Goal: Task Accomplishment & Management: Manage account settings

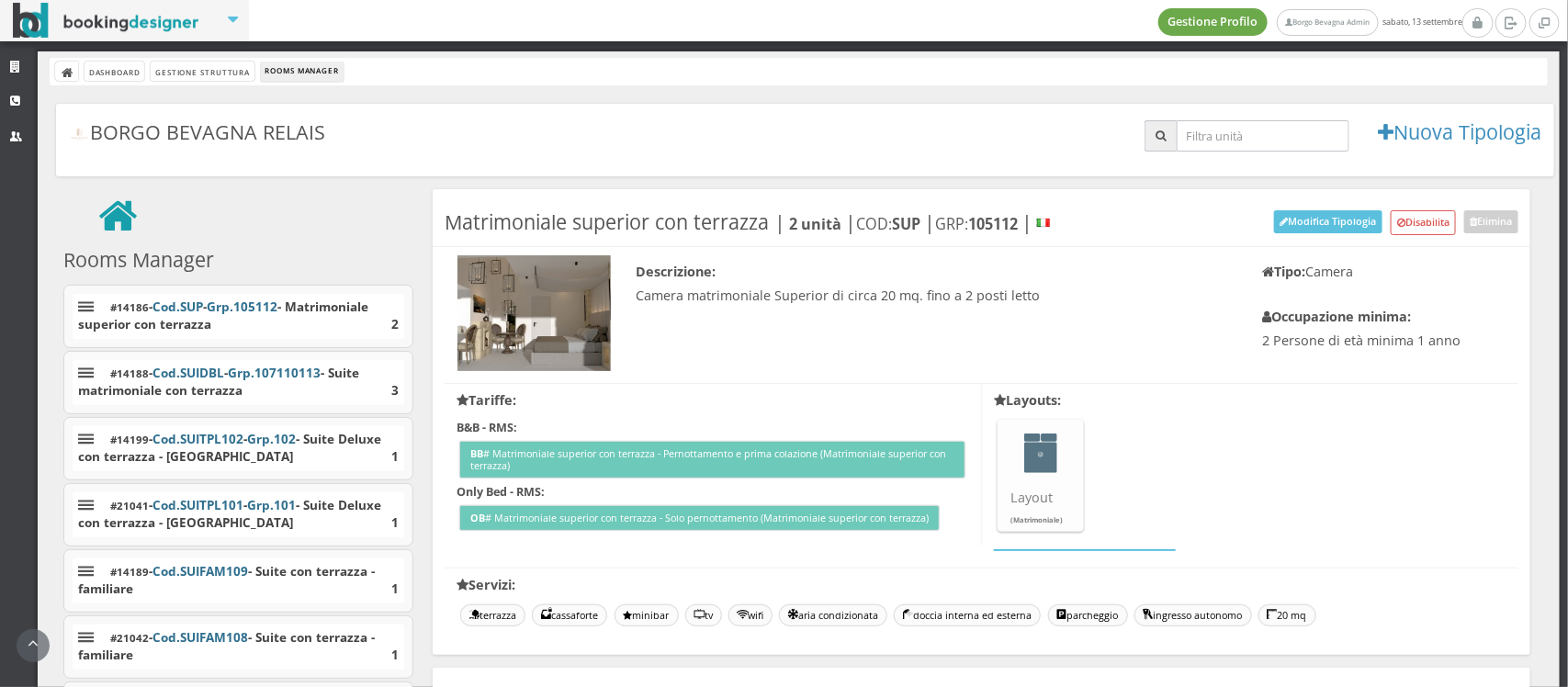
scroll to position [4175, 0]
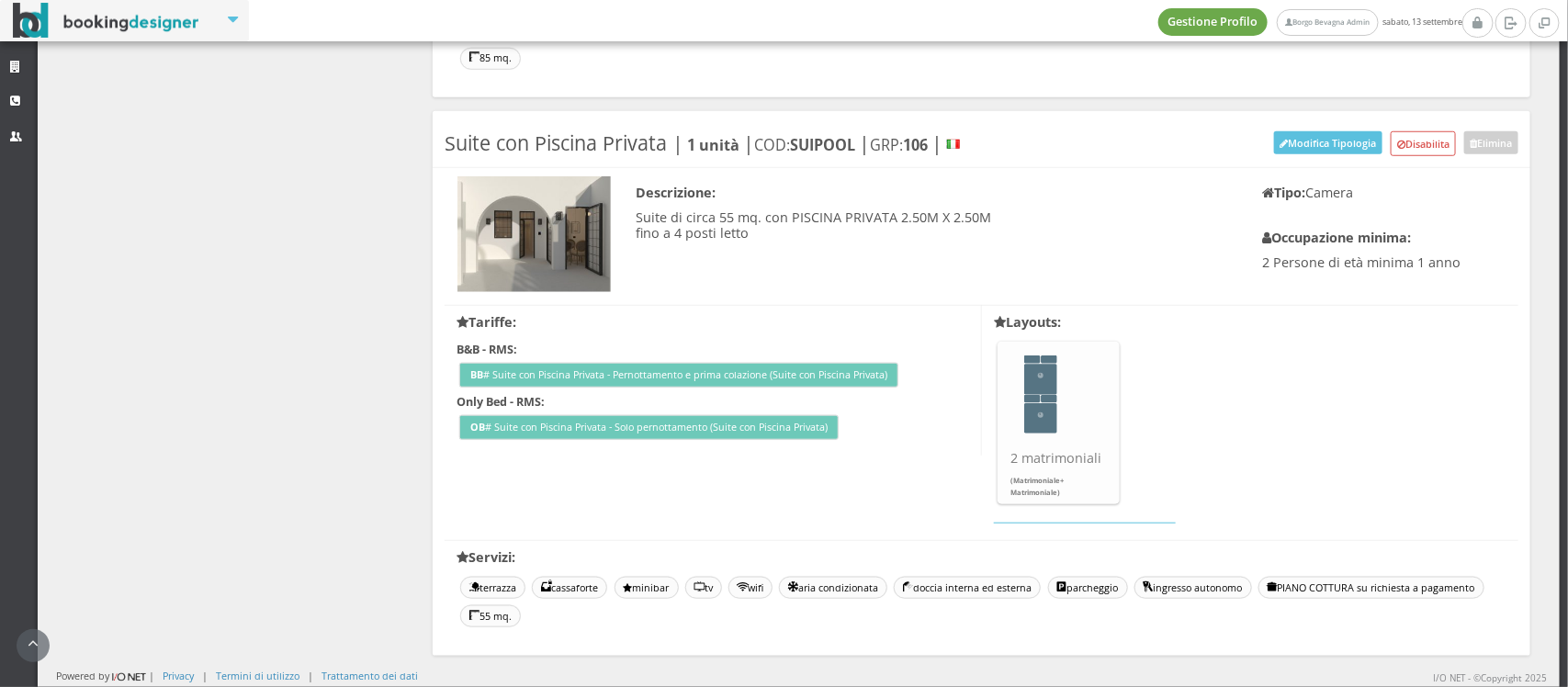
click at [1159, 24] on link "Gestione Profilo" at bounding box center [1213, 22] width 111 height 28
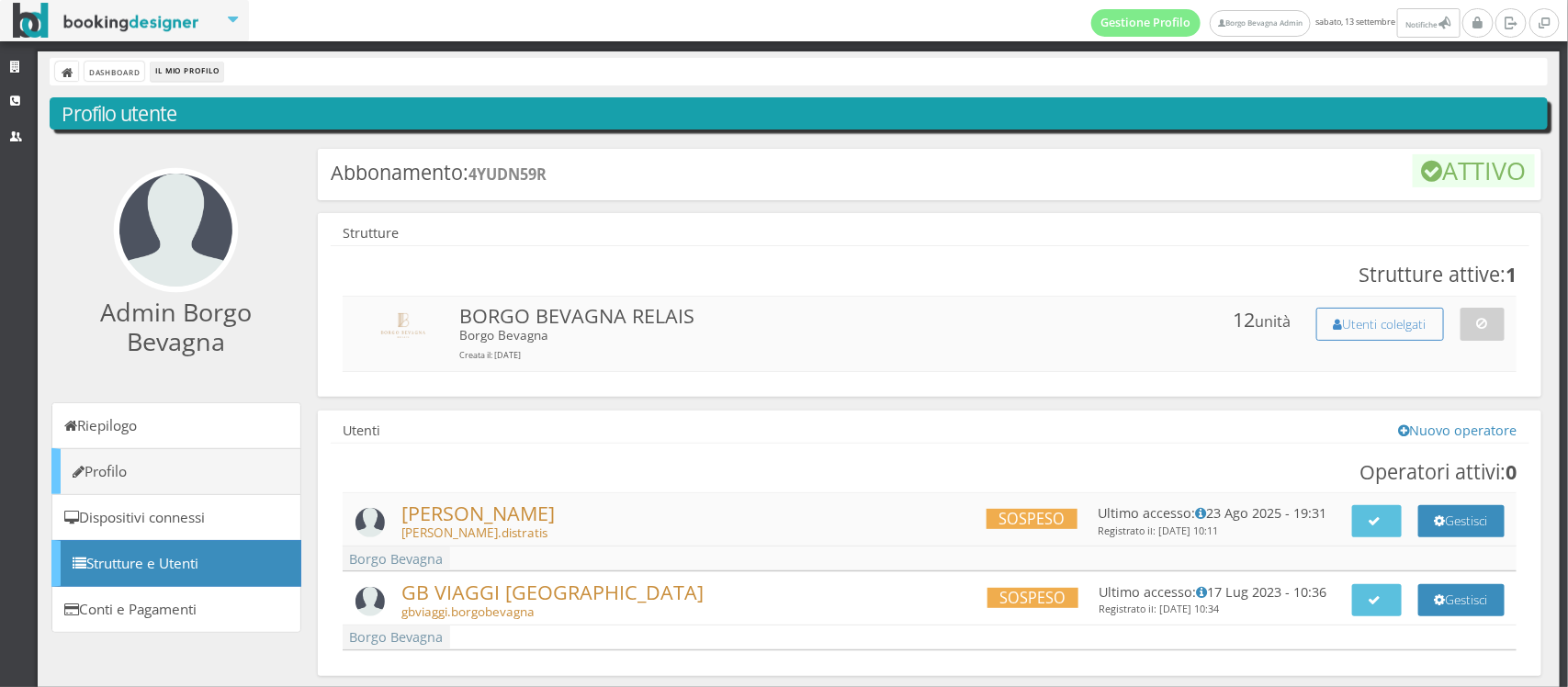
scroll to position [61, 0]
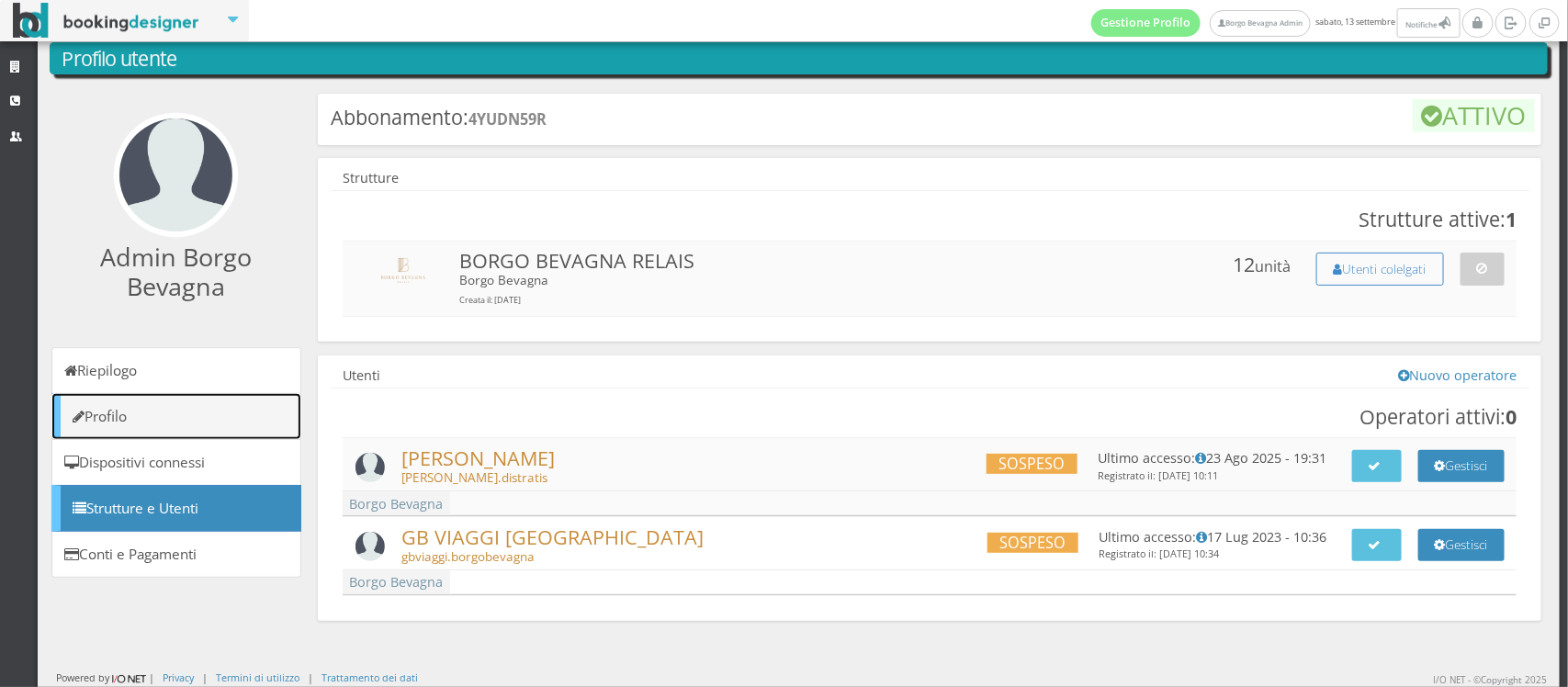
click at [122, 423] on link "Profilo" at bounding box center [176, 416] width 250 height 47
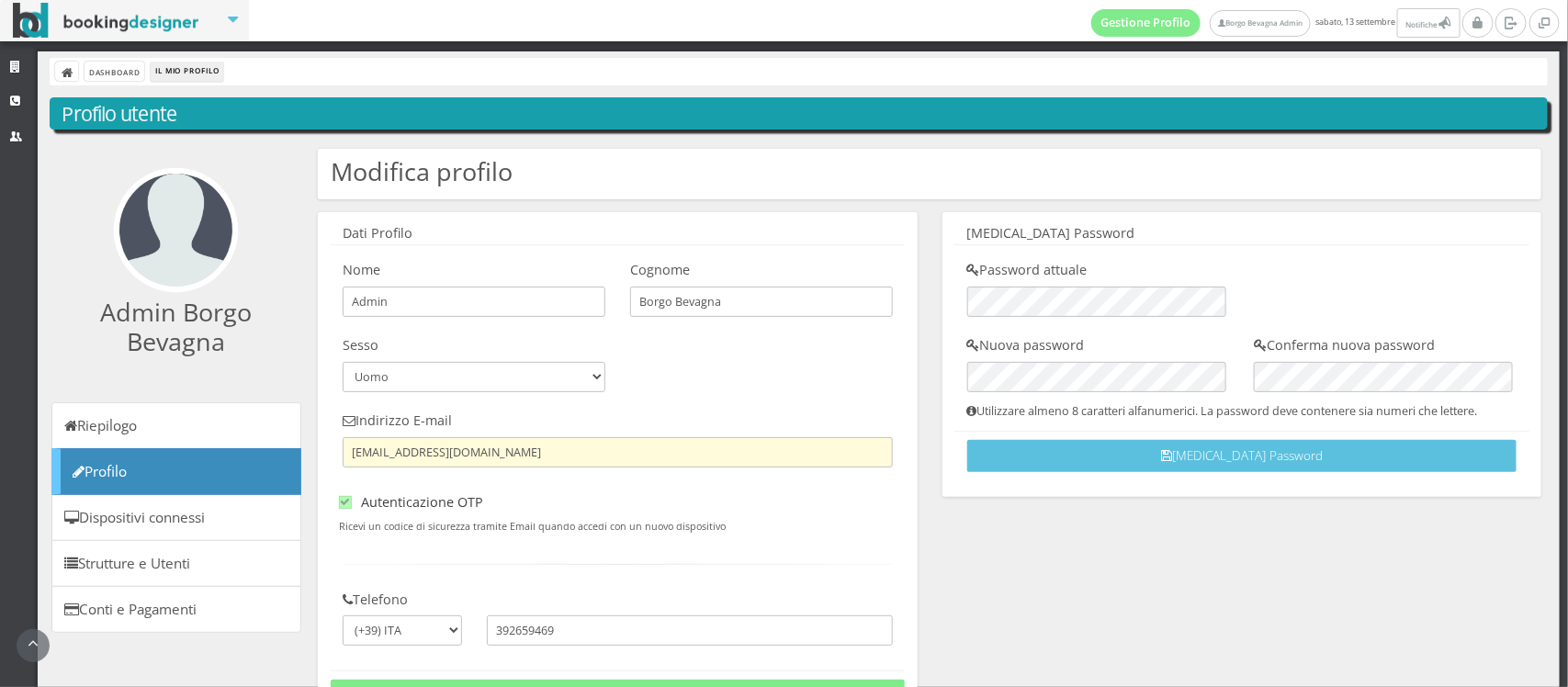
scroll to position [130, 0]
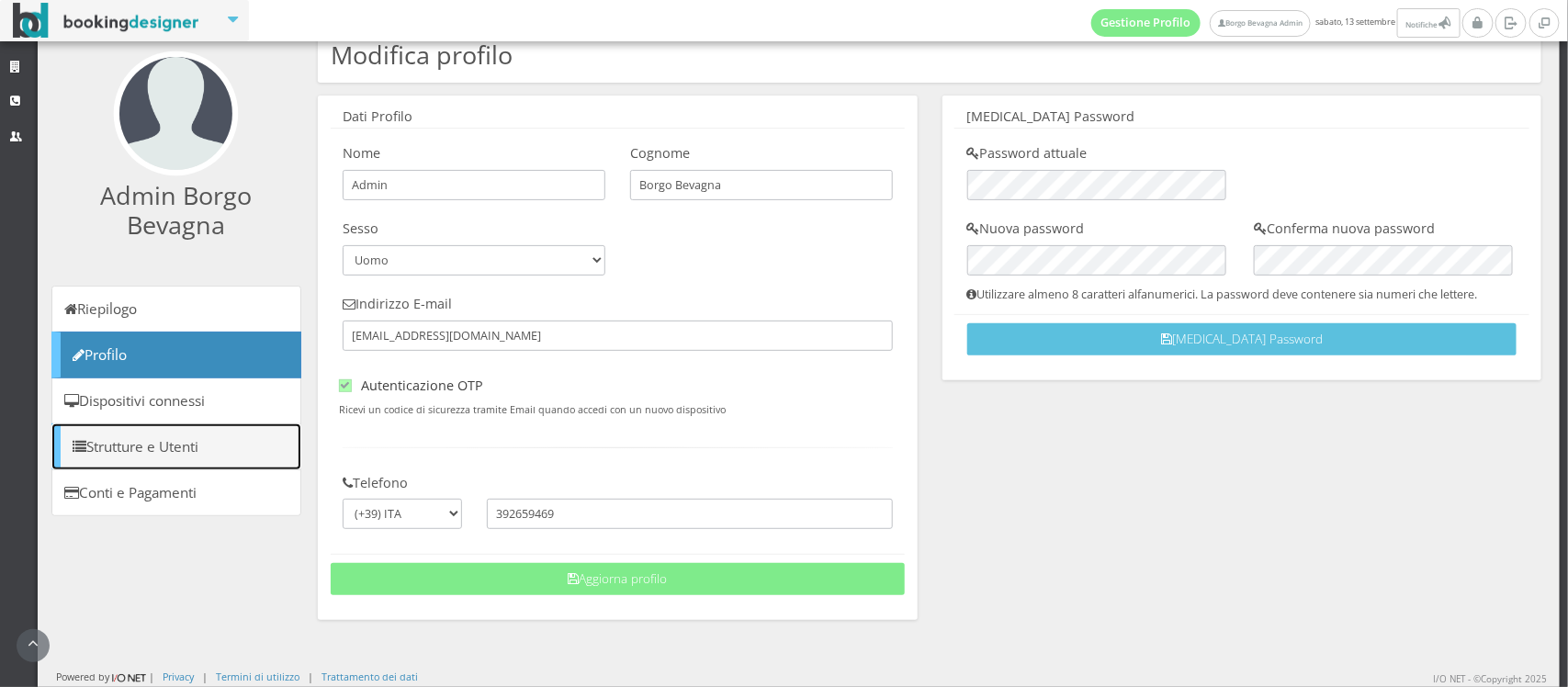
click at [175, 462] on link "Strutture e Utenti" at bounding box center [176, 446] width 250 height 47
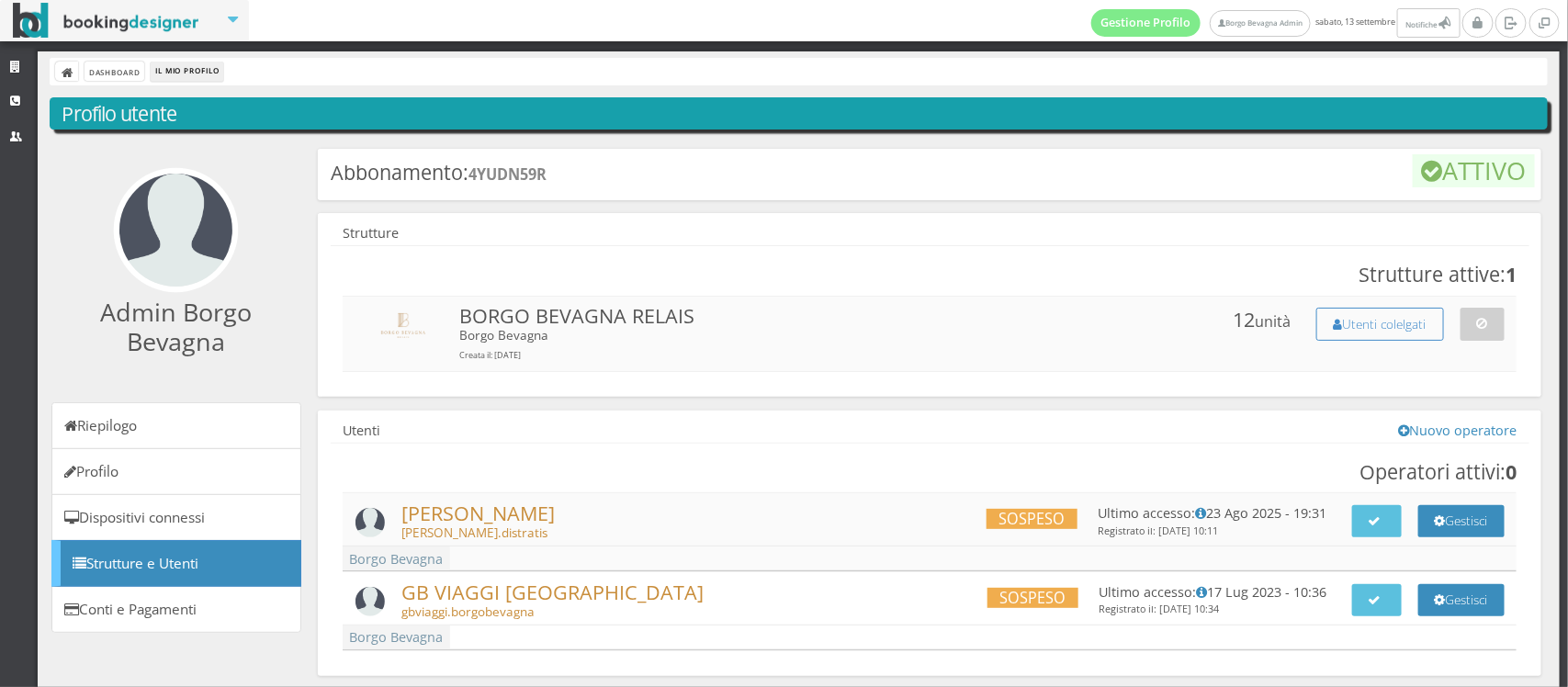
scroll to position [61, 0]
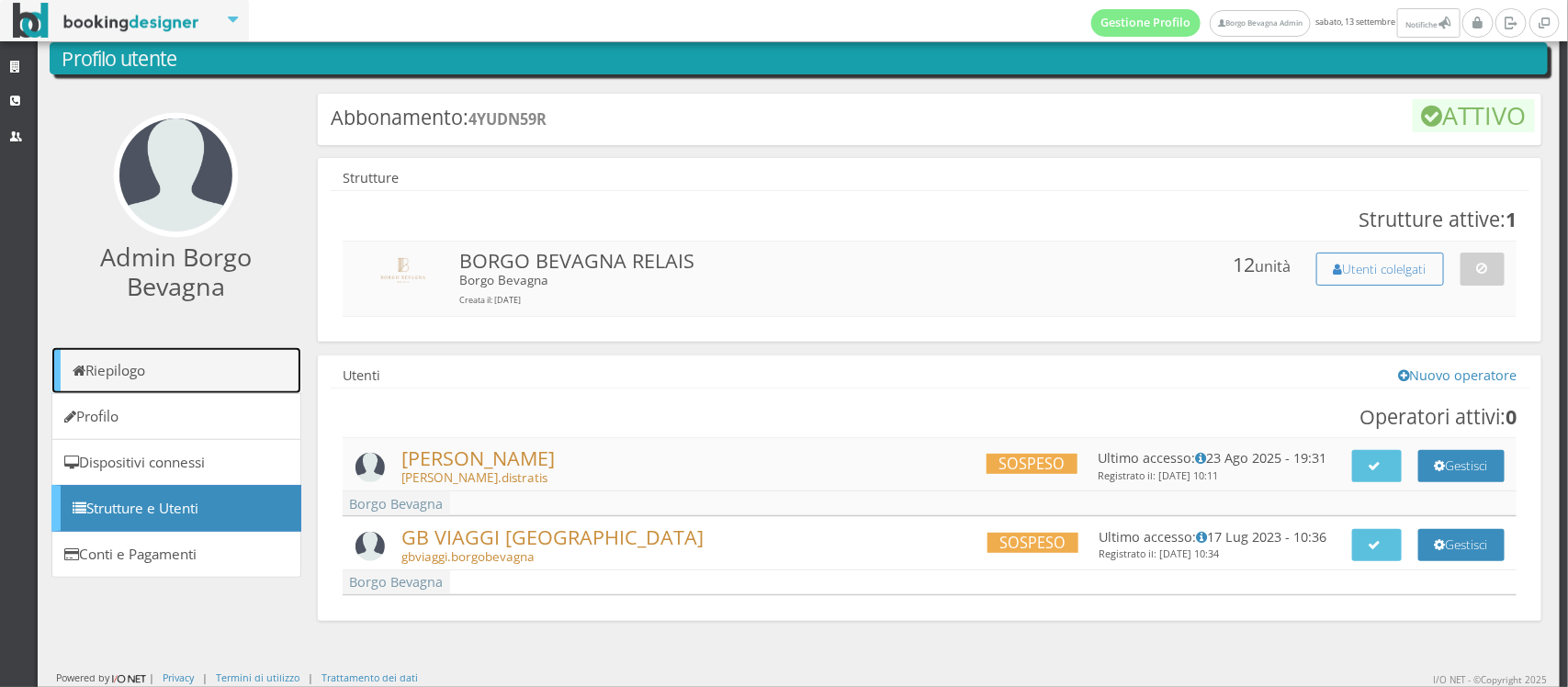
click at [149, 377] on link "Riepilogo" at bounding box center [176, 370] width 250 height 47
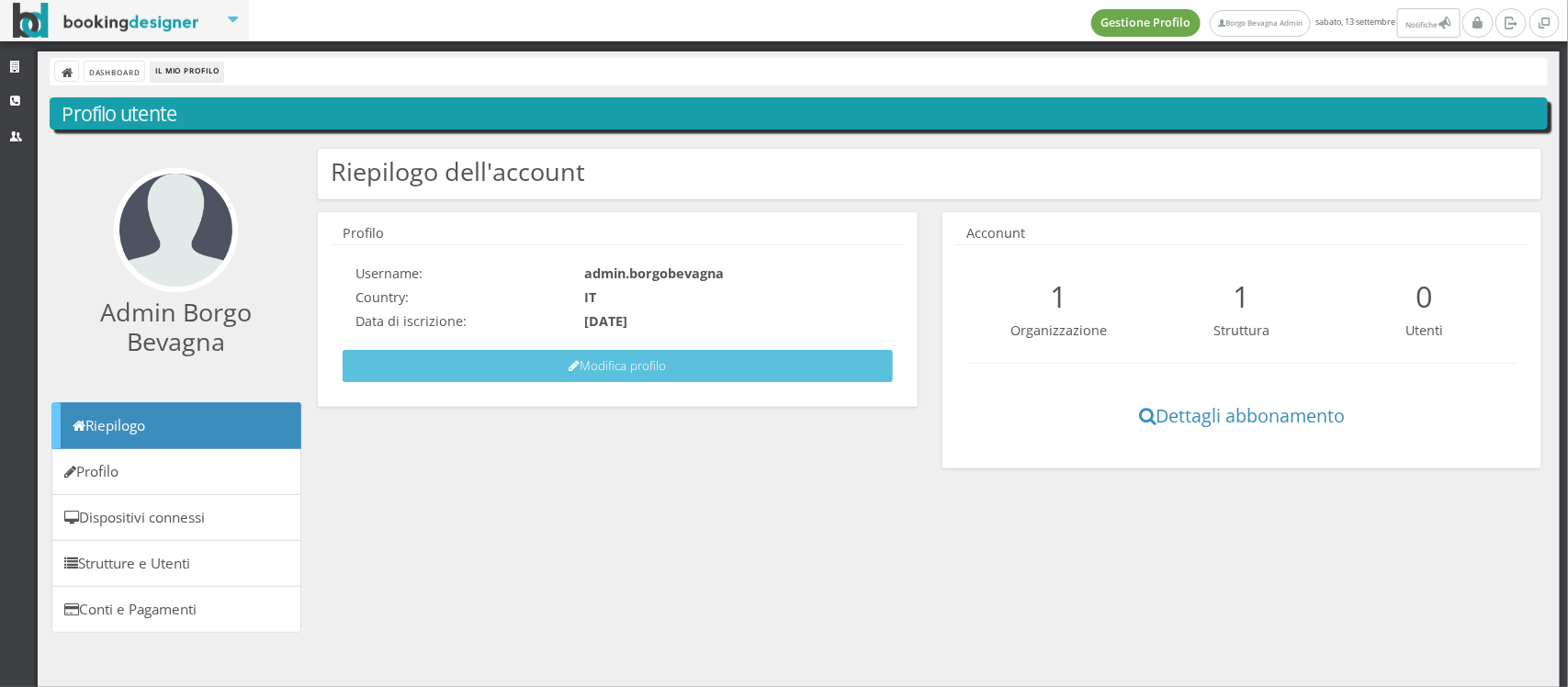
click at [1096, 23] on link "Gestione Profilo" at bounding box center [1146, 23] width 111 height 28
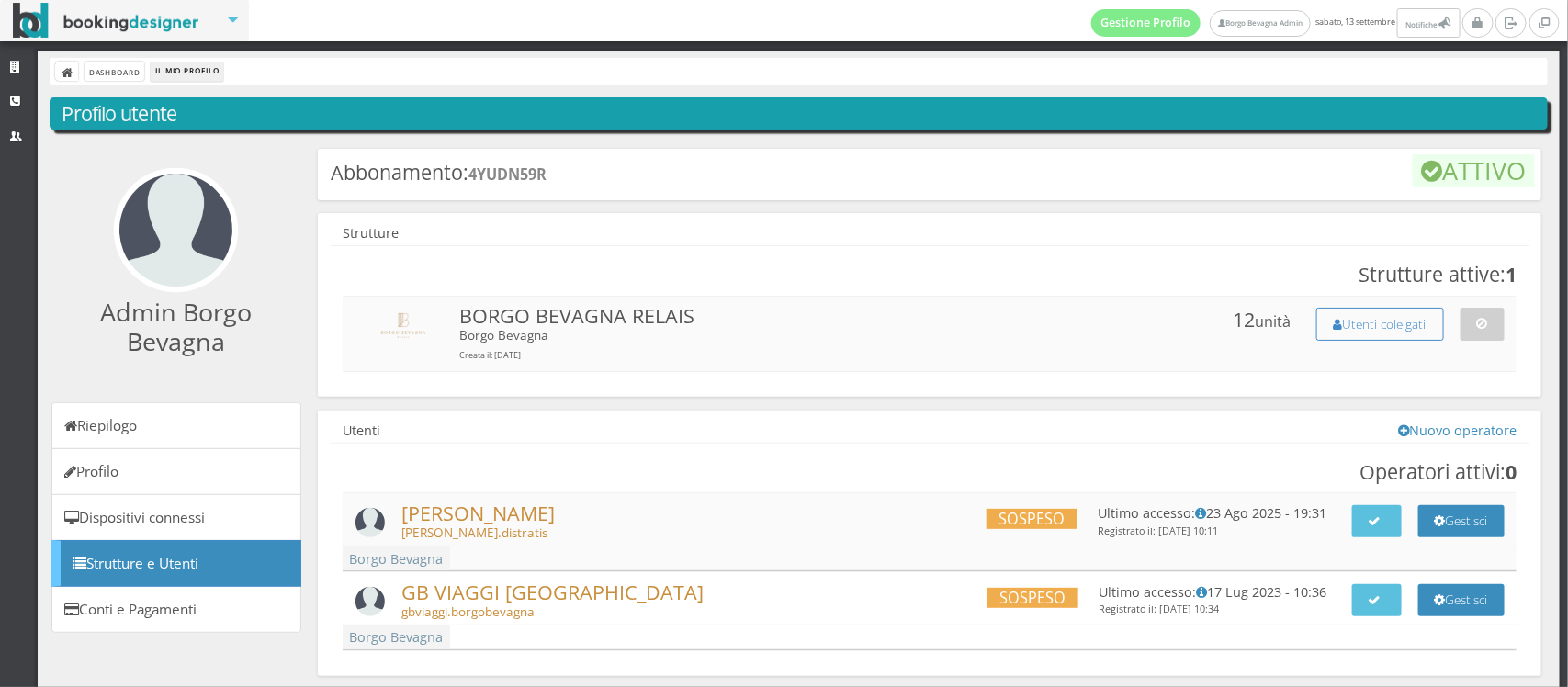
scroll to position [61, 0]
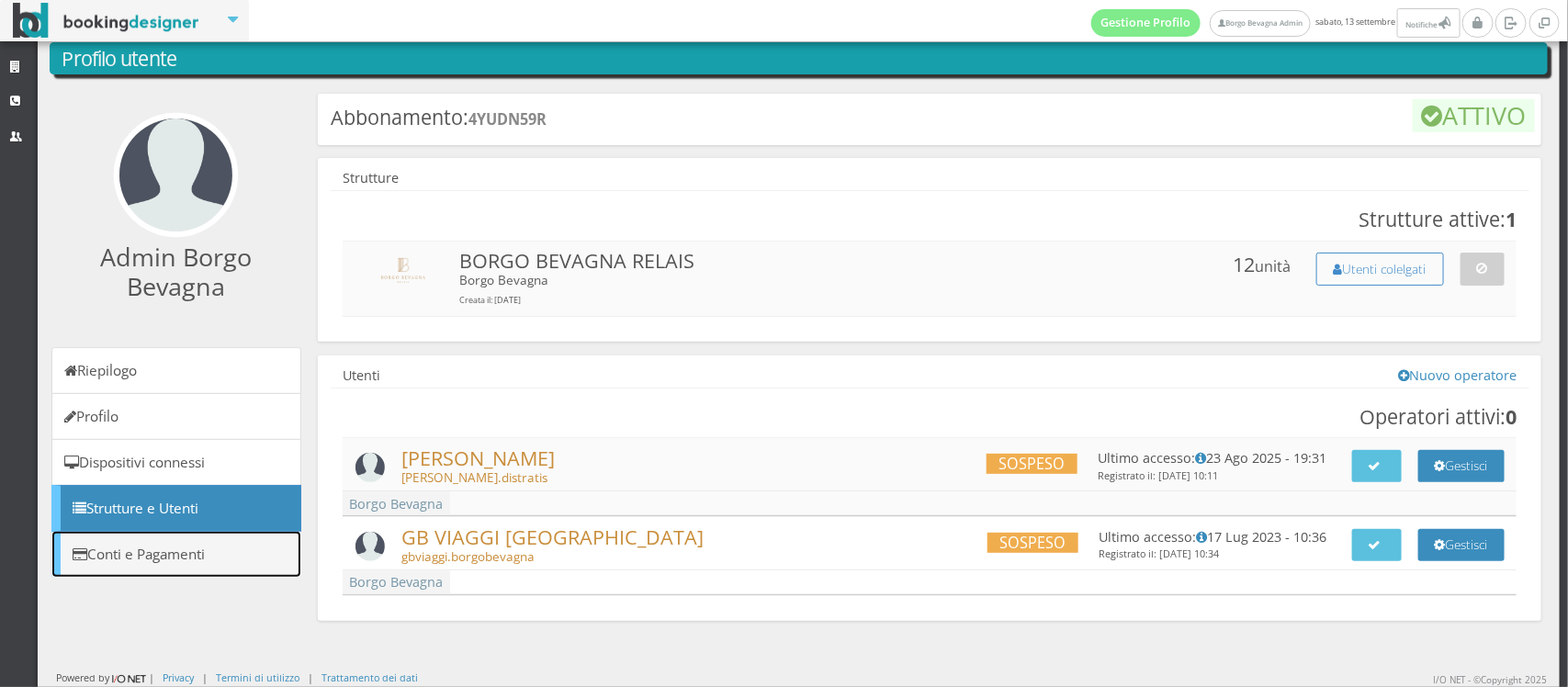
click at [143, 552] on link "Conti e Pagamenti" at bounding box center [176, 553] width 250 height 47
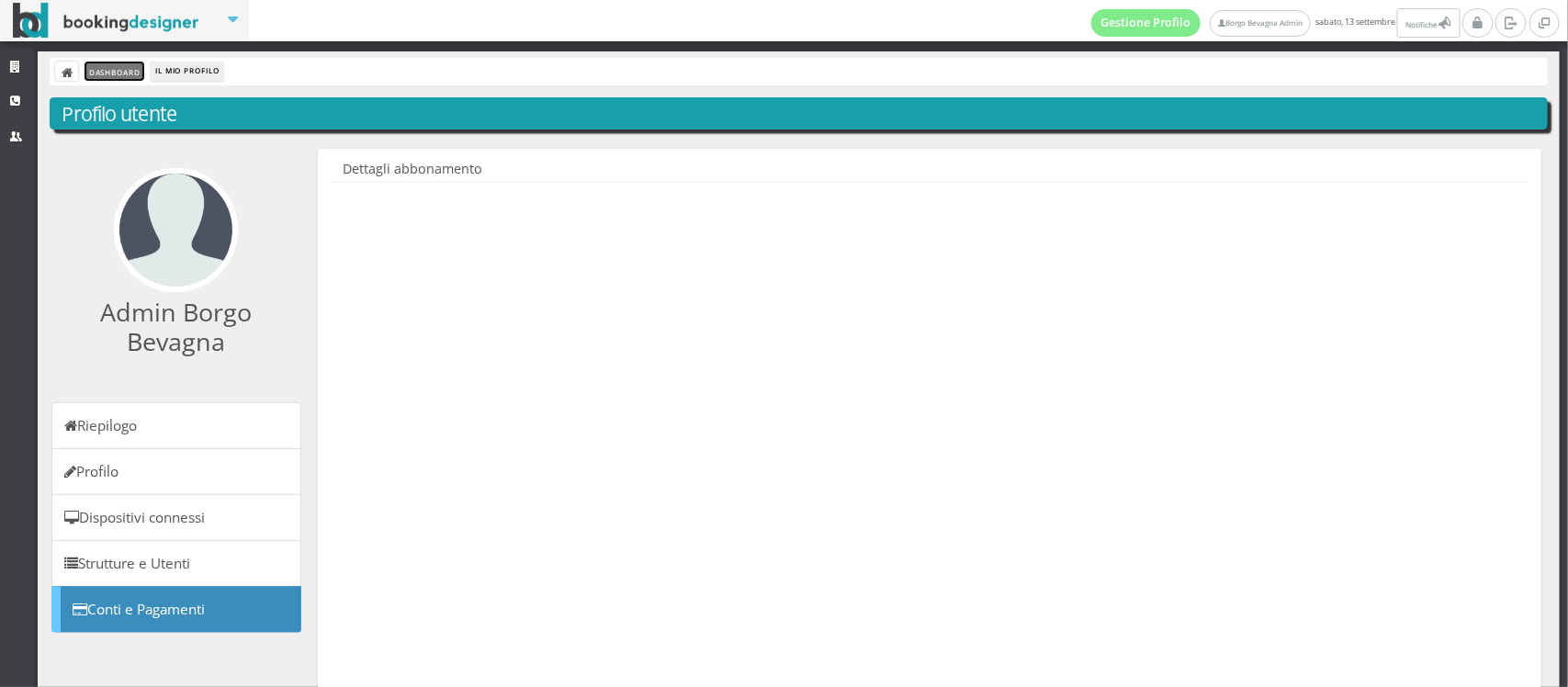
click at [112, 80] on link "Dashboard" at bounding box center [114, 71] width 60 height 19
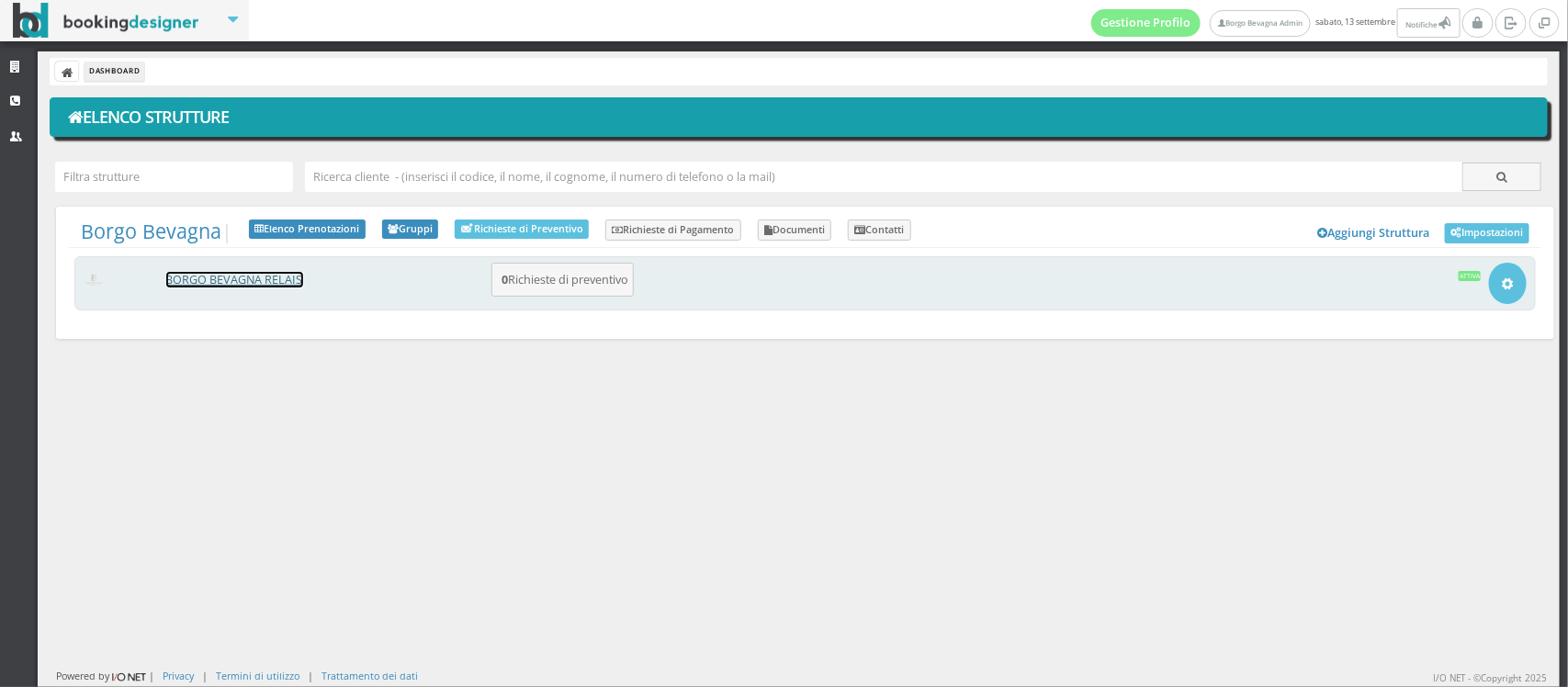
click at [260, 276] on link "BORGO BEVAGNA RELAIS" at bounding box center [235, 280] width 137 height 15
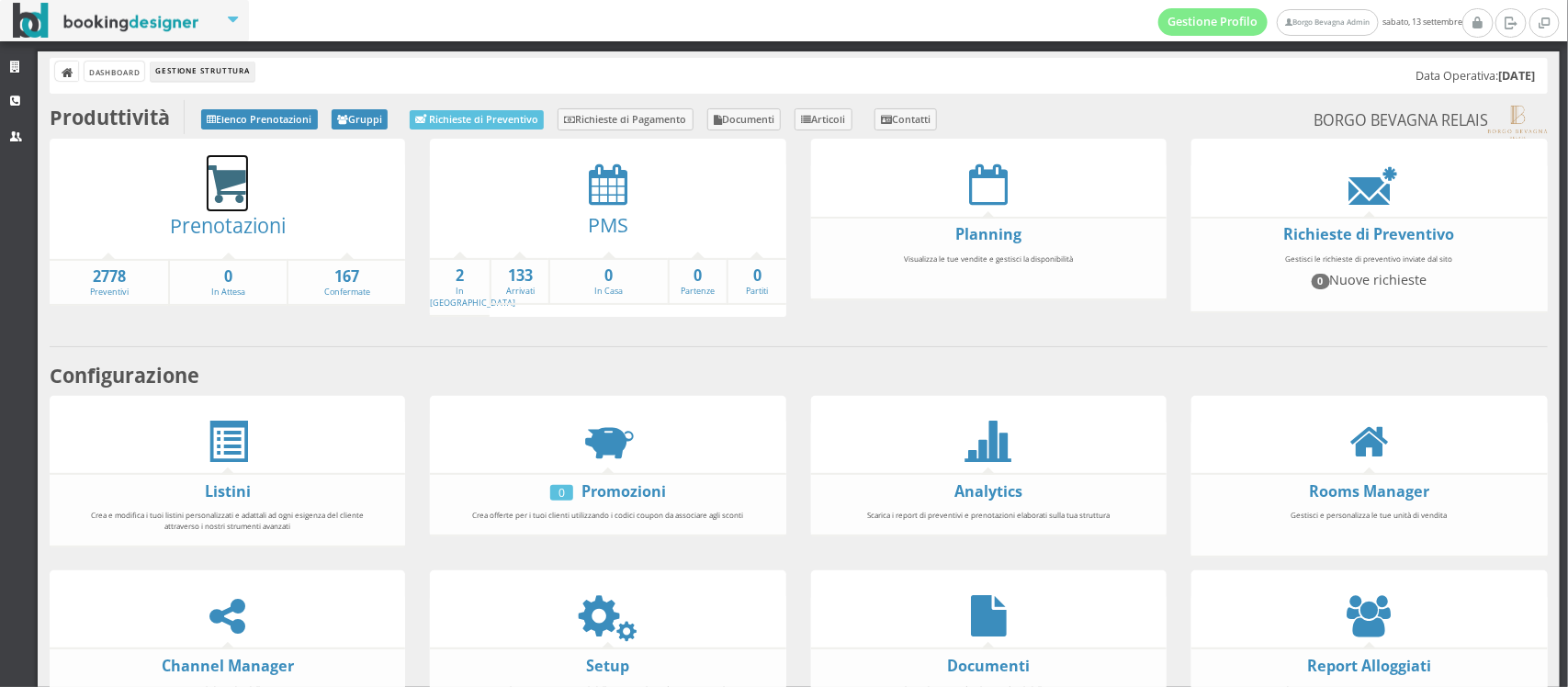
click at [240, 199] on icon at bounding box center [227, 184] width 41 height 42
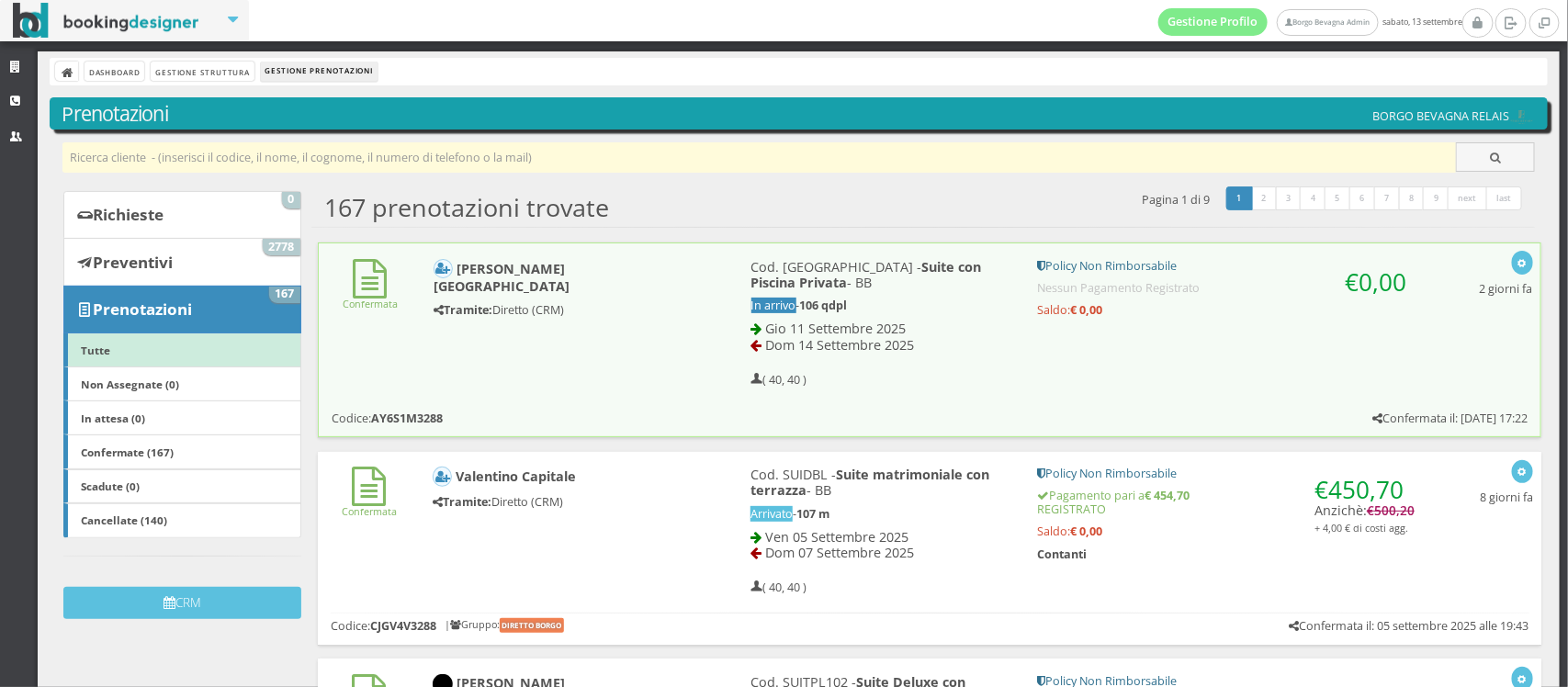
click at [225, 163] on input "text" at bounding box center [759, 158] width 1394 height 31
paste input "Francoise"
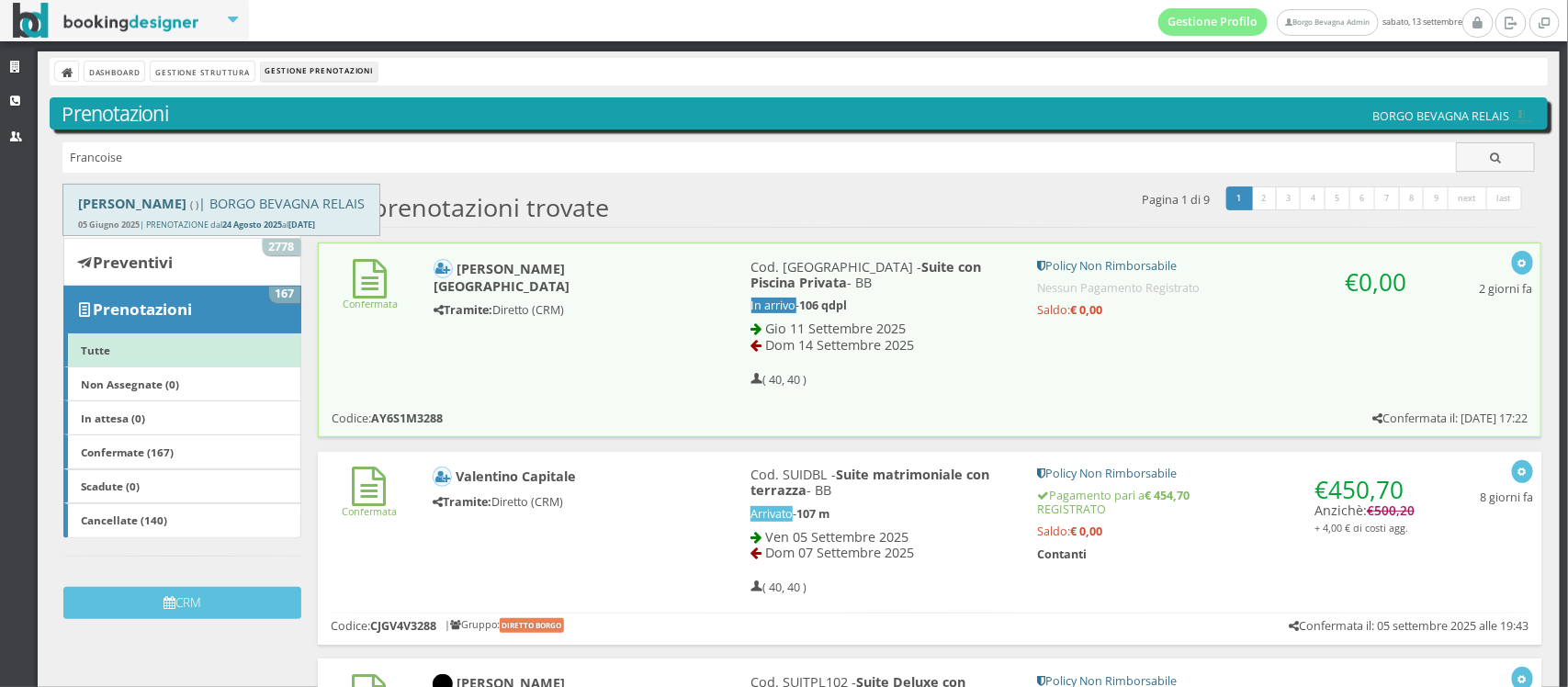
type input "Francoise"
click at [180, 220] on div "[DATE] | PRENOTAZIONE dal [DATE] al [DATE]" at bounding box center [221, 225] width 286 height 12
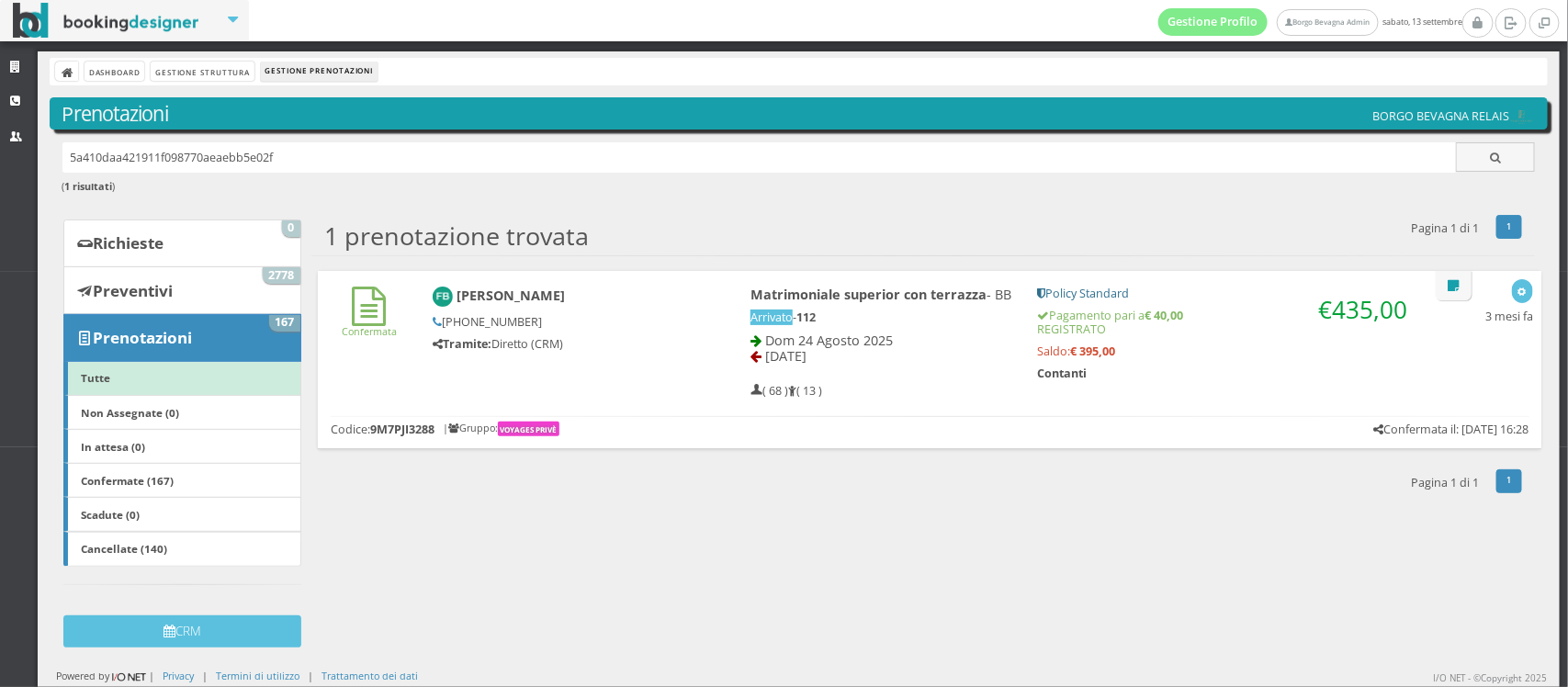
drag, startPoint x: 305, startPoint y: 154, endPoint x: 0, endPoint y: 177, distance: 305.9
click at [0, 177] on div "Strutture CRM Utenti Dashboard Gestione Struttura Gestione Prenotazioni Prenota…" at bounding box center [784, 368] width 1568 height 635
paste input "17O48H3288"
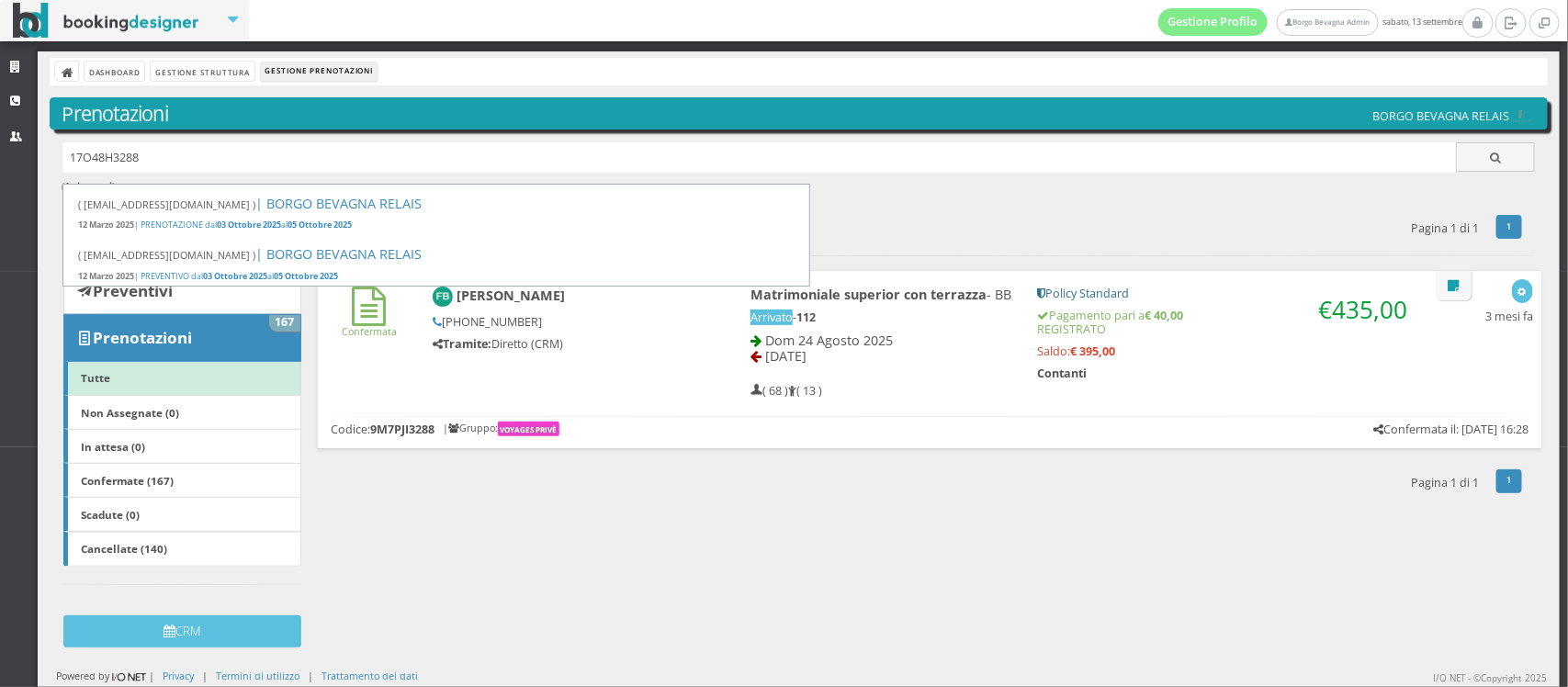
type input "17O48H3288"
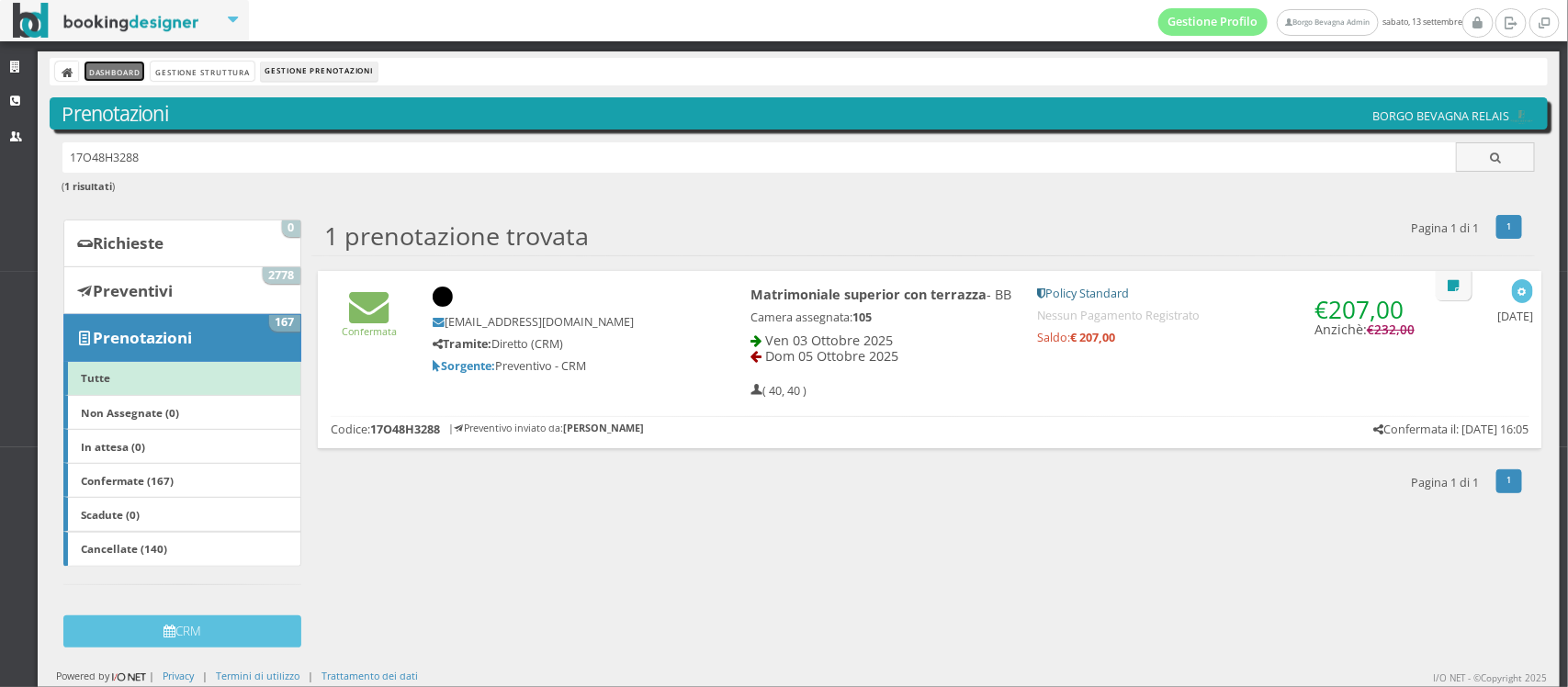
click at [112, 71] on link "Dashboard" at bounding box center [114, 71] width 60 height 19
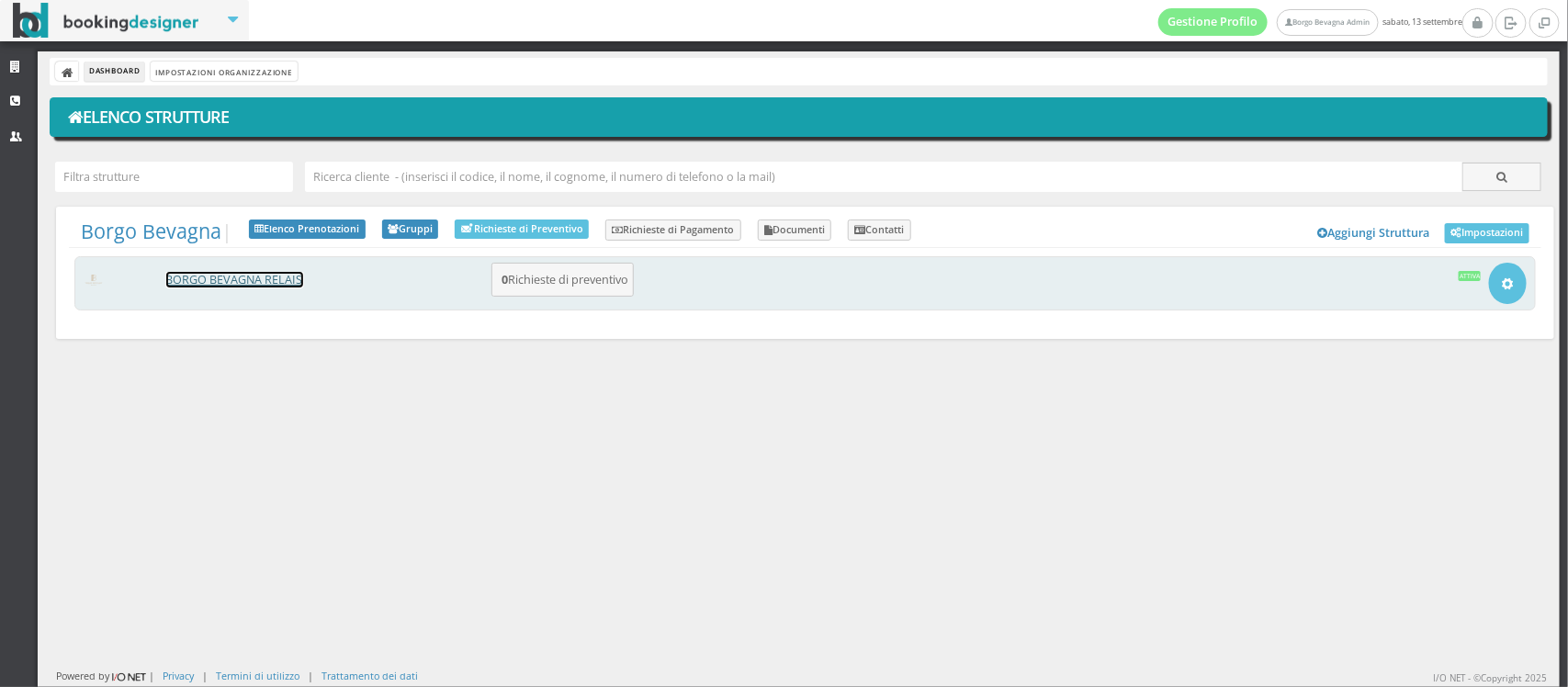
click at [260, 282] on link "BORGO BEVAGNA RELAIS" at bounding box center [235, 280] width 137 height 15
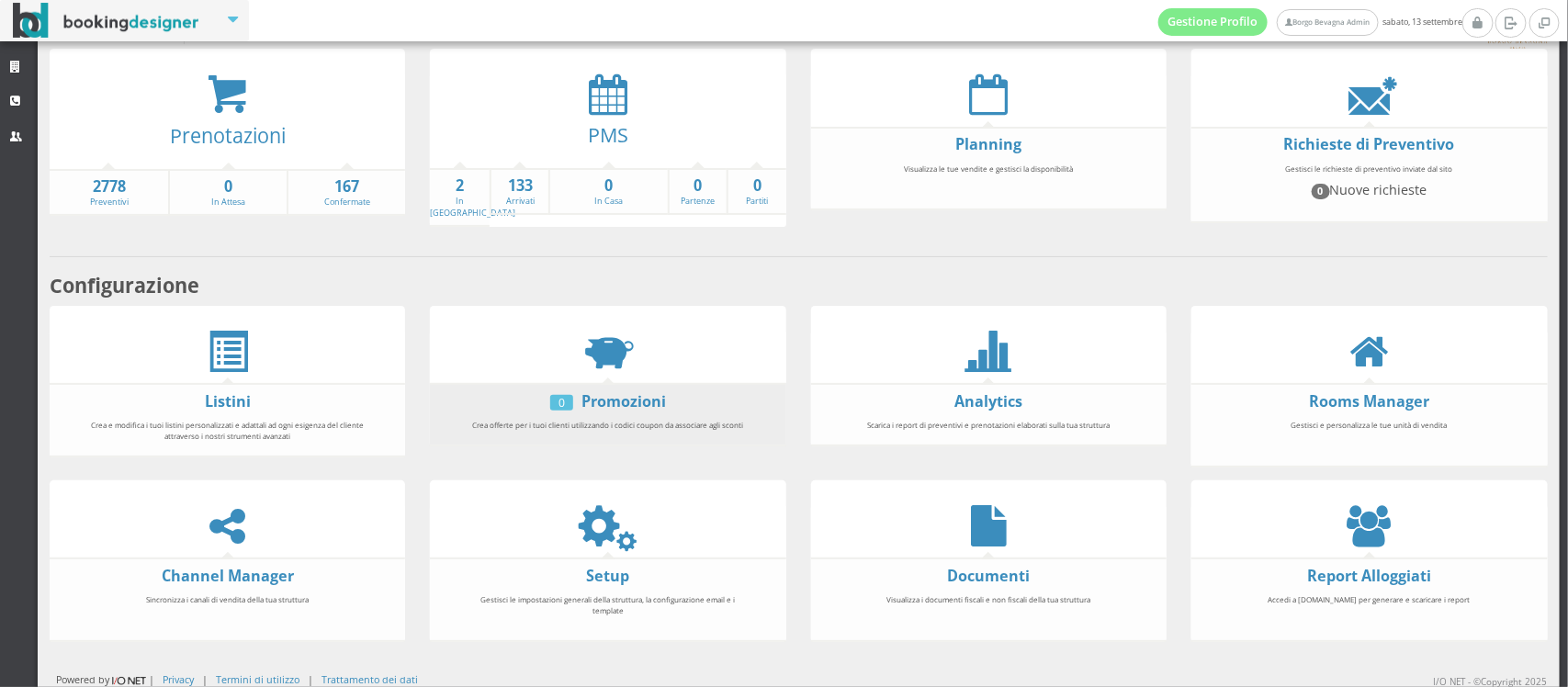
scroll to position [100, 0]
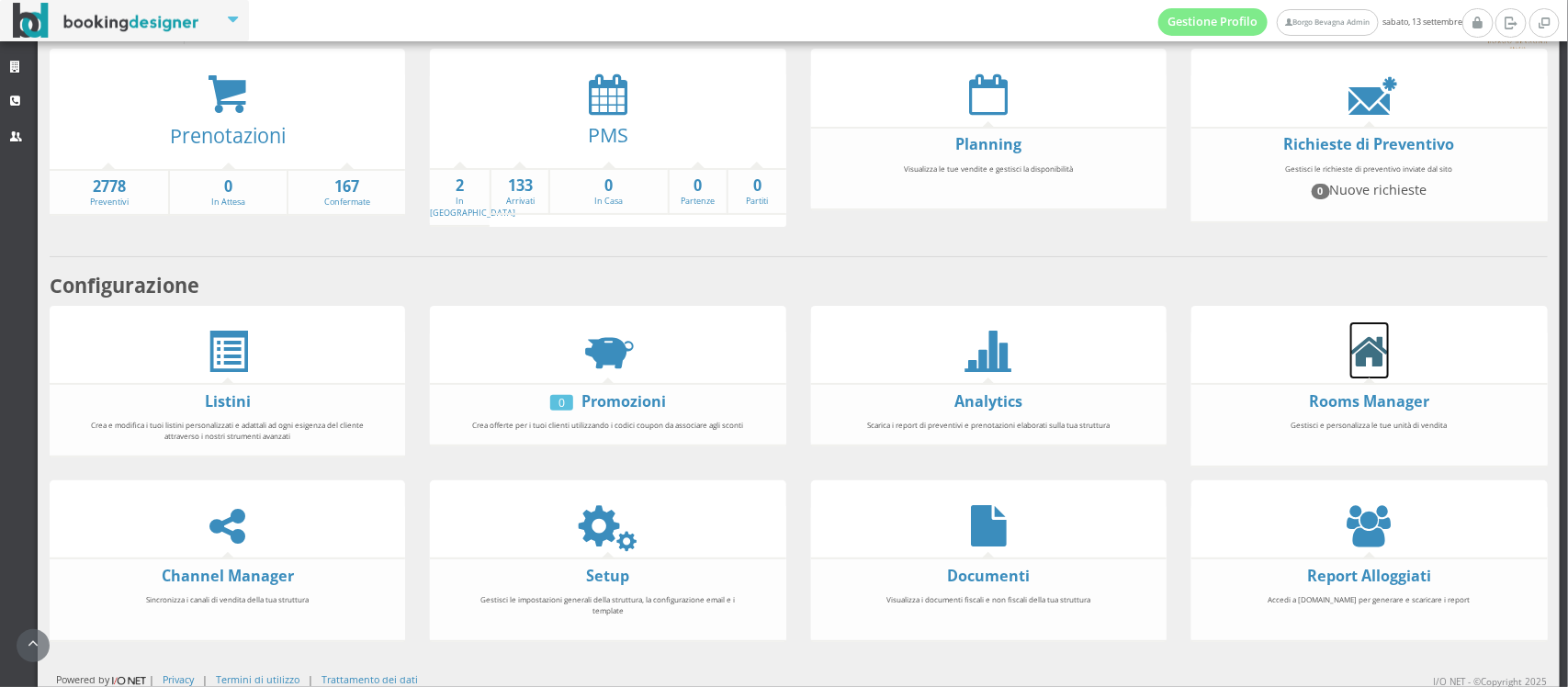
click at [1357, 323] on link at bounding box center [1369, 350] width 38 height 56
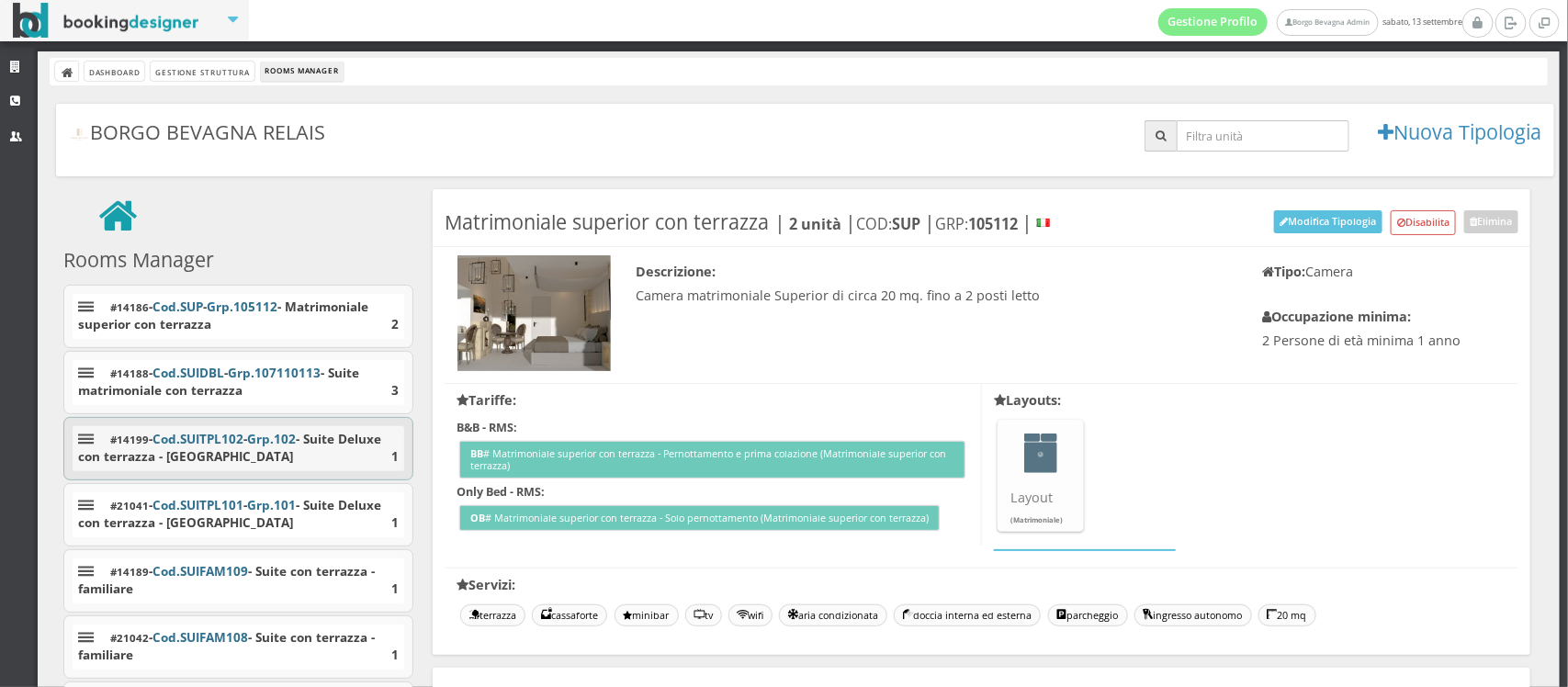
click at [287, 469] on div "#14199 - Cod. SUITPL102 - Grp. 102 - Suite Deluxe con terrazza - [GEOGRAPHIC_DA…" at bounding box center [237, 448] width 332 height 45
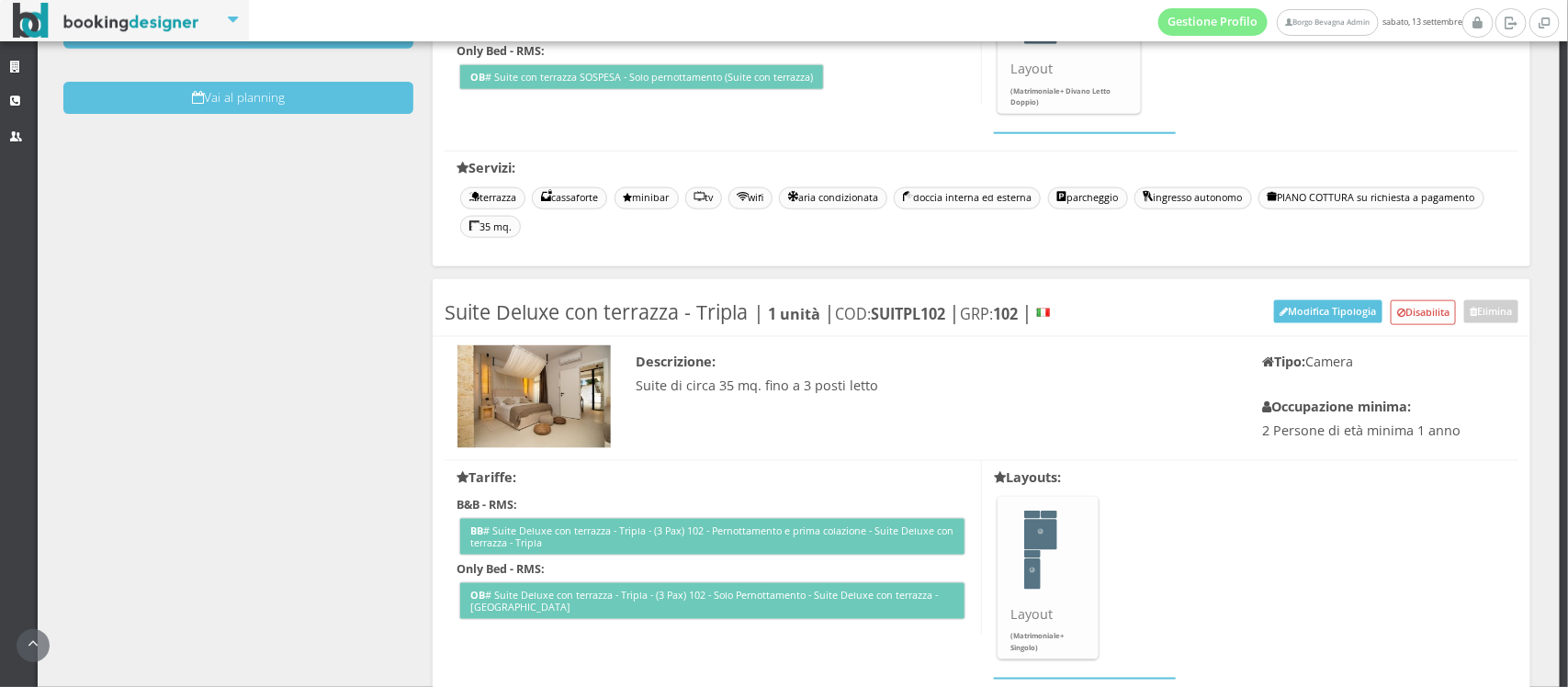
scroll to position [1167, 0]
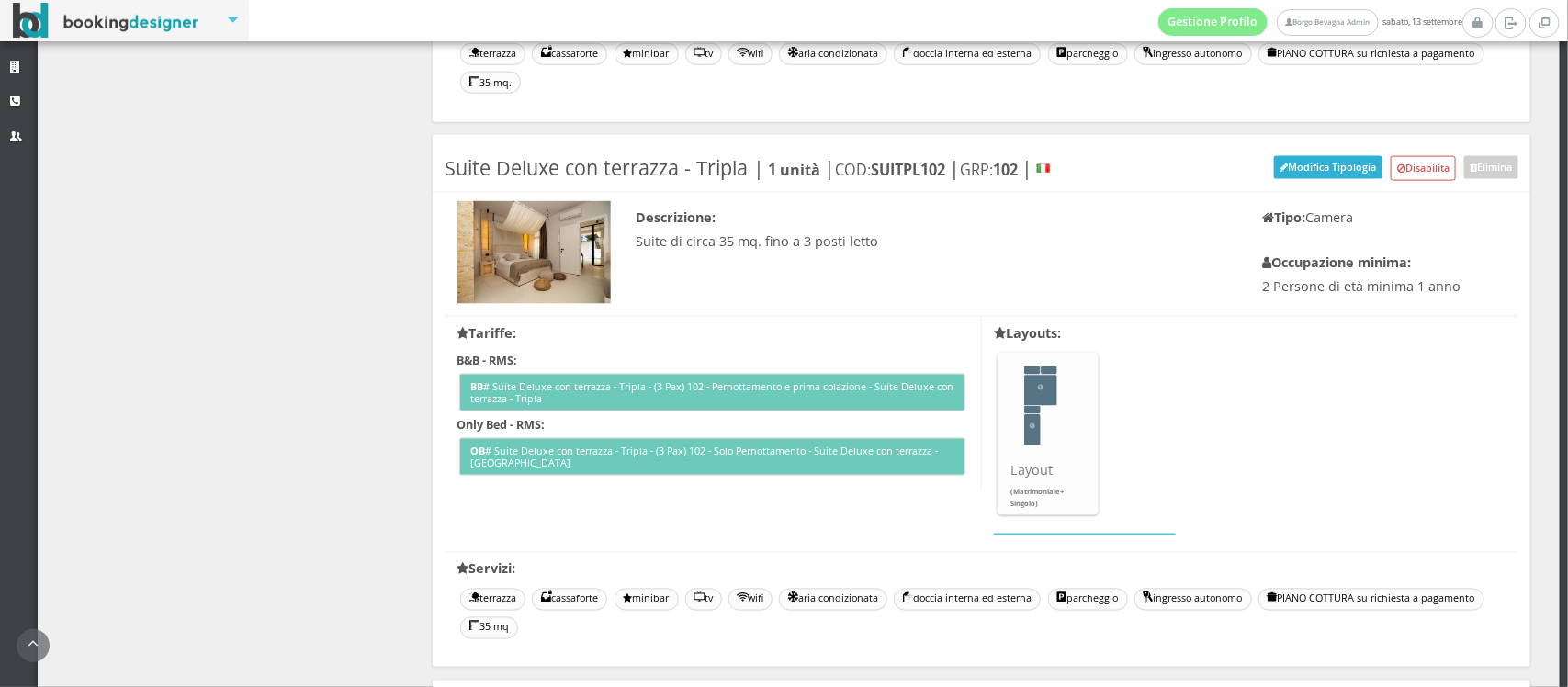
click at [1290, 168] on button "Modifica Tipologia" at bounding box center [1328, 167] width 109 height 23
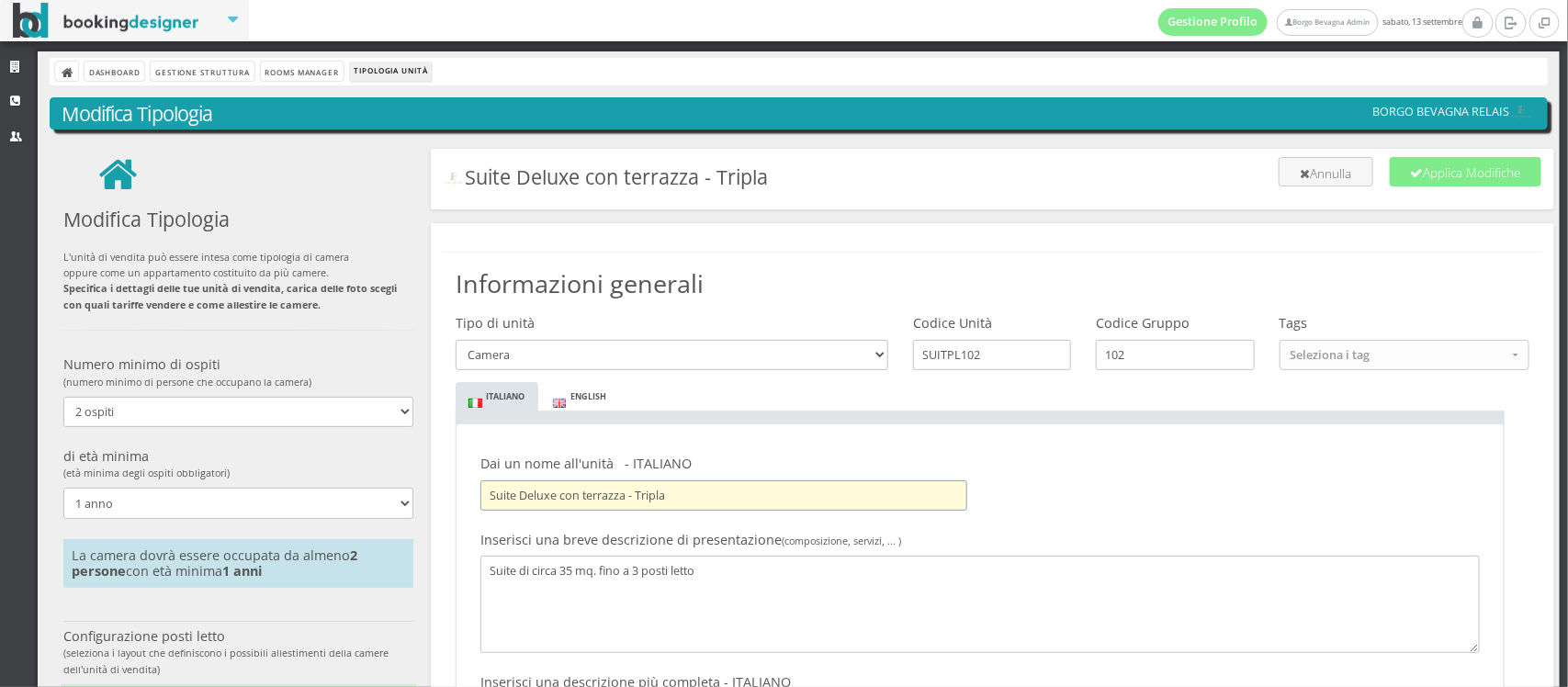
click at [549, 497] on input "Suite Deluxe con terrazza - Tripla" at bounding box center [724, 496] width 486 height 31
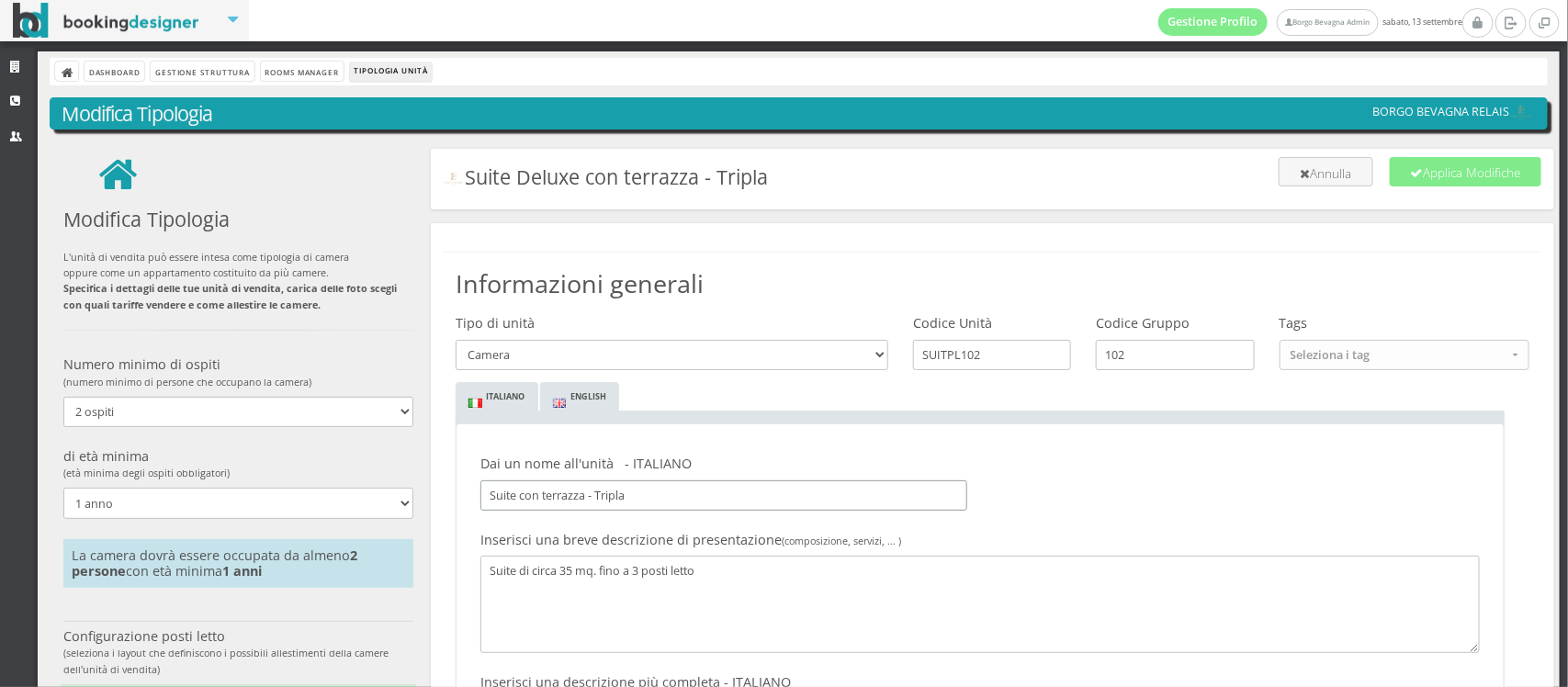
type input "Suite con terrazza - Tripla"
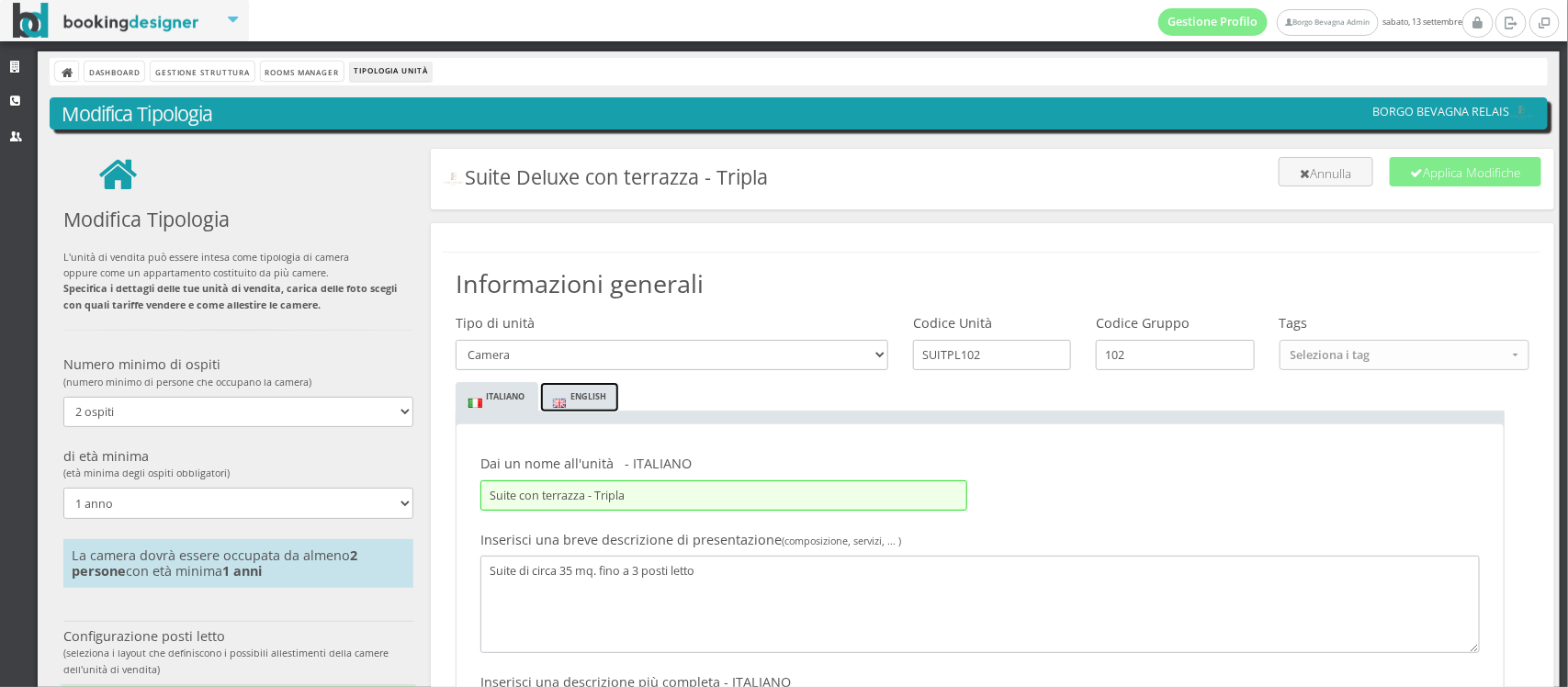
click at [575, 409] on link "English" at bounding box center [580, 397] width 80 height 31
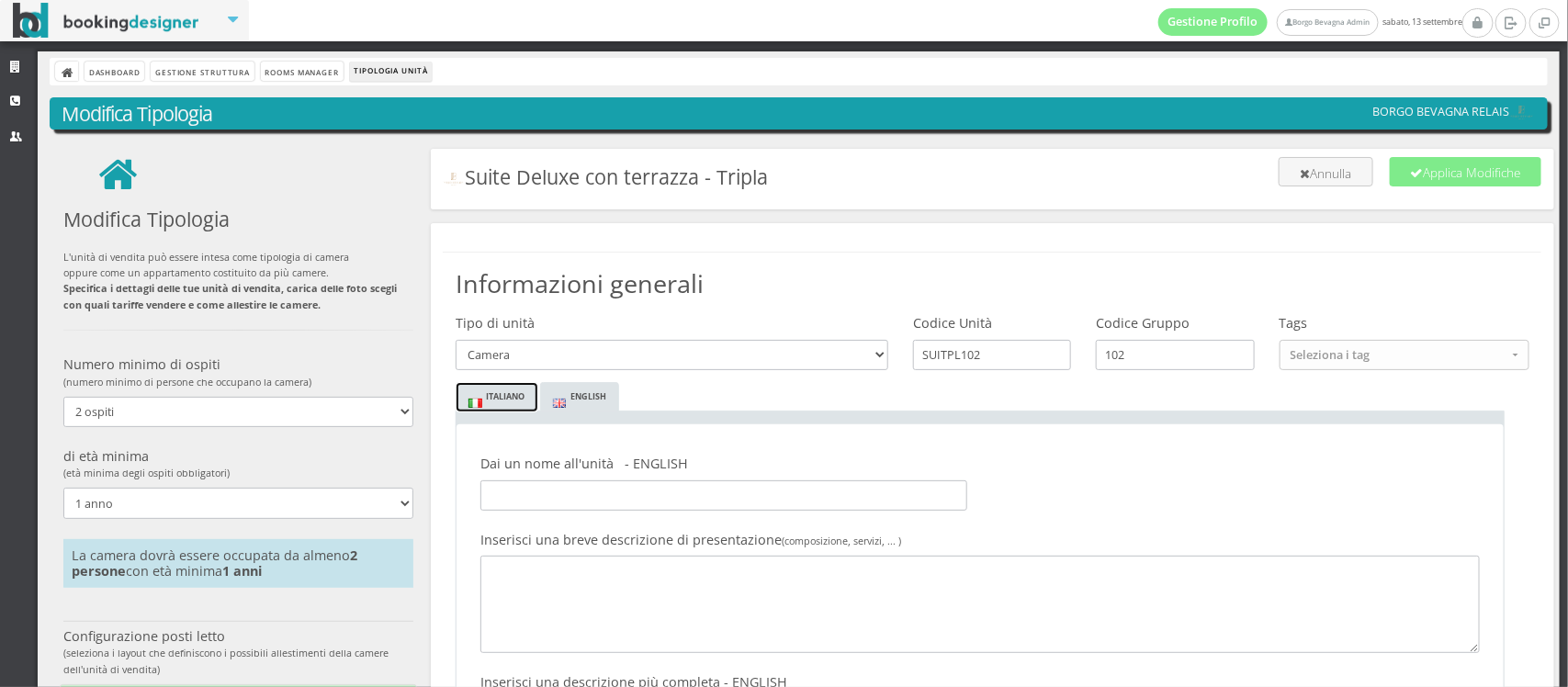
click at [479, 400] on link "Italiano" at bounding box center [497, 397] width 83 height 31
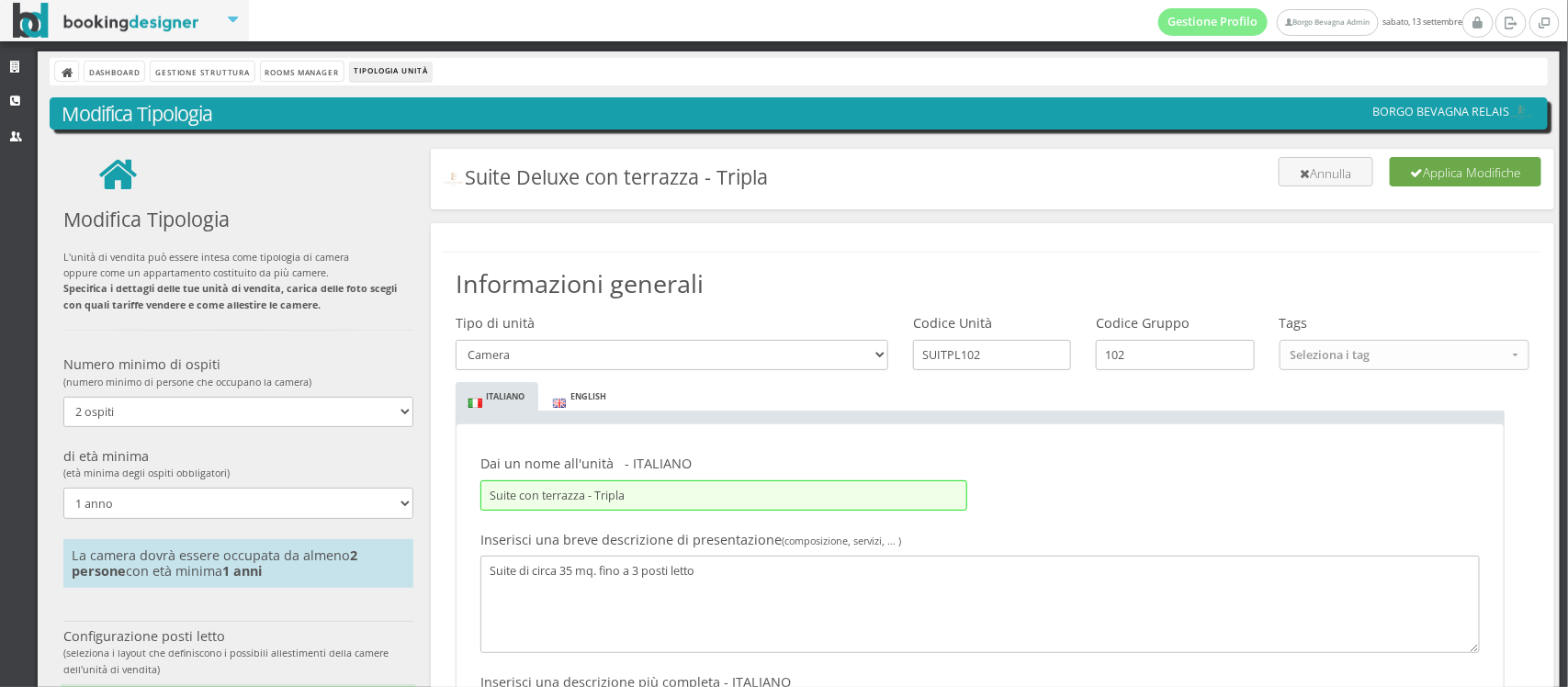
click at [1439, 184] on button "Applica Modifiche" at bounding box center [1465, 171] width 152 height 30
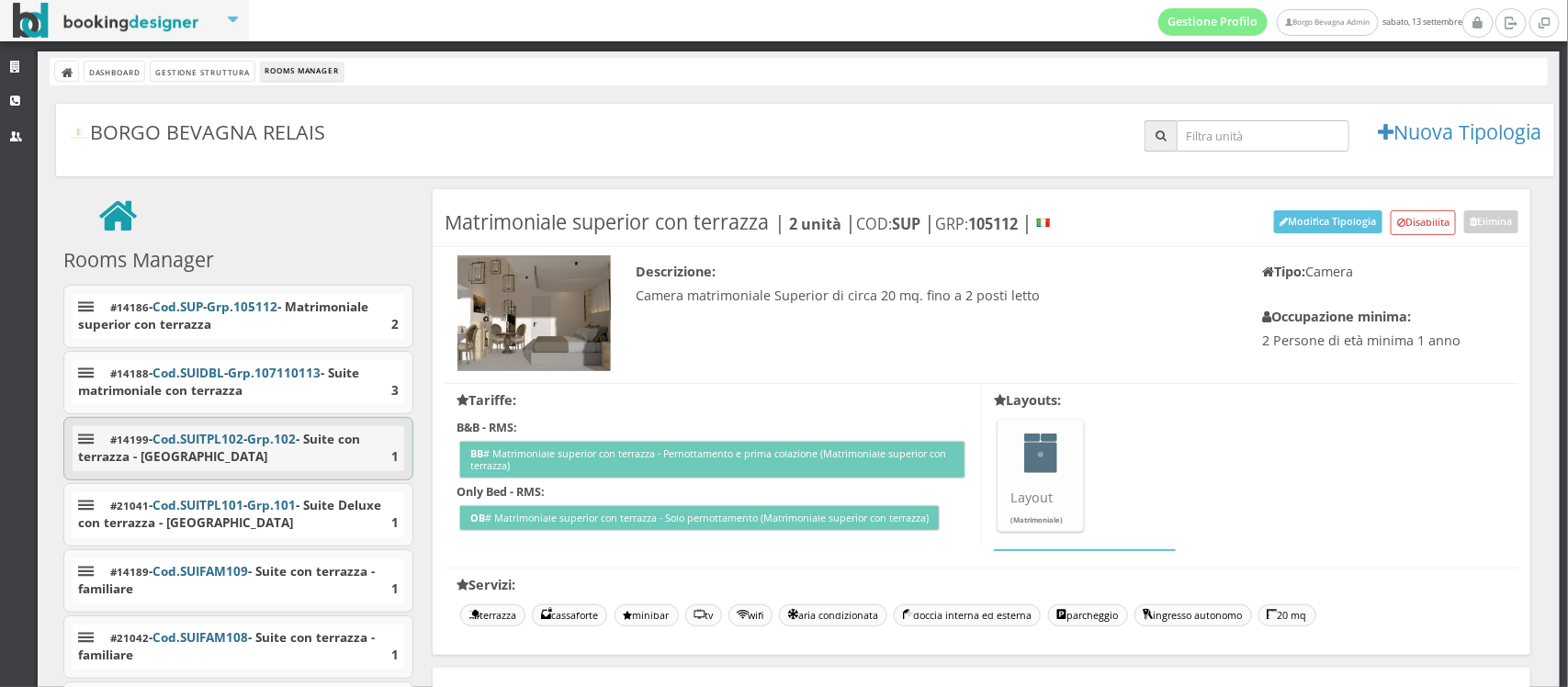
click at [271, 447] on span "Grp. 102" at bounding box center [271, 438] width 49 height 16
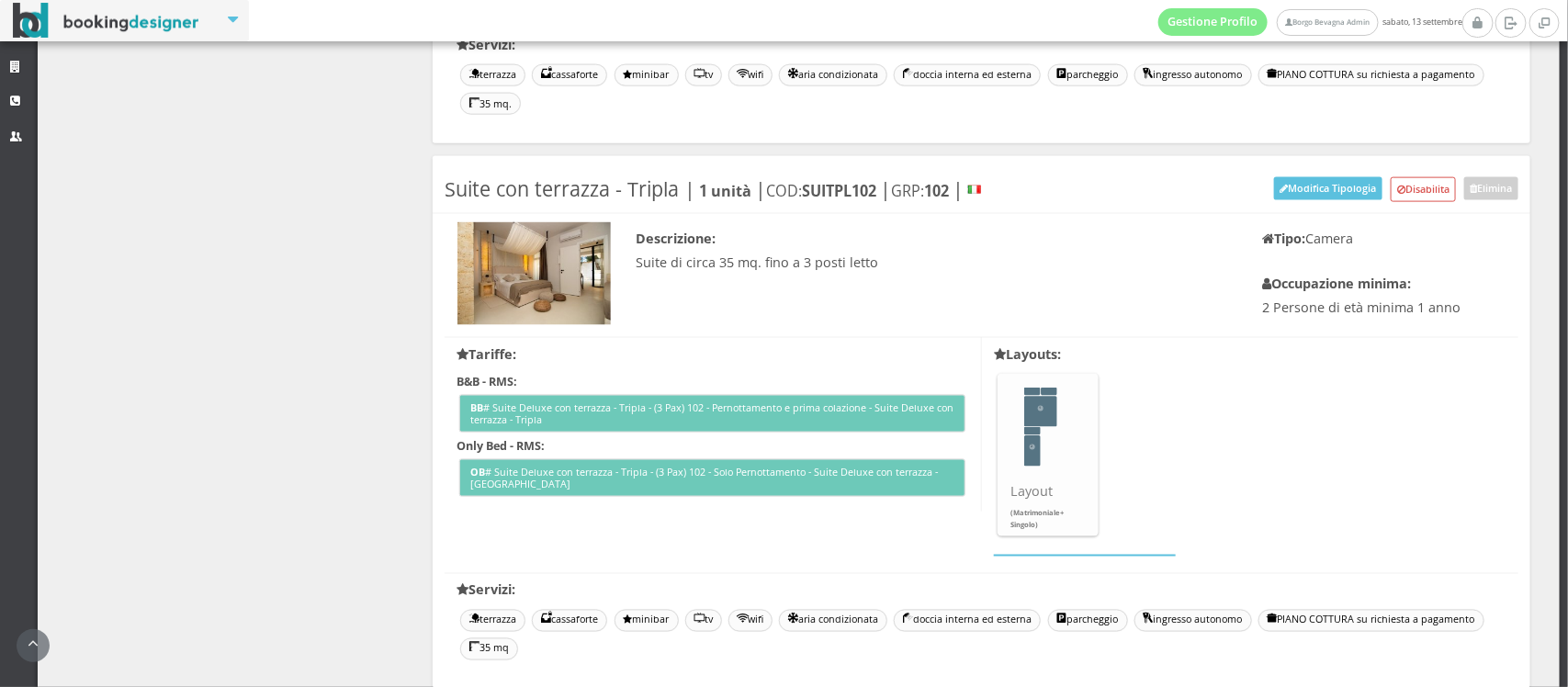
scroll to position [1141, 0]
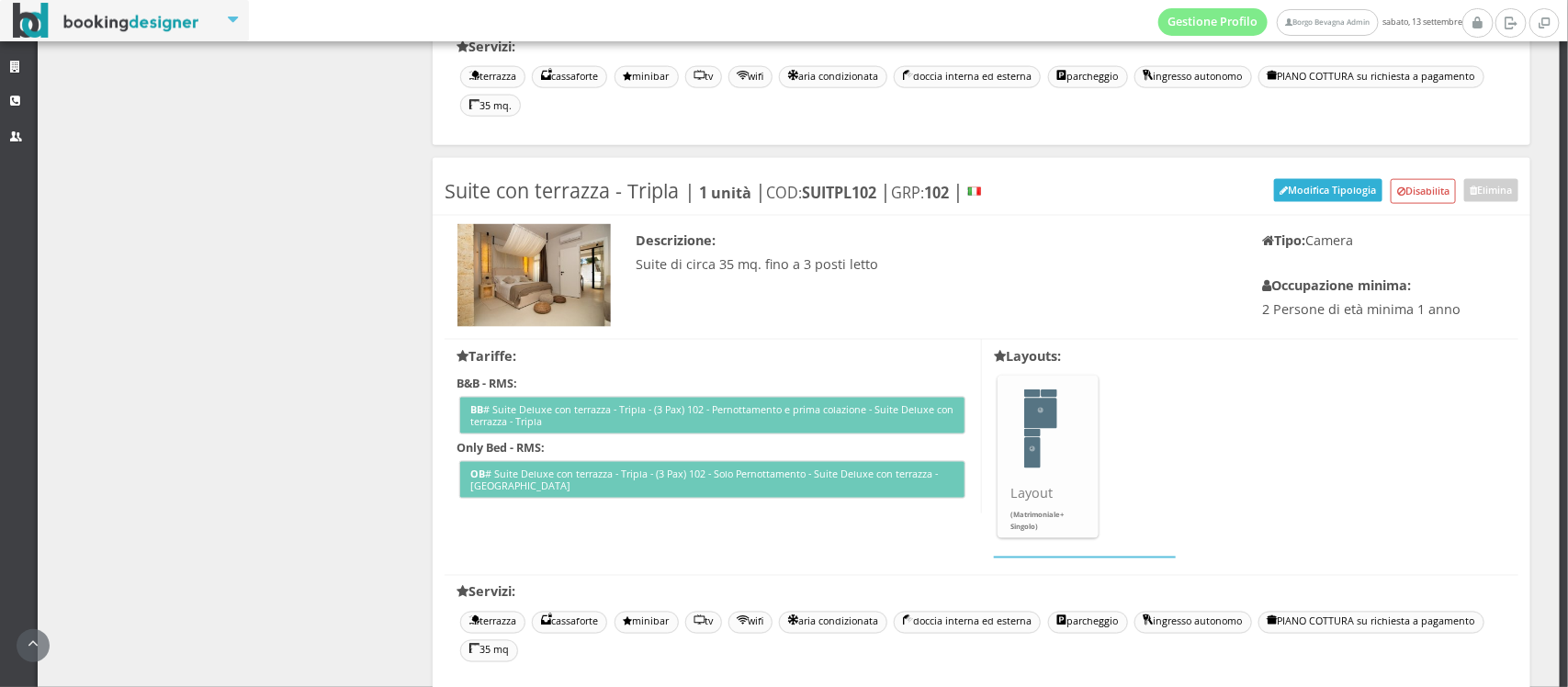
click at [1316, 182] on button "Modifica Tipologia" at bounding box center [1328, 190] width 109 height 23
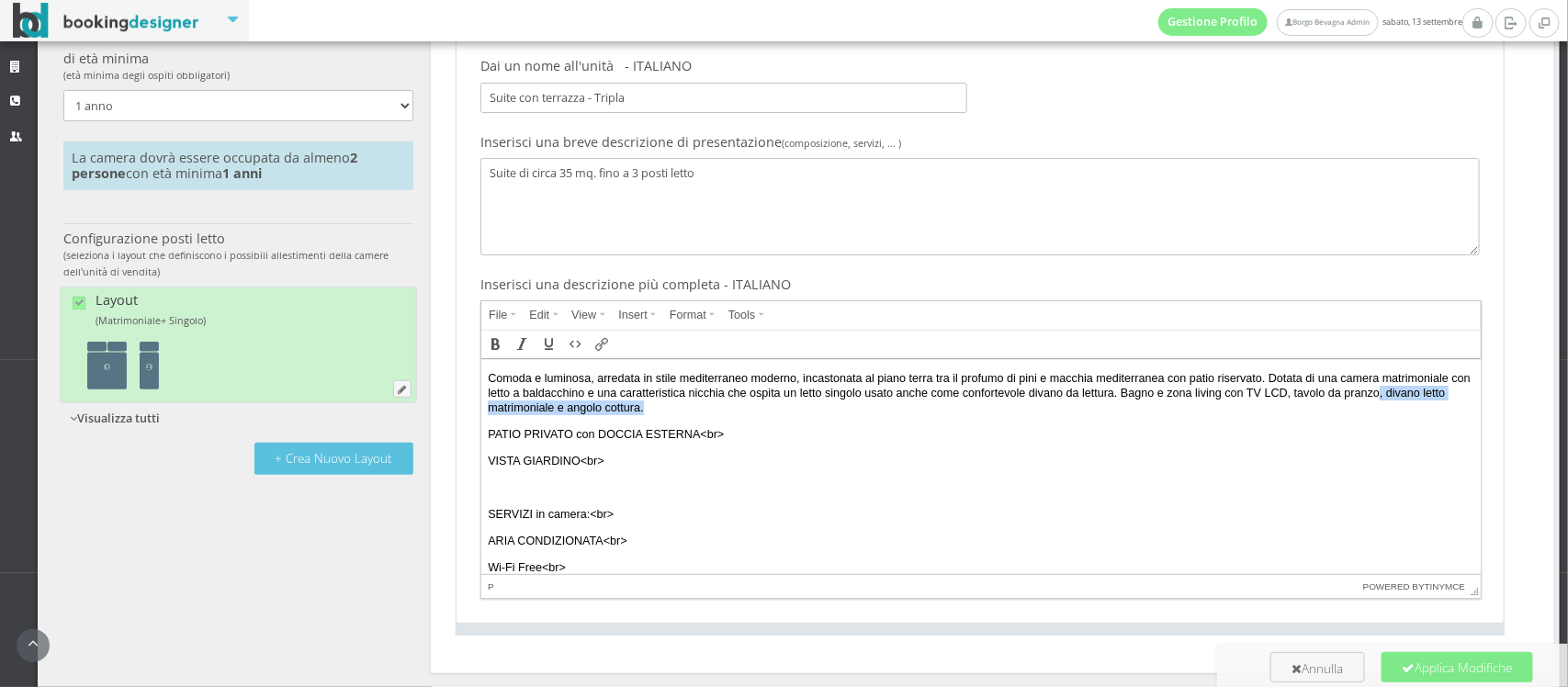
drag, startPoint x: 1046, startPoint y: 412, endPoint x: 751, endPoint y: 412, distance: 295.0
click at [751, 412] on p "Comoda e luminosa, arredata in stile mediterraneo moderno, incastonata al piano…" at bounding box center [1035, 397] width 1096 height 51
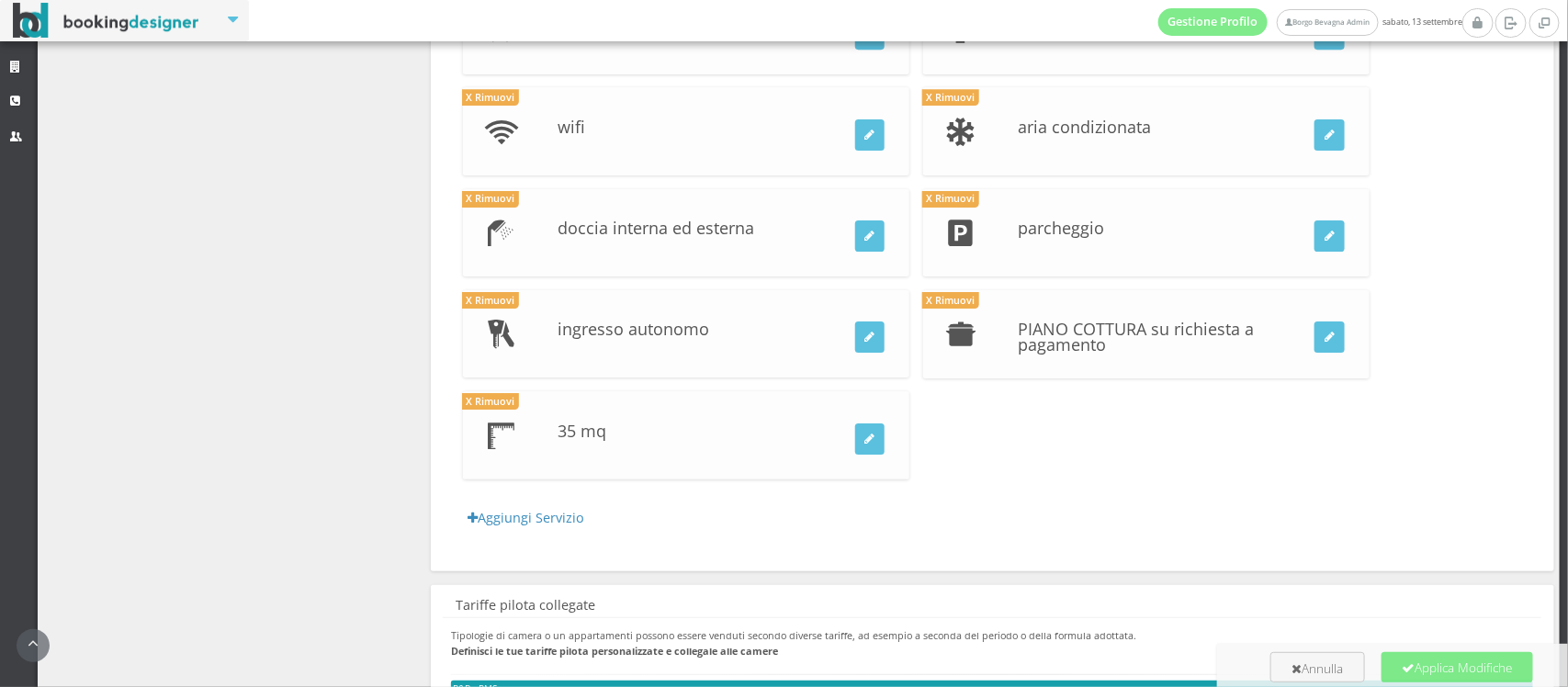
scroll to position [3187, 0]
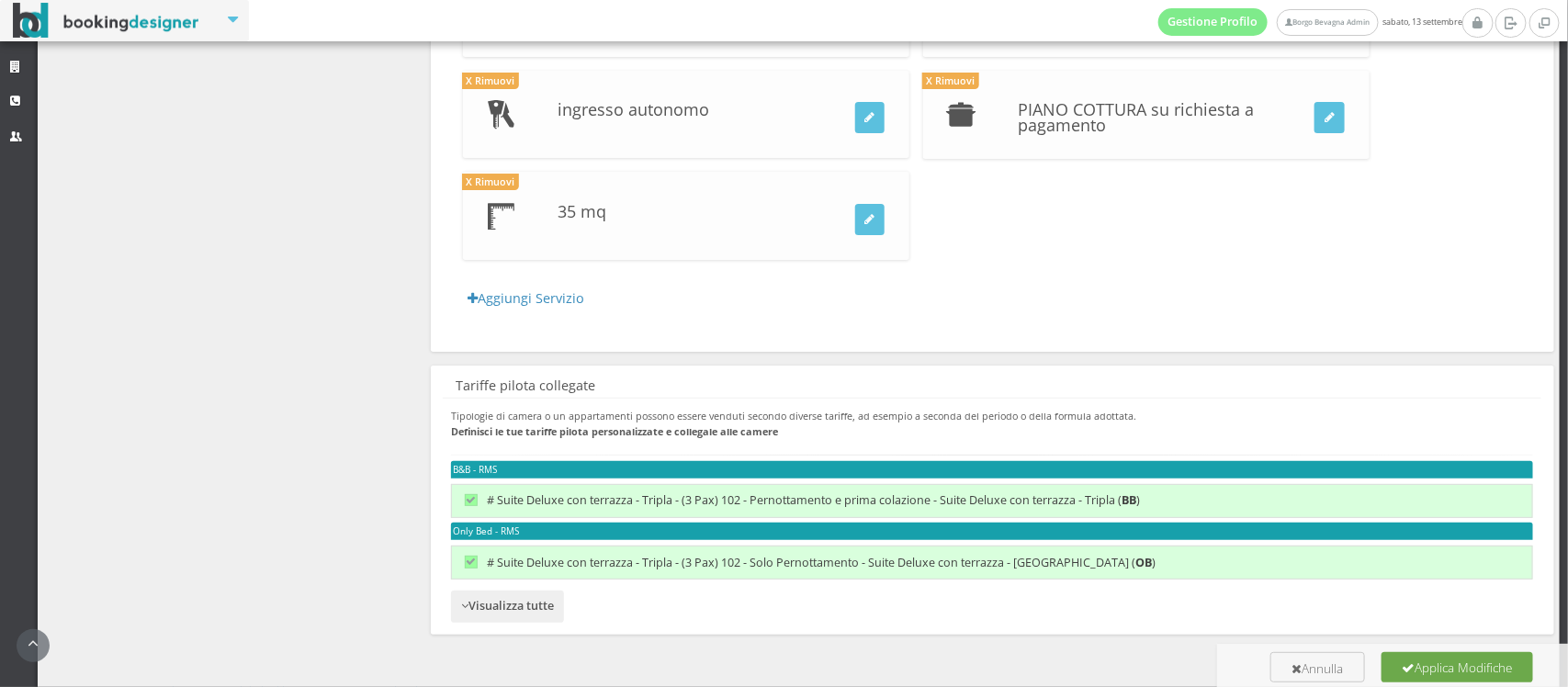
click at [1416, 664] on button "Applica Modifiche" at bounding box center [1457, 666] width 152 height 30
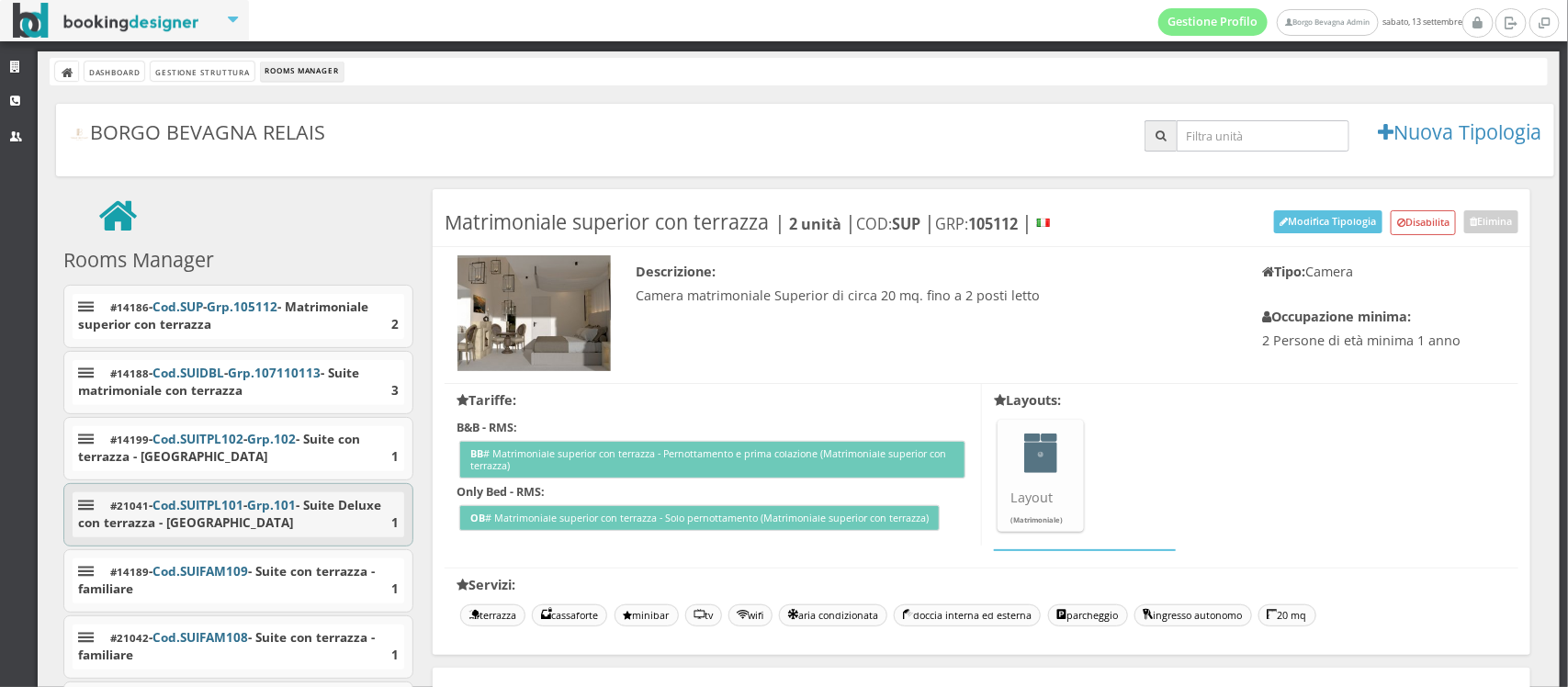
click at [235, 493] on div "#21041 - Cod. SUITPL101 - Grp. 101 - Suite Deluxe con terrazza - [GEOGRAPHIC_DA…" at bounding box center [237, 514] width 332 height 45
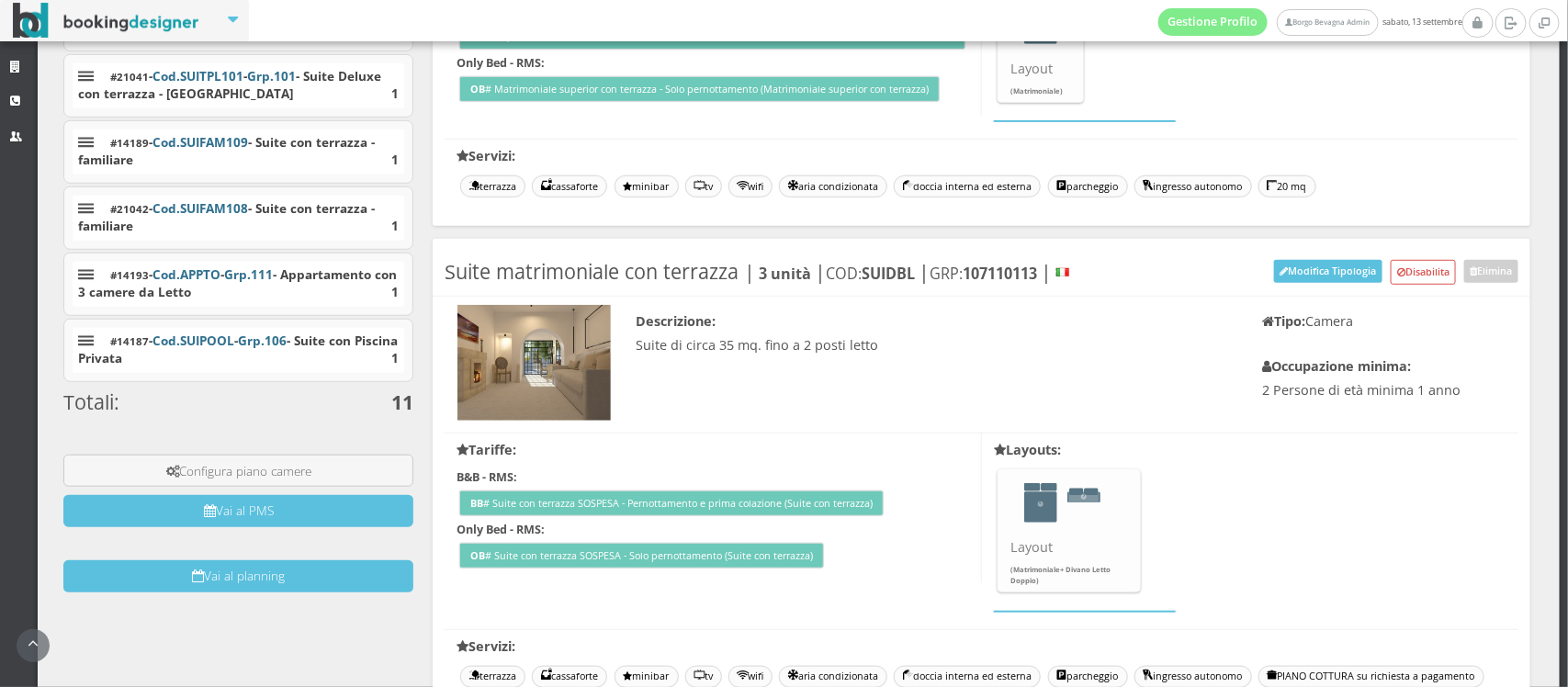
scroll to position [476, 0]
click at [258, 248] on li "#21042 - Cod. SUIFAM108 - Suite con terrazza - familiare 1" at bounding box center [238, 219] width 350 height 63
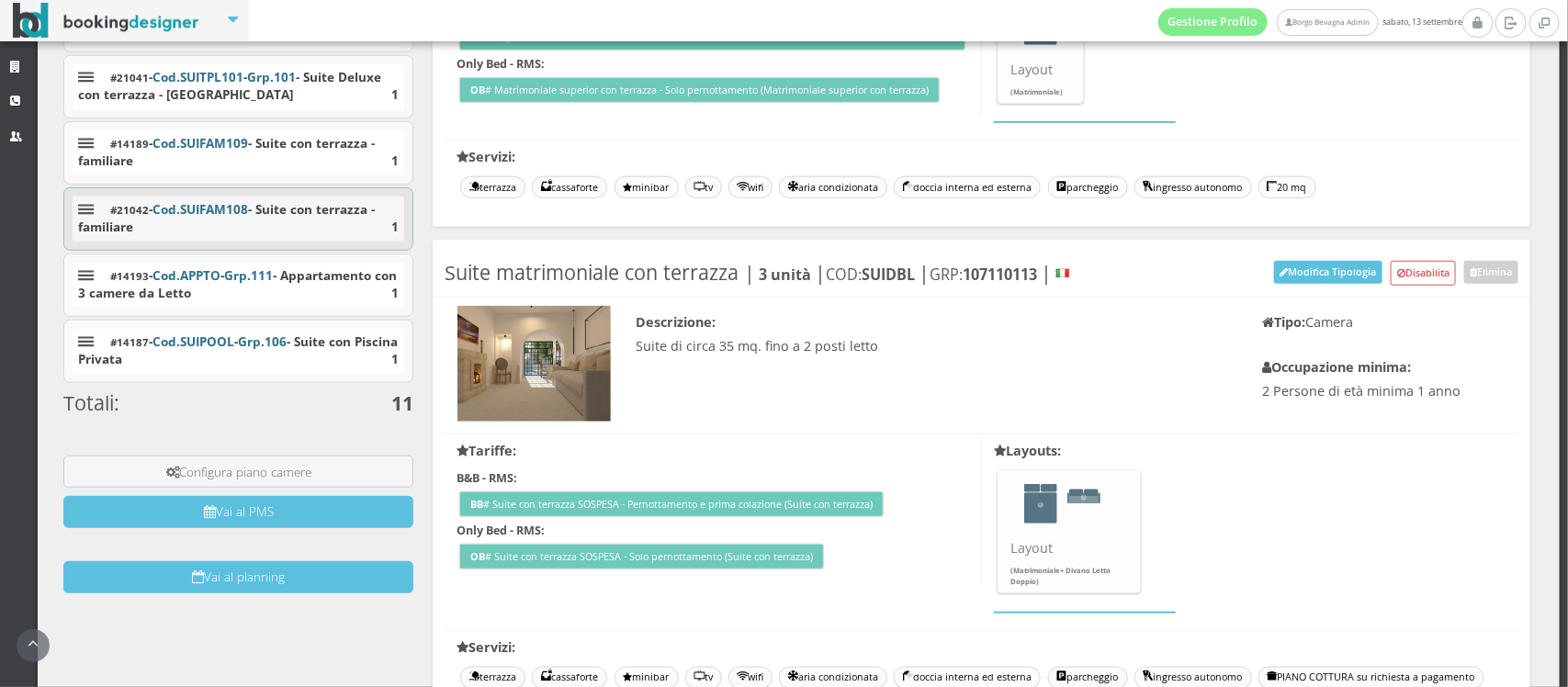
click at [248, 203] on b "SUIFAM108" at bounding box center [213, 209] width 68 height 16
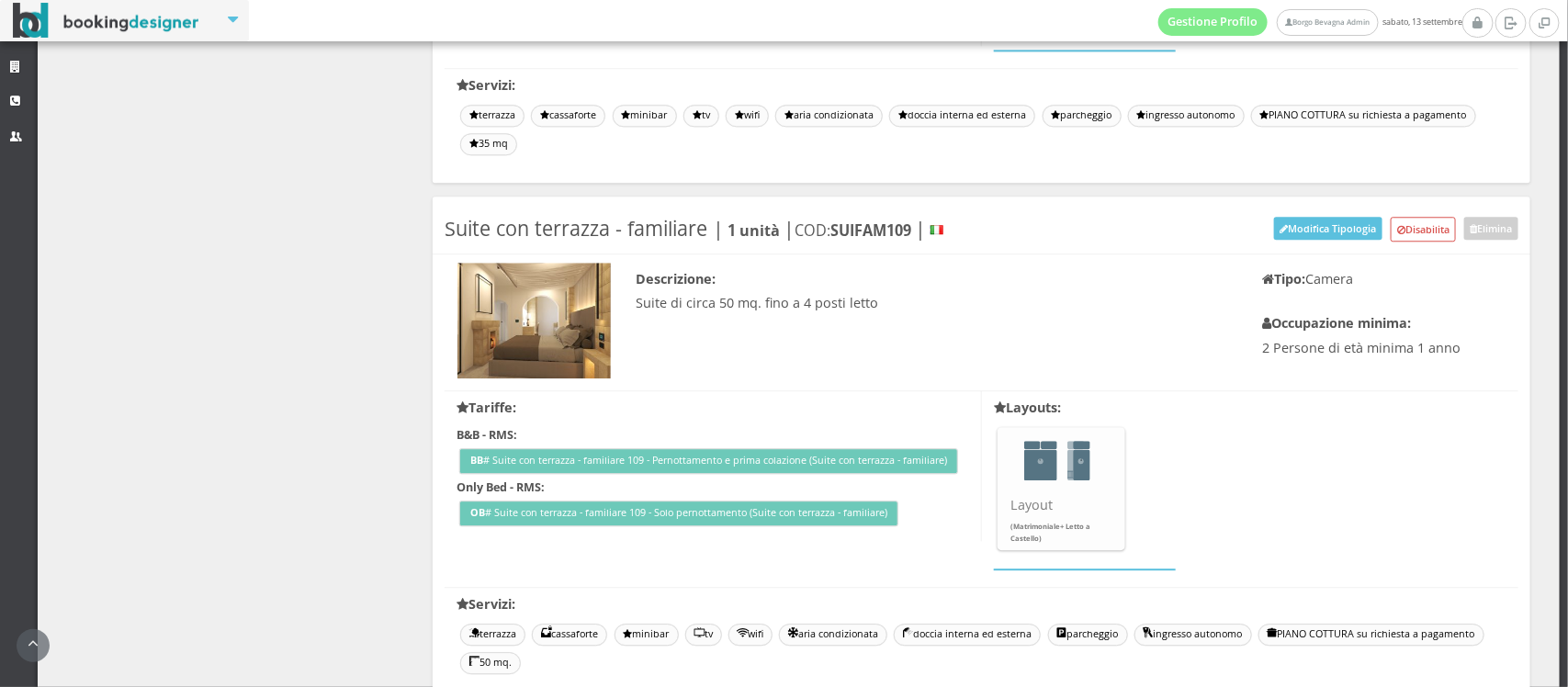
scroll to position [2325, 0]
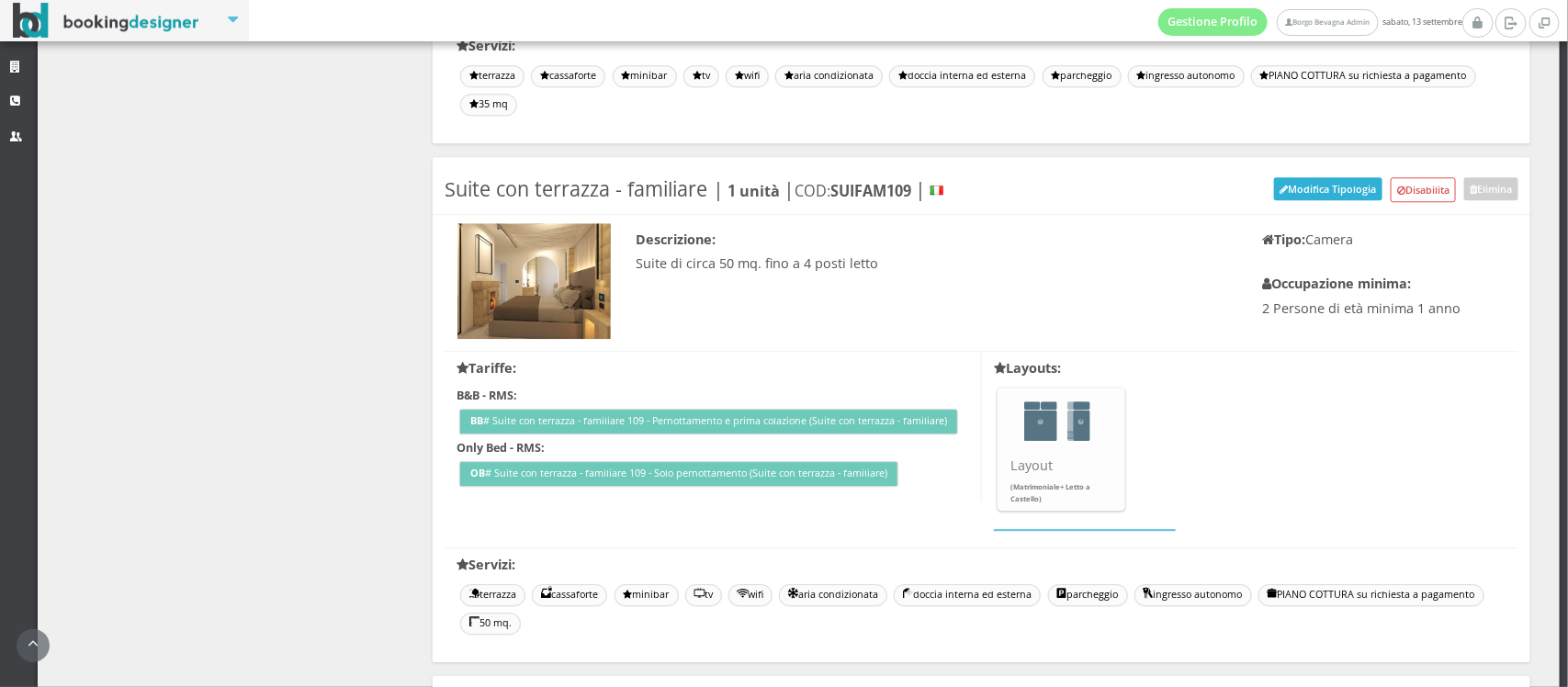
click at [1306, 180] on button "Modifica Tipologia" at bounding box center [1328, 188] width 109 height 23
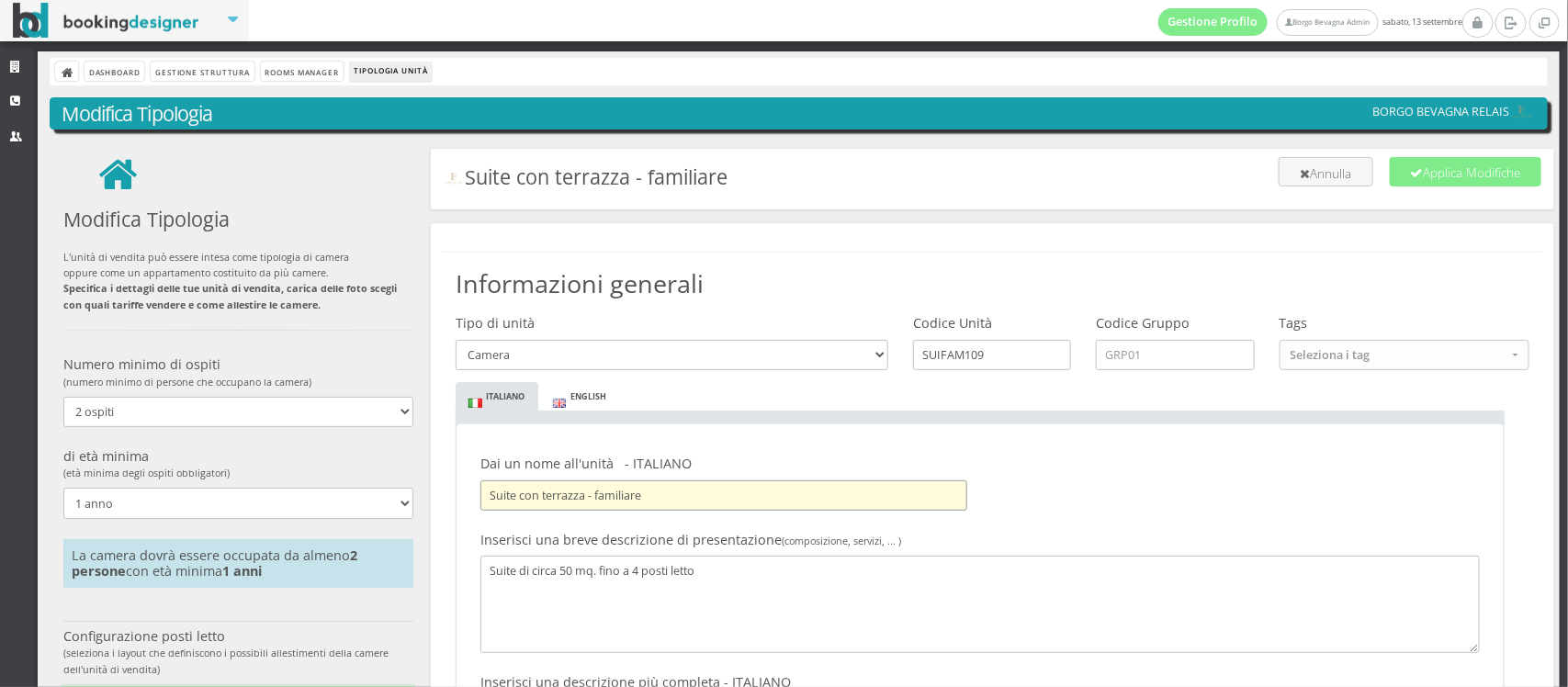
click at [517, 494] on input "Suite con terrazza - familiare" at bounding box center [724, 496] width 486 height 31
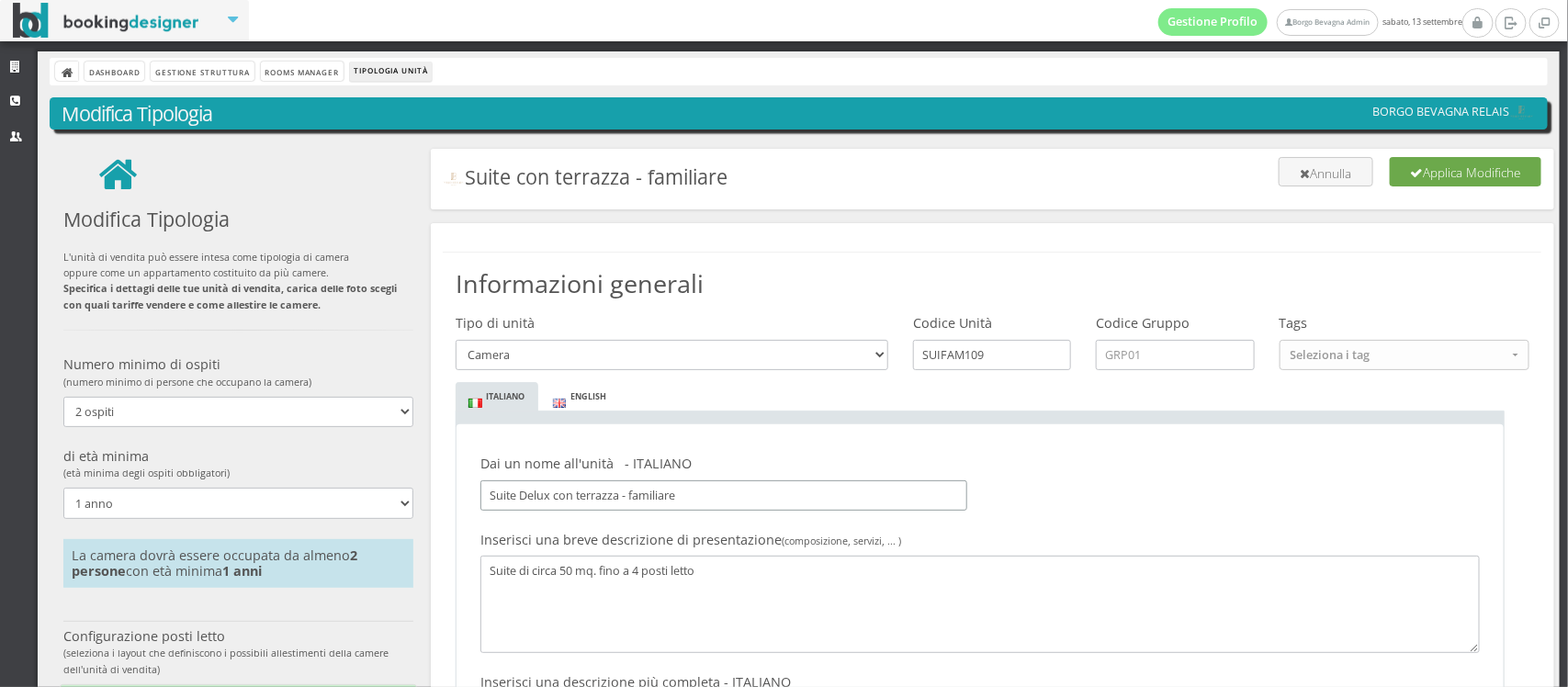
type input "Suite Delux con terrazza - familiare"
click at [1398, 185] on button "Applica Modifiche" at bounding box center [1465, 171] width 152 height 30
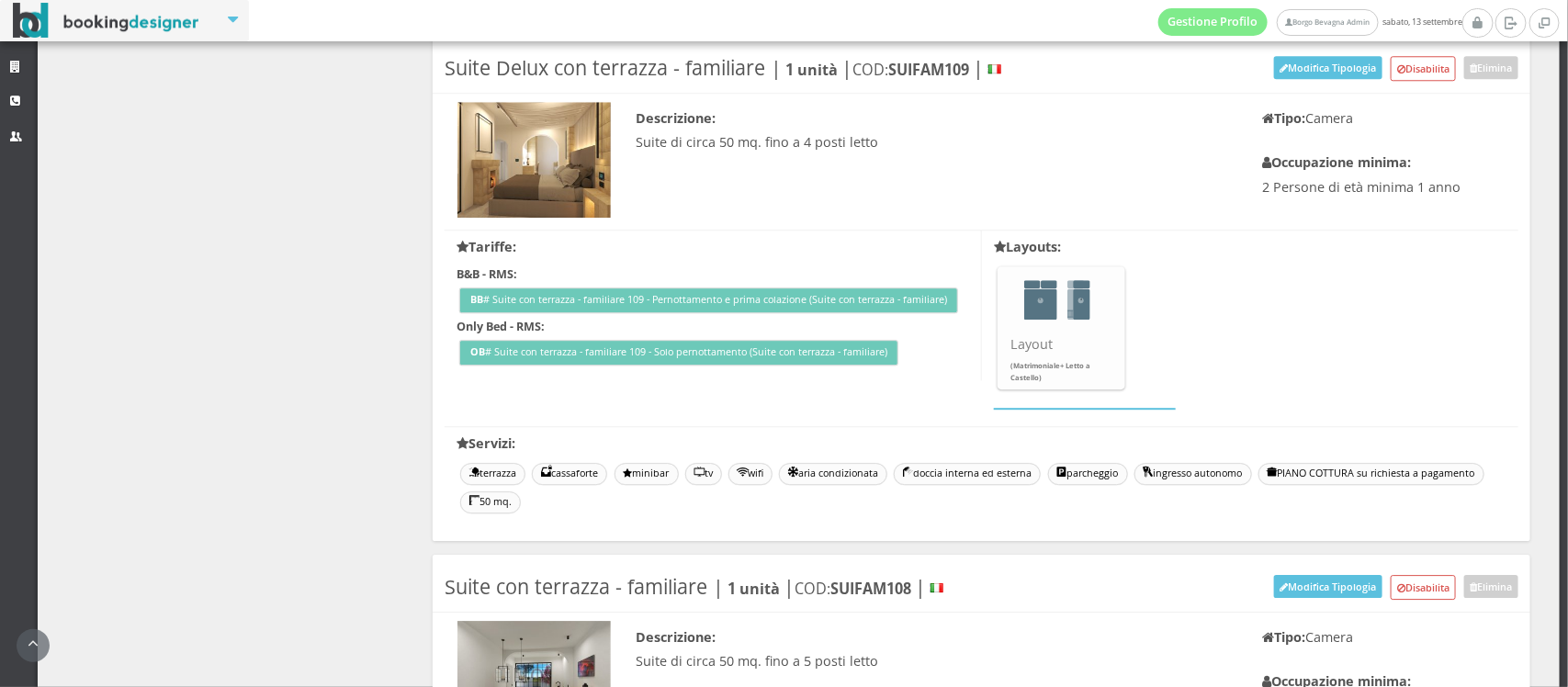
scroll to position [2461, 0]
click at [1295, 67] on button "Modifica Tipologia" at bounding box center [1328, 66] width 109 height 23
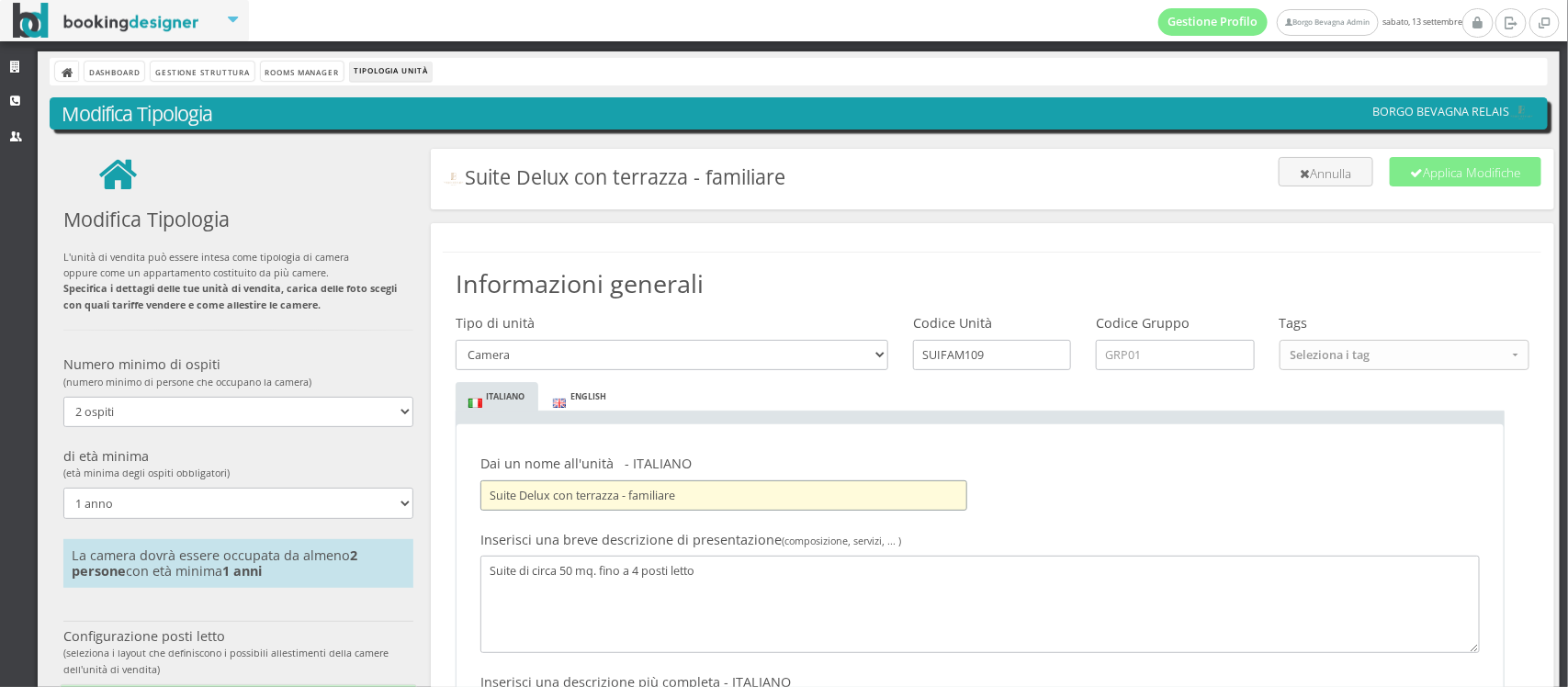
click at [544, 497] on input "Suite Delux con terrazza - familiare" at bounding box center [724, 496] width 486 height 31
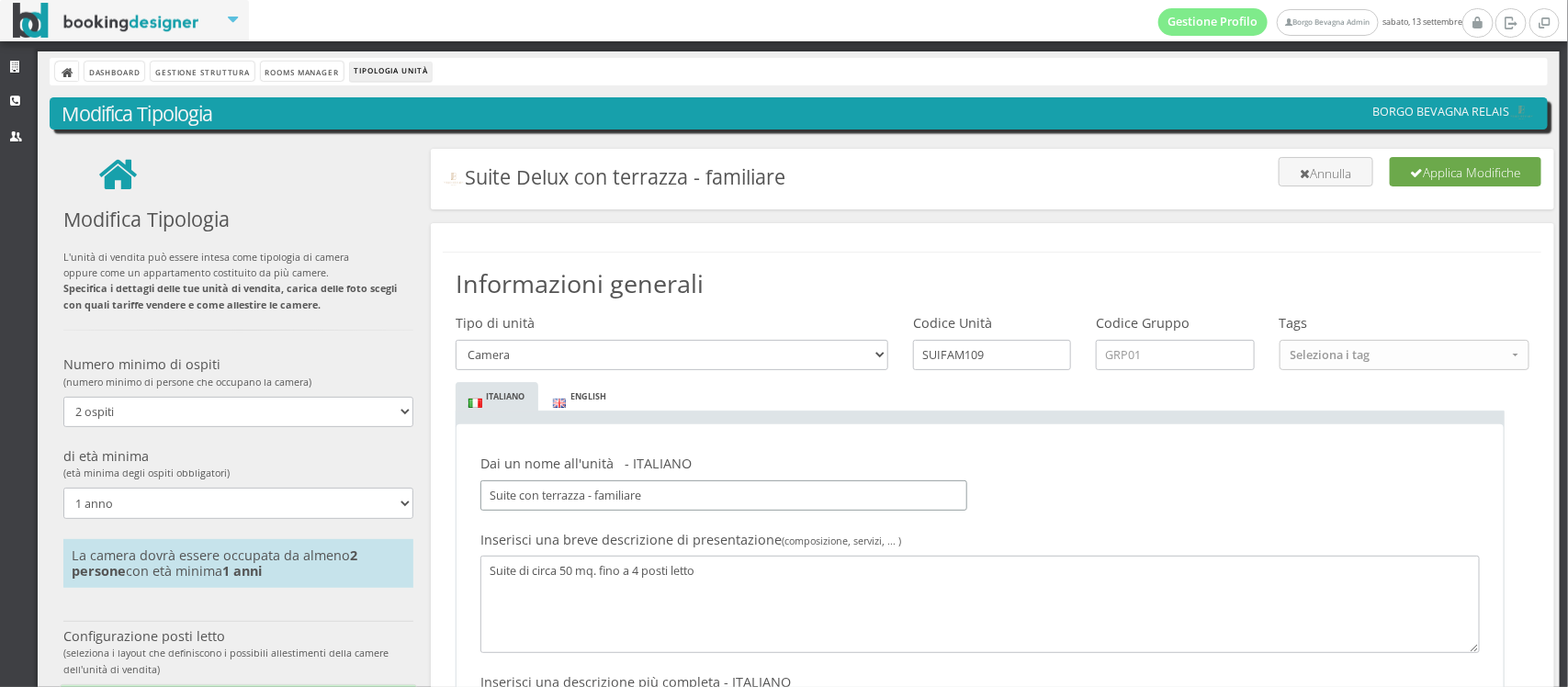
type input "Suite con terrazza - familiare"
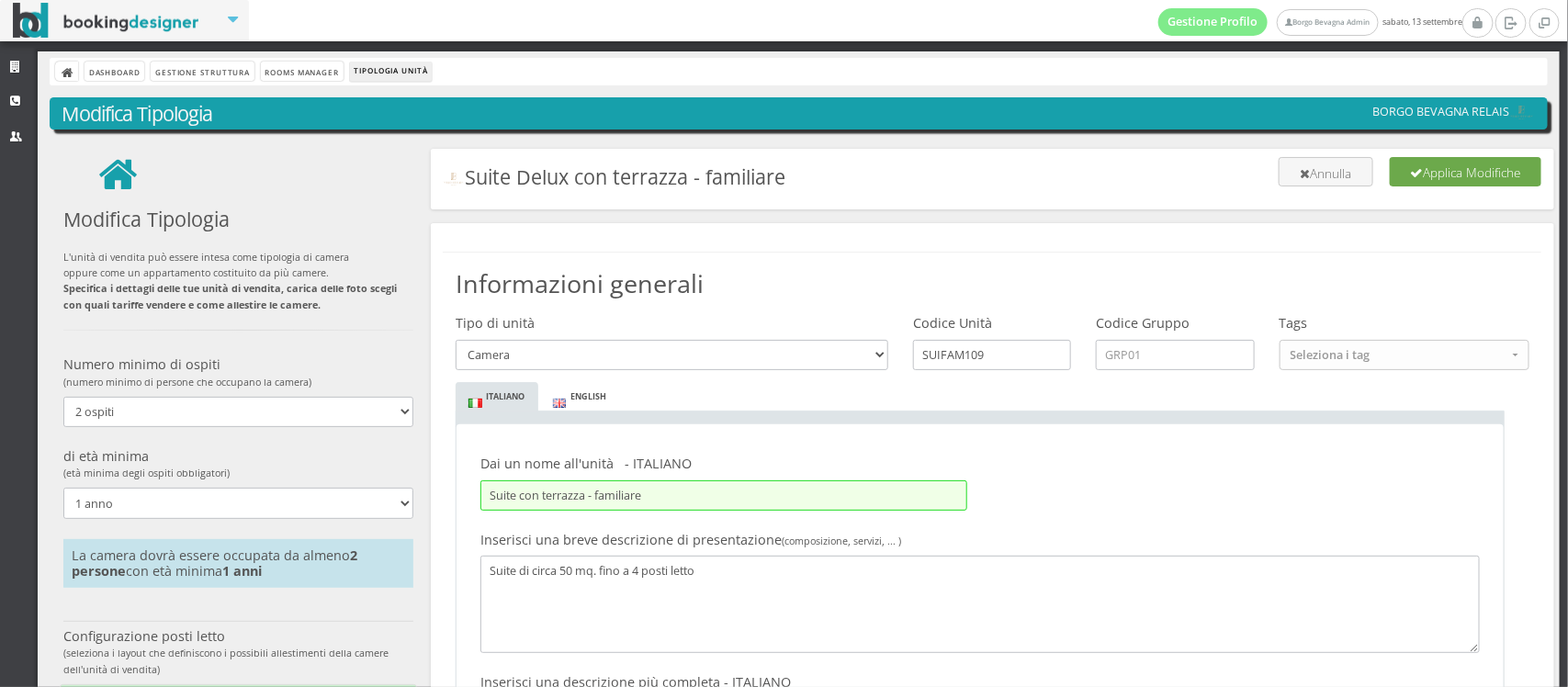
click at [1410, 172] on icon "submit" at bounding box center [1416, 173] width 12 height 12
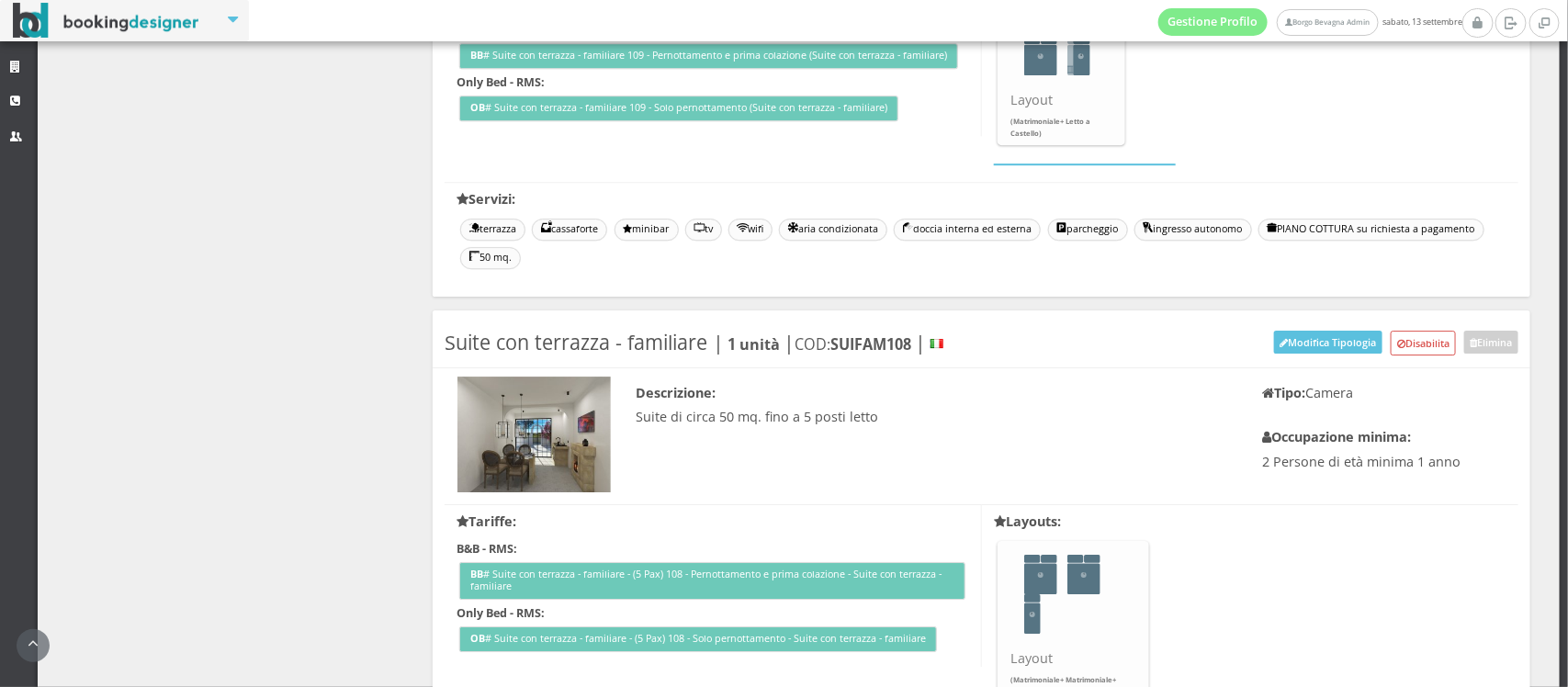
scroll to position [2883, 0]
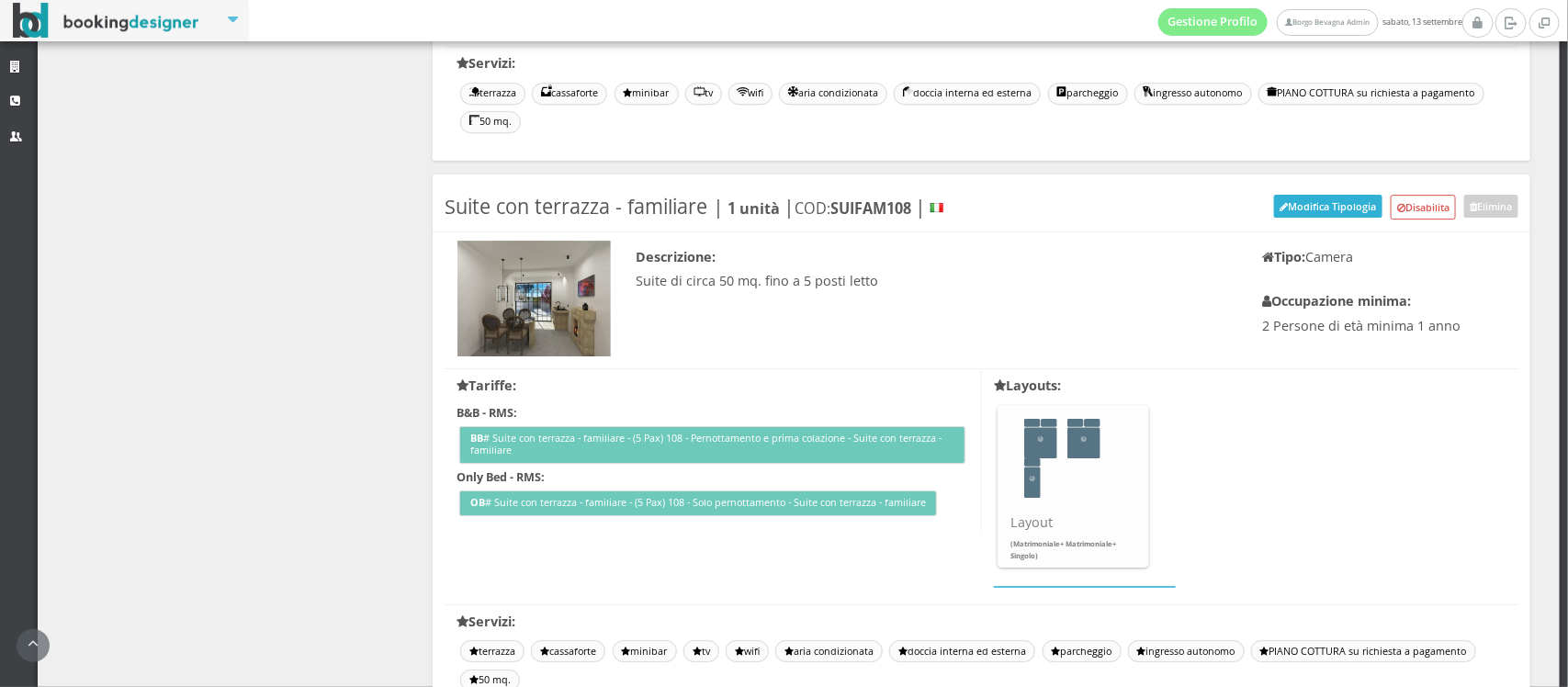
click at [1290, 217] on button "Modifica Tipologia" at bounding box center [1328, 207] width 109 height 23
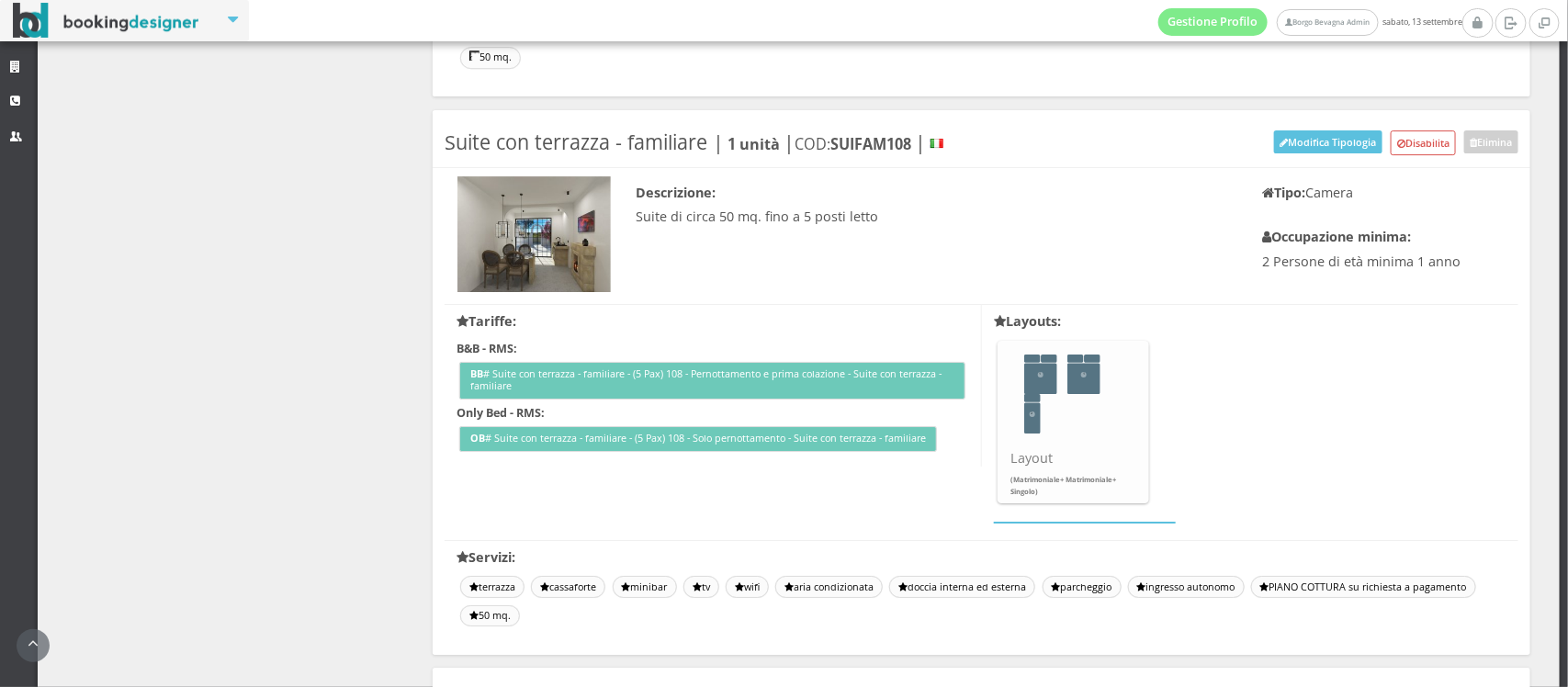
scroll to position [2951, 0]
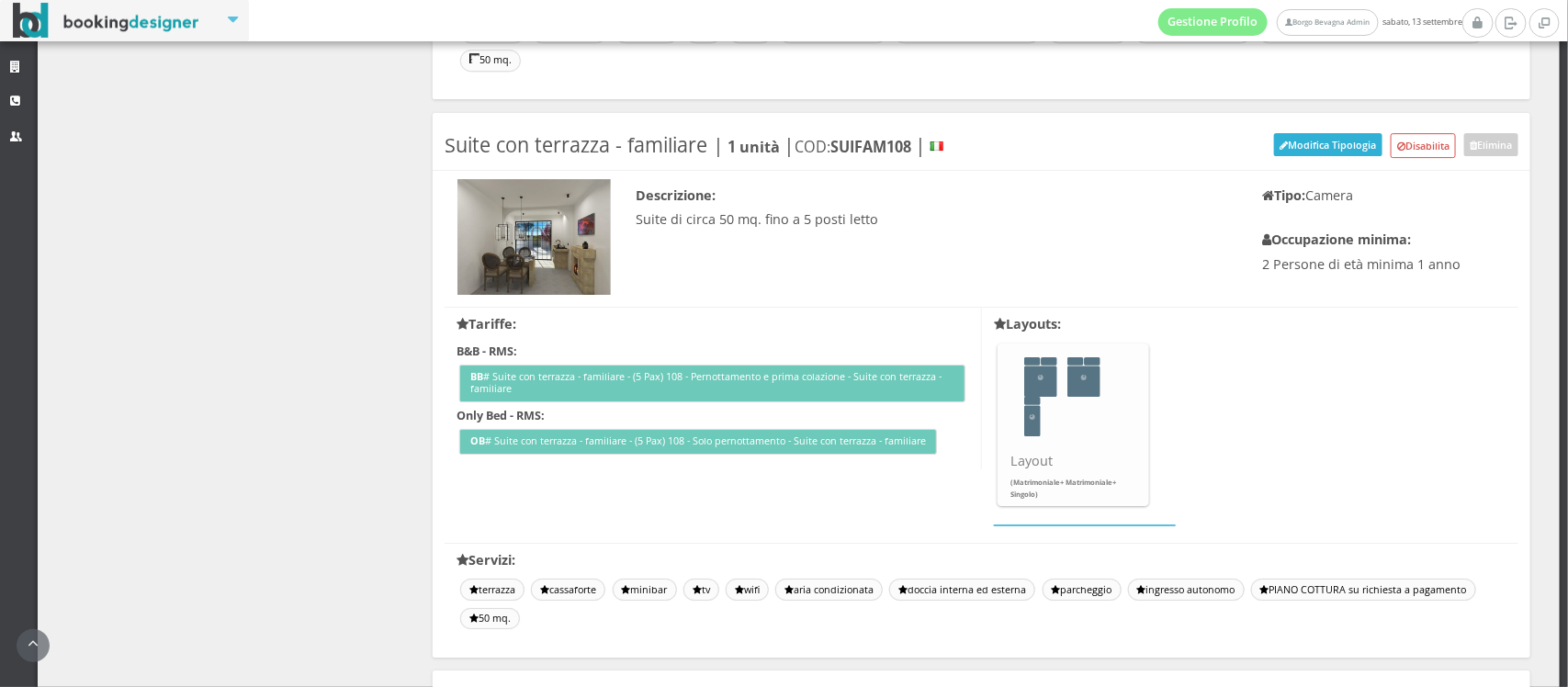
click at [1321, 135] on button "Modifica Tipologia" at bounding box center [1328, 145] width 109 height 23
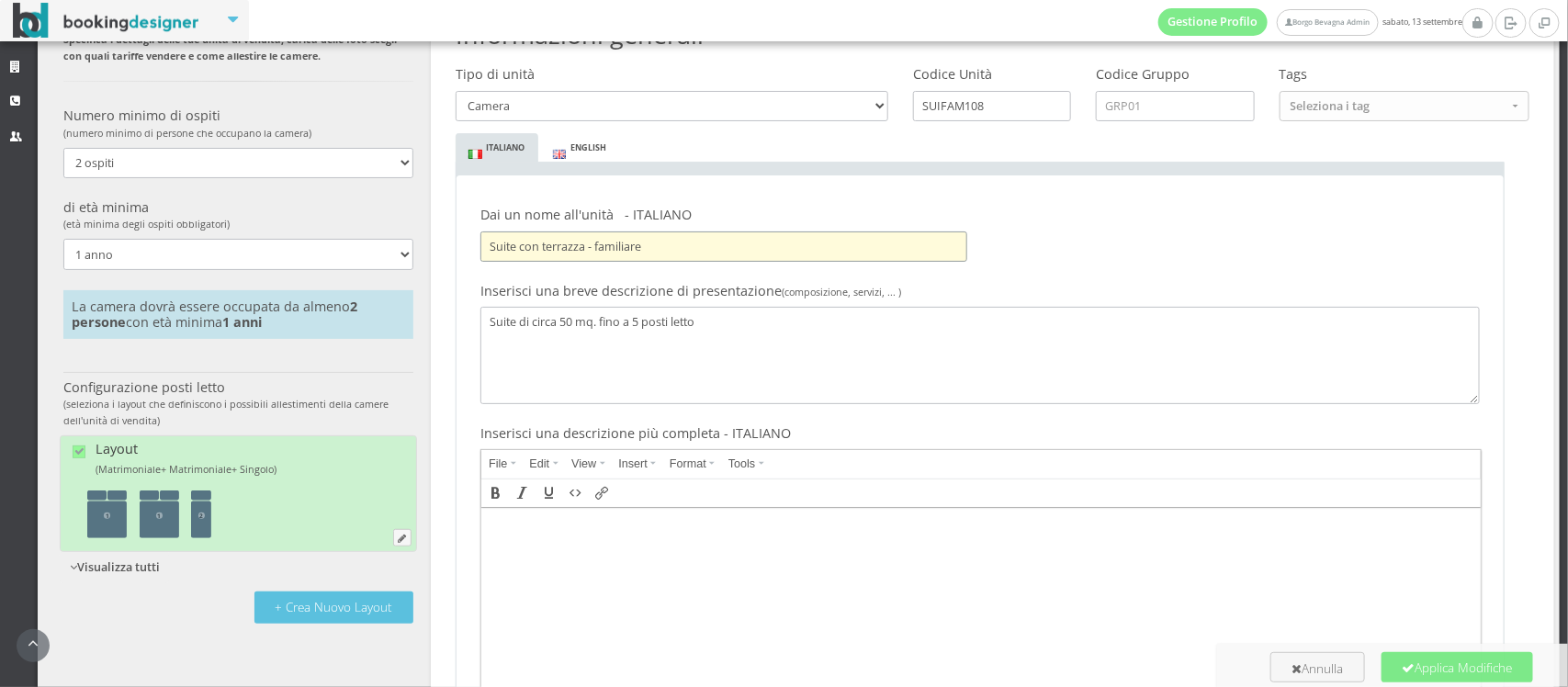
click at [520, 248] on input "Suite con terrazza - familiare" at bounding box center [724, 247] width 486 height 31
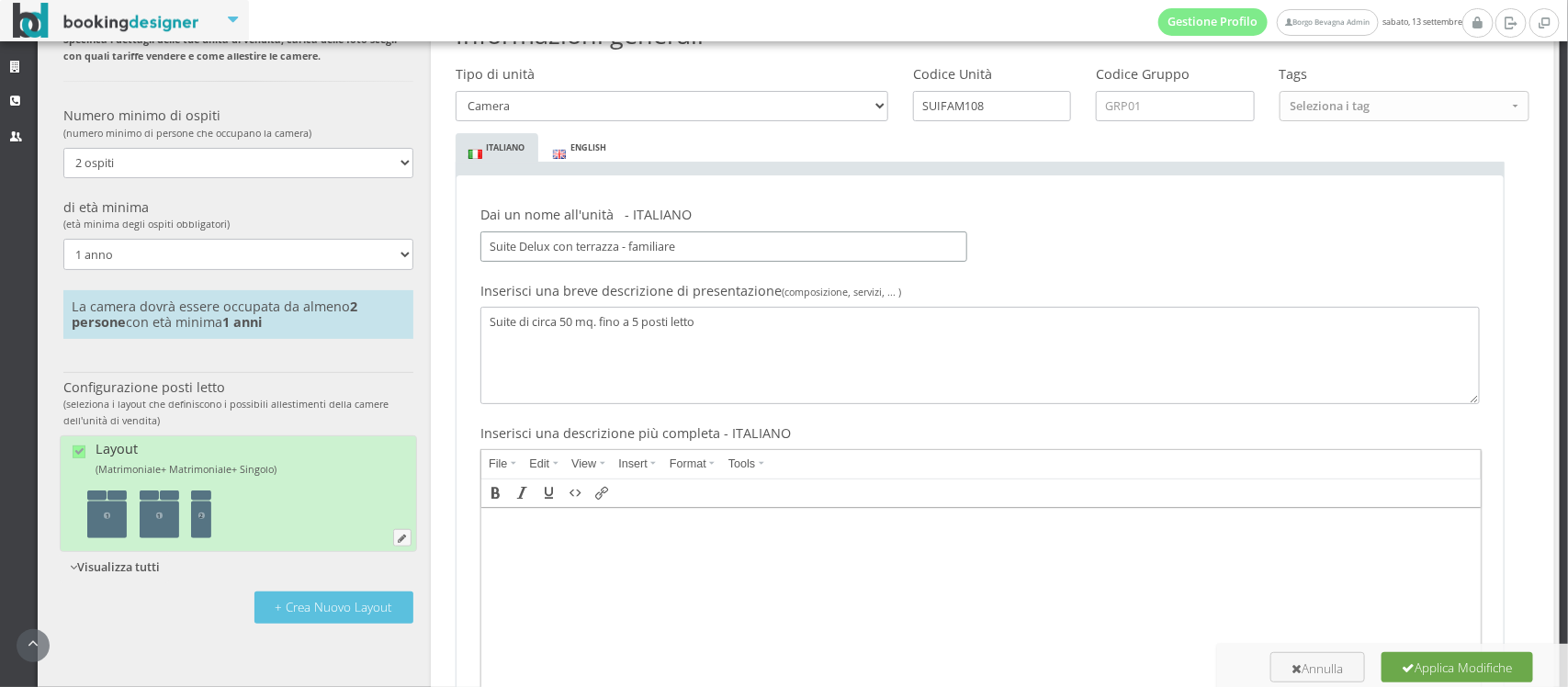
type input "Suite Delux con terrazza - familiare"
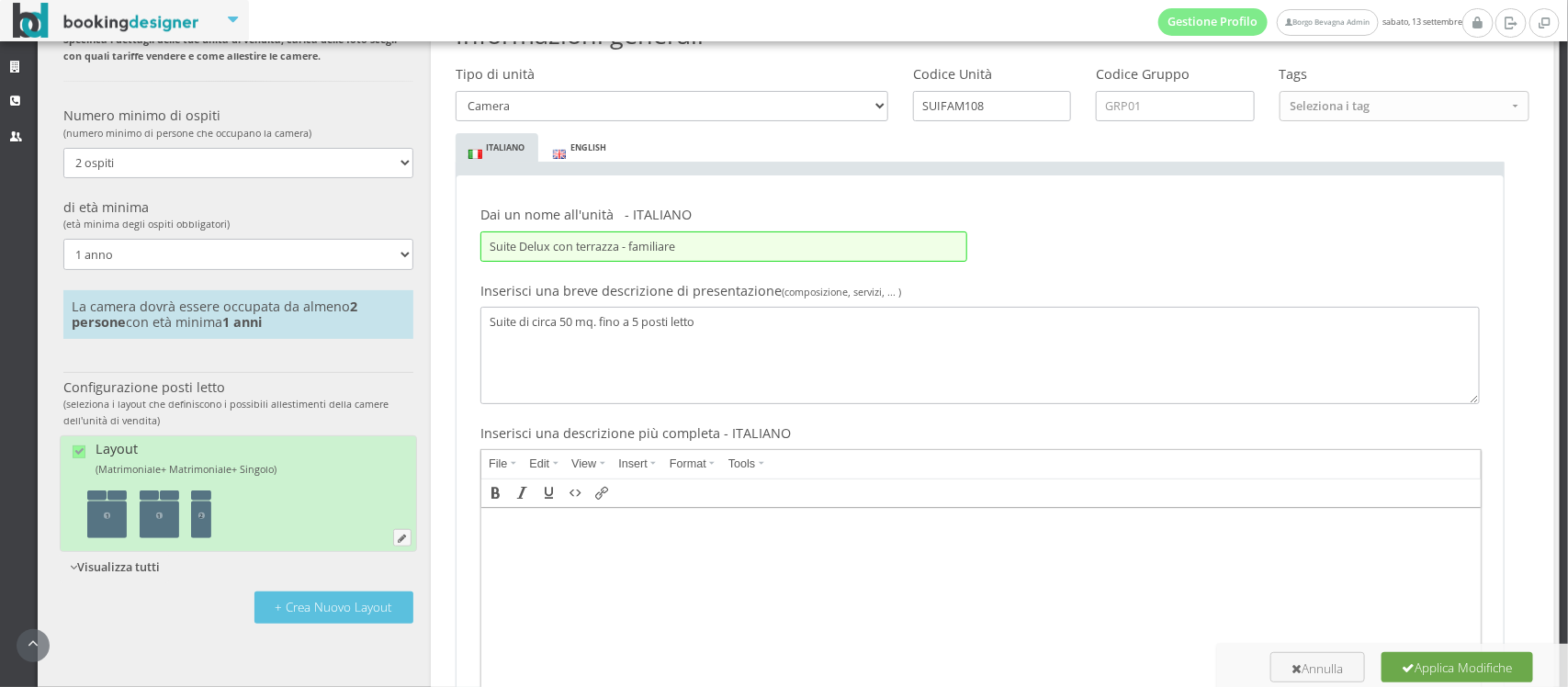
click at [1422, 666] on button "Applica Modifiche" at bounding box center [1457, 666] width 152 height 30
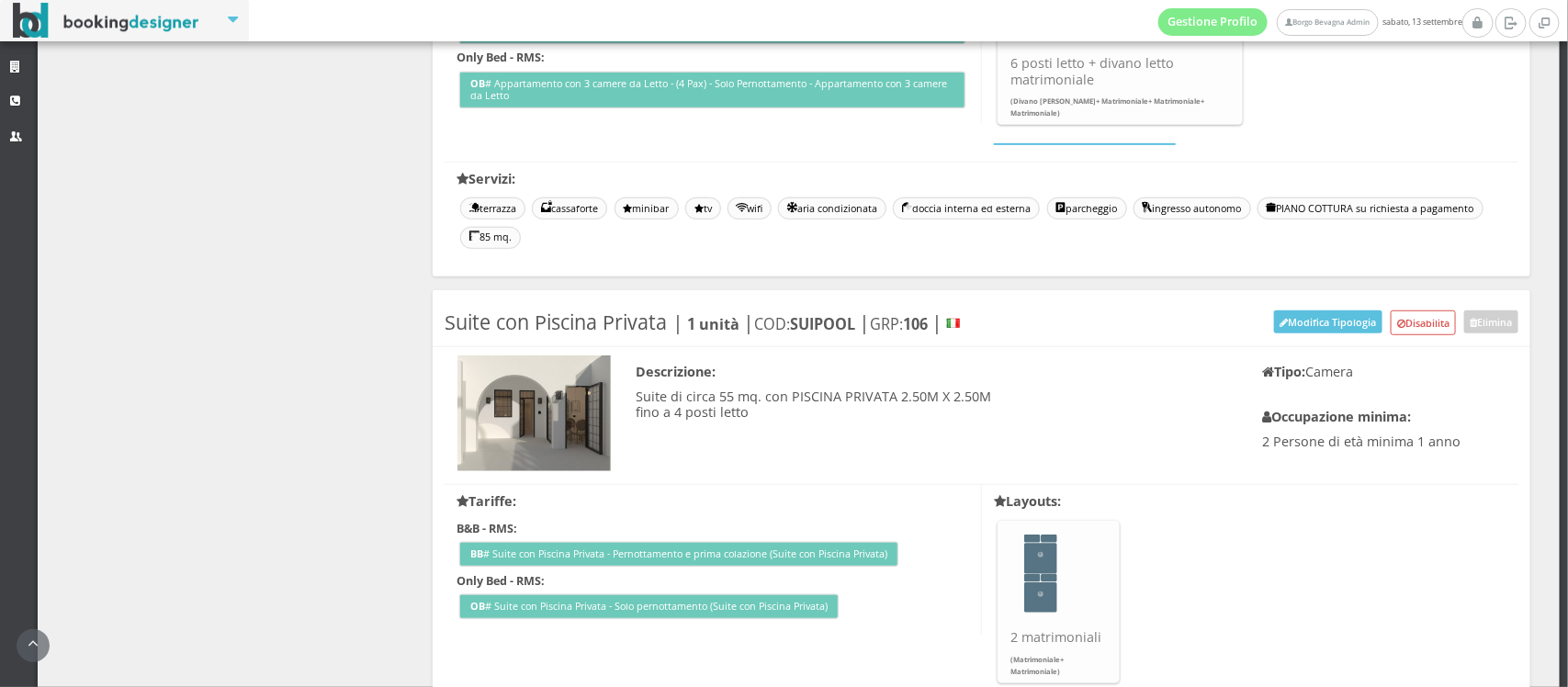
scroll to position [4086, 0]
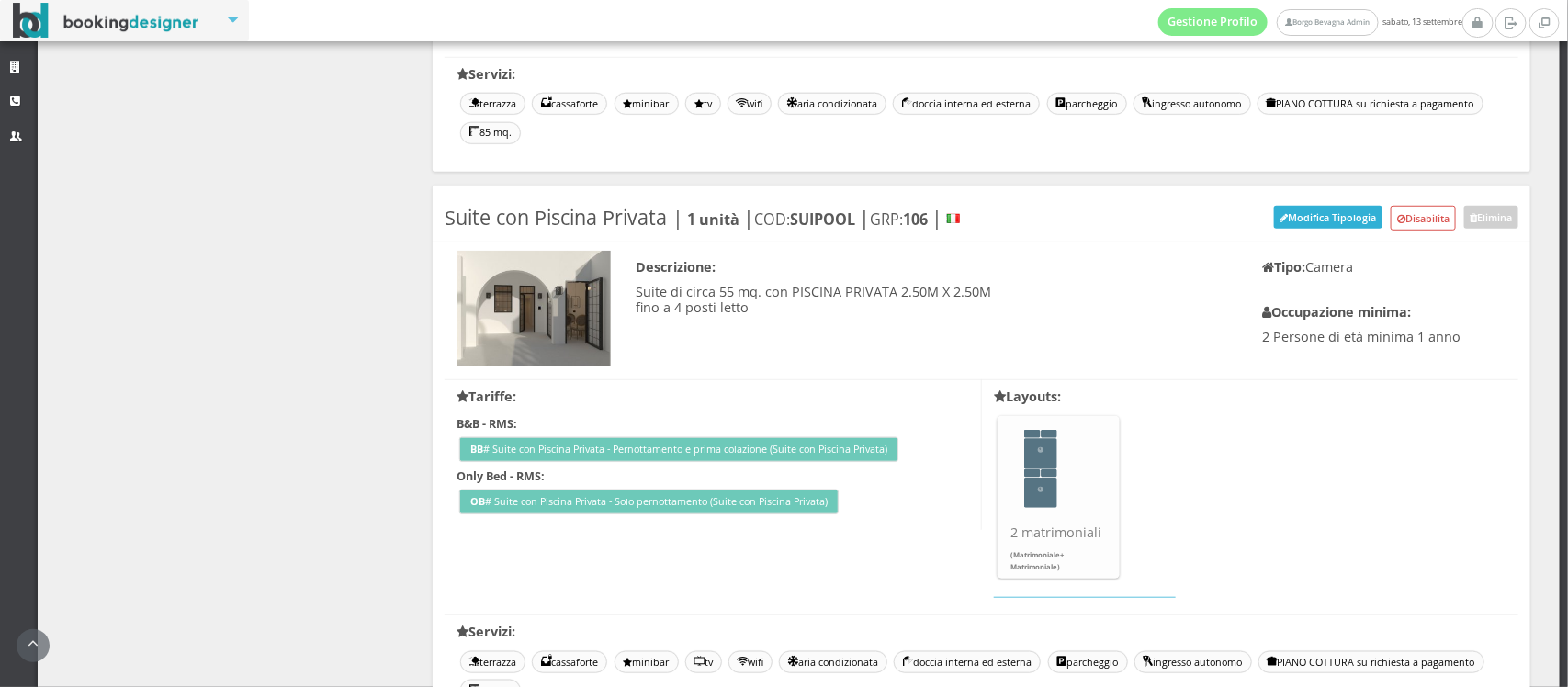
click at [1292, 229] on button "Modifica Tipologia" at bounding box center [1328, 217] width 109 height 23
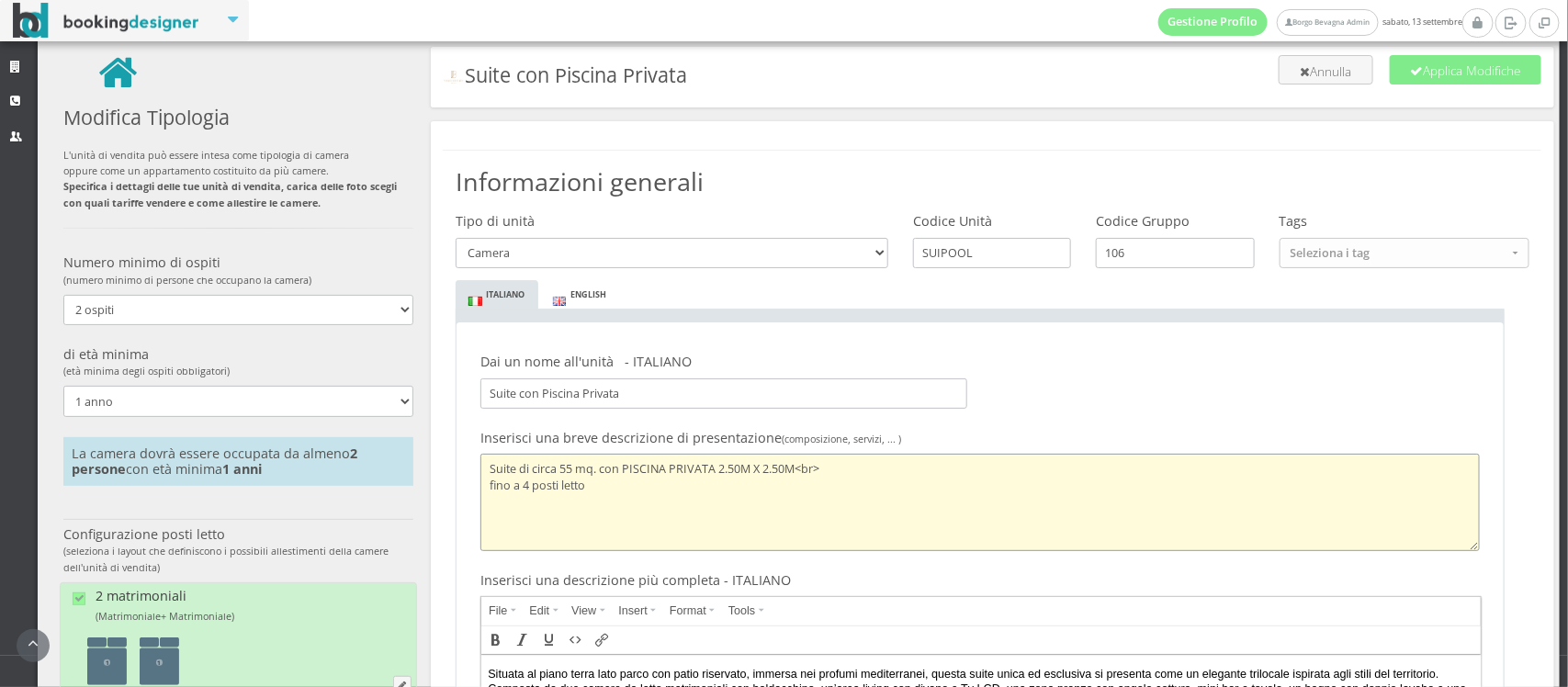
click at [609, 491] on textarea "Suite di circa 55 mq. con PISCINA PRIVATA 2.50M X 2.50M<br> fino a 4 posti letto" at bounding box center [980, 502] width 999 height 97
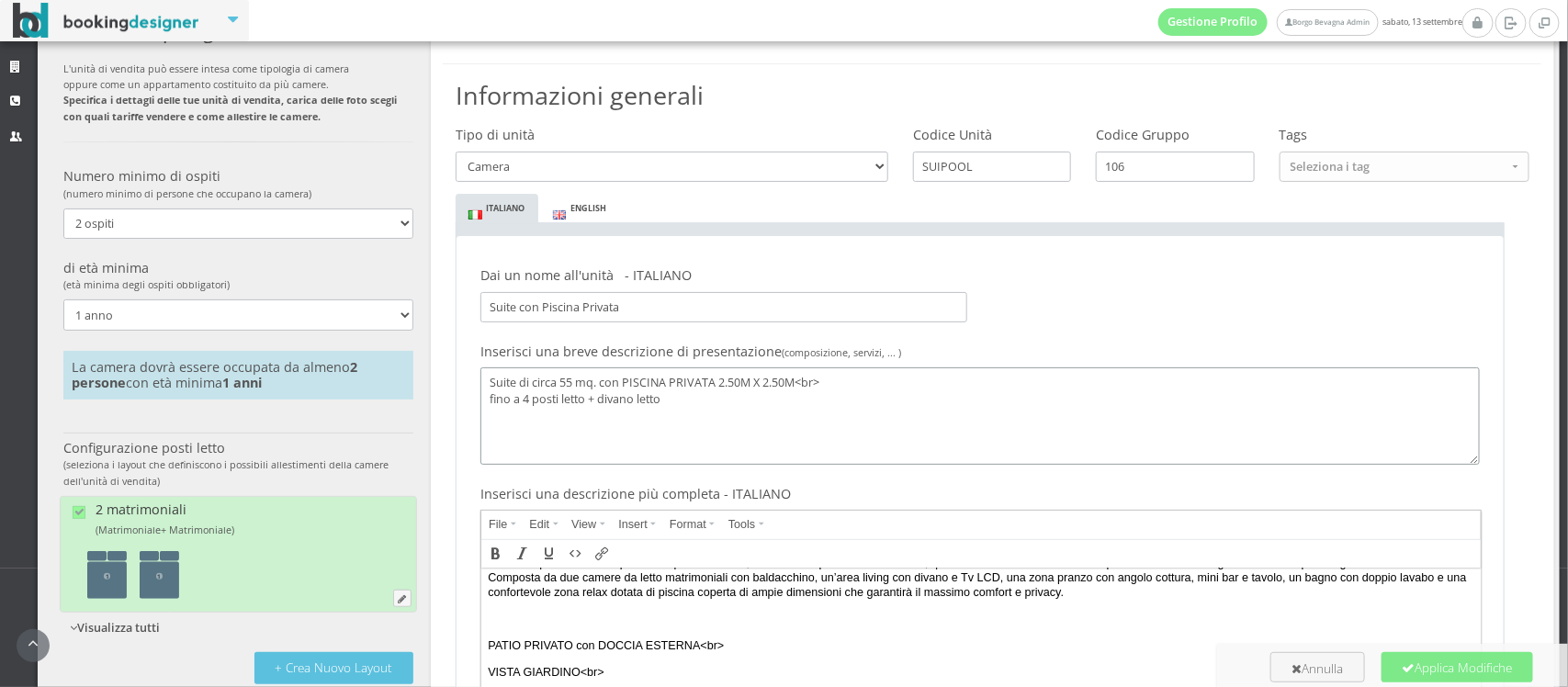
scroll to position [25, 0]
type textarea "Suite di circa 55 mq. con PISCINA PRIVATA 2.50M X 2.50M<br> fino a 4 posti lett…"
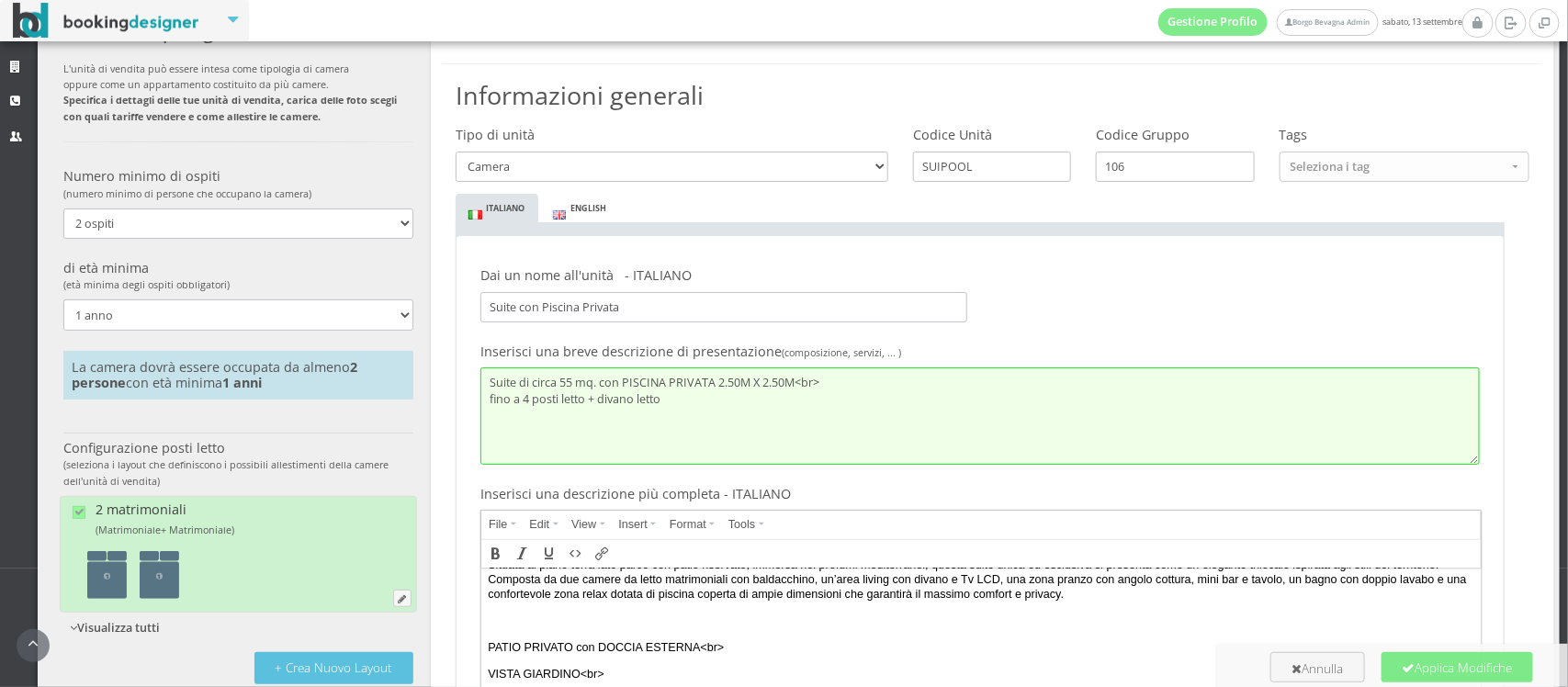
click at [534, 598] on p "Situata al piano terra lato parco con patio riservato, immersa nei profumi medi…" at bounding box center [1035, 580] width 1096 height 51
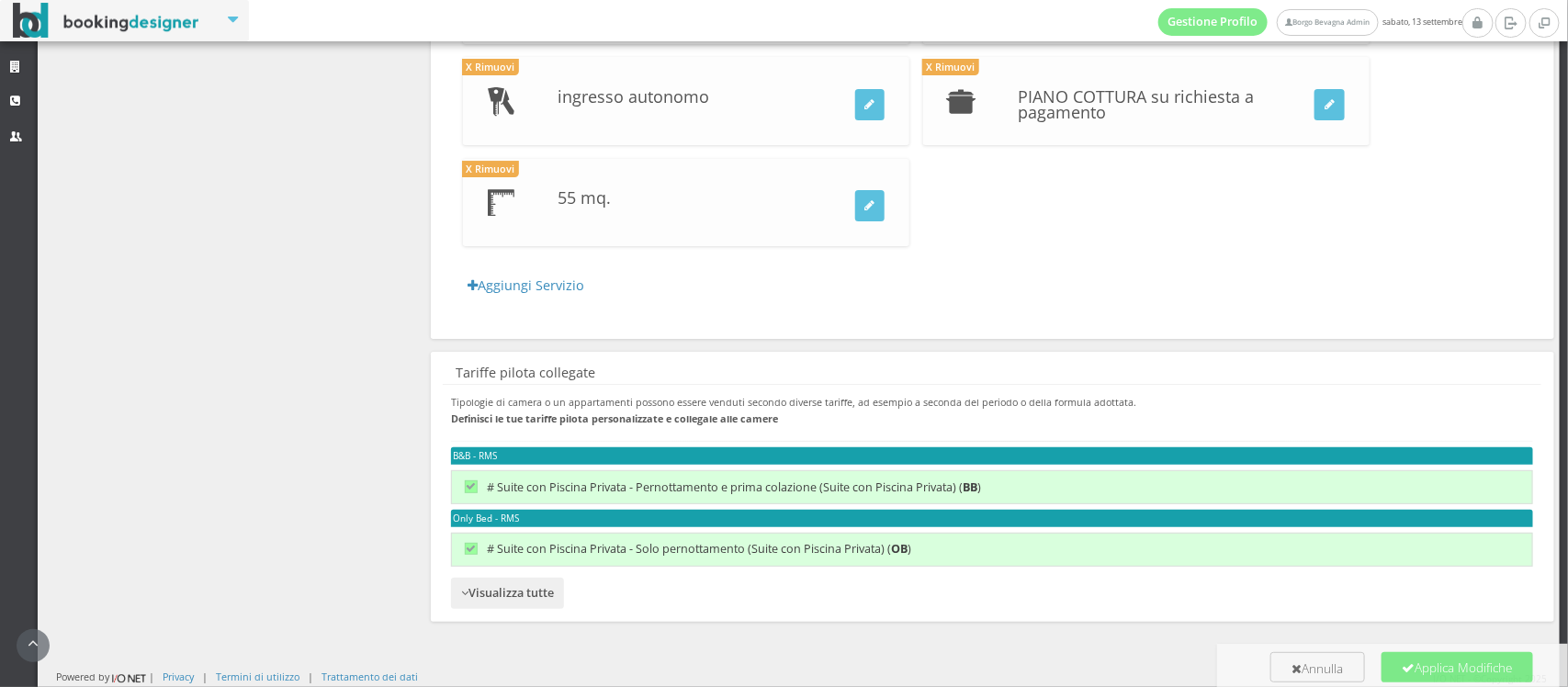
scroll to position [3116, 0]
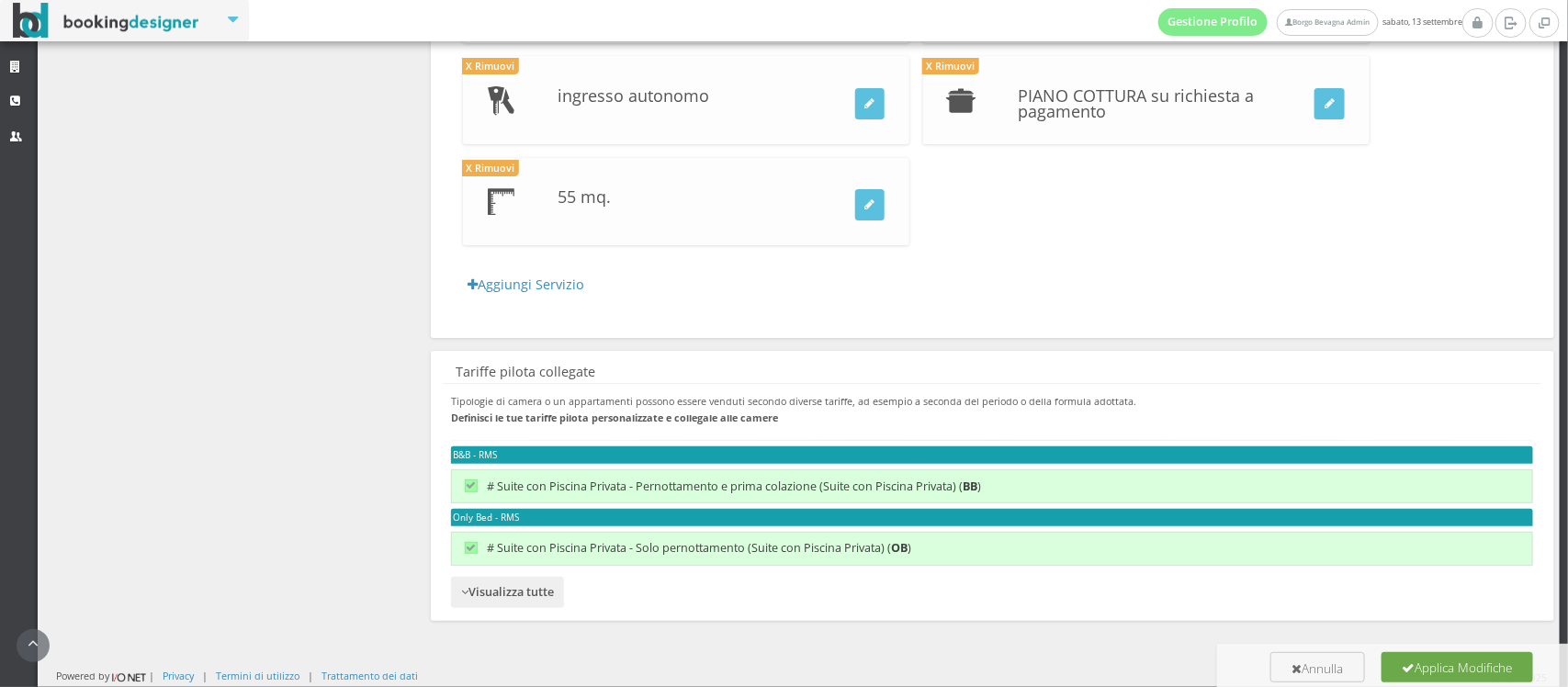
click at [1437, 673] on button "Applica Modifiche" at bounding box center [1457, 666] width 152 height 30
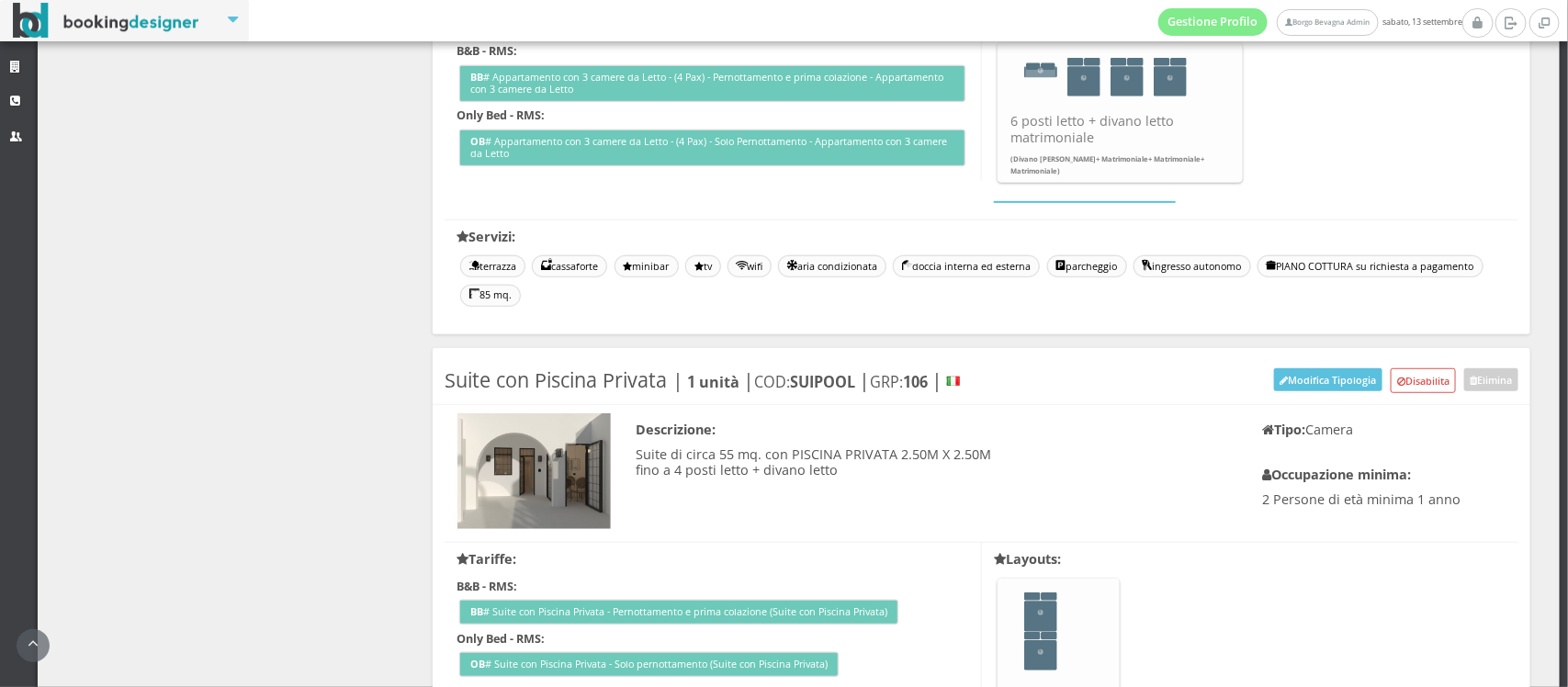
scroll to position [4175, 0]
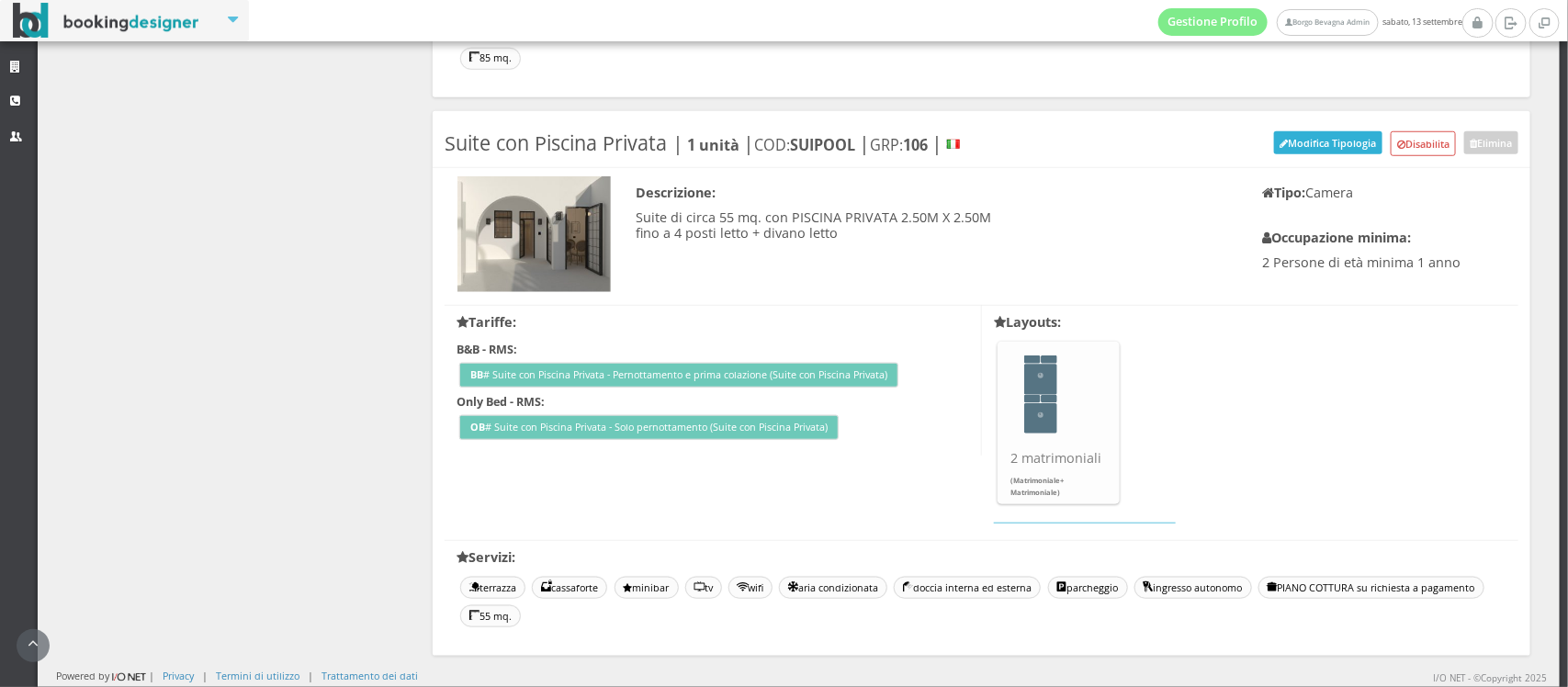
click at [1296, 145] on button "Modifica Tipologia" at bounding box center [1328, 143] width 109 height 23
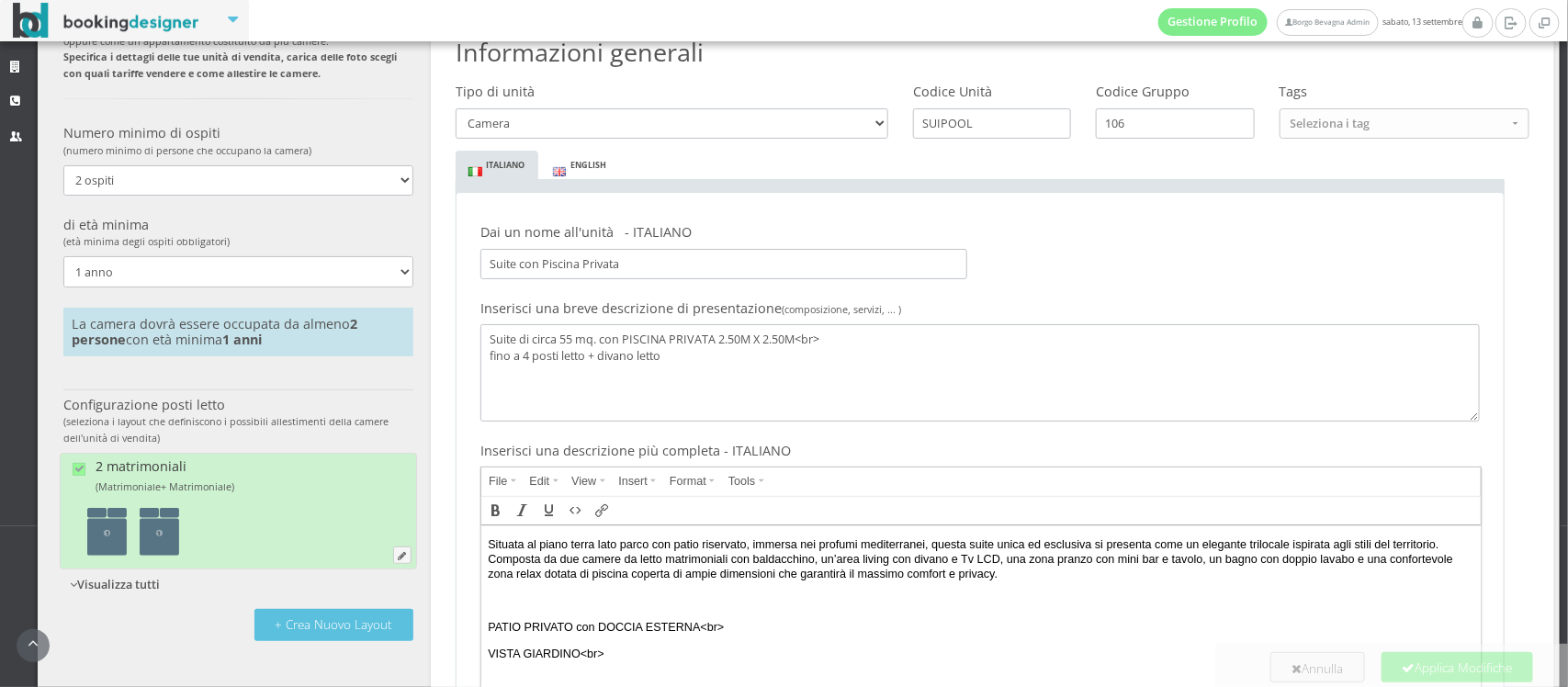
scroll to position [262, 0]
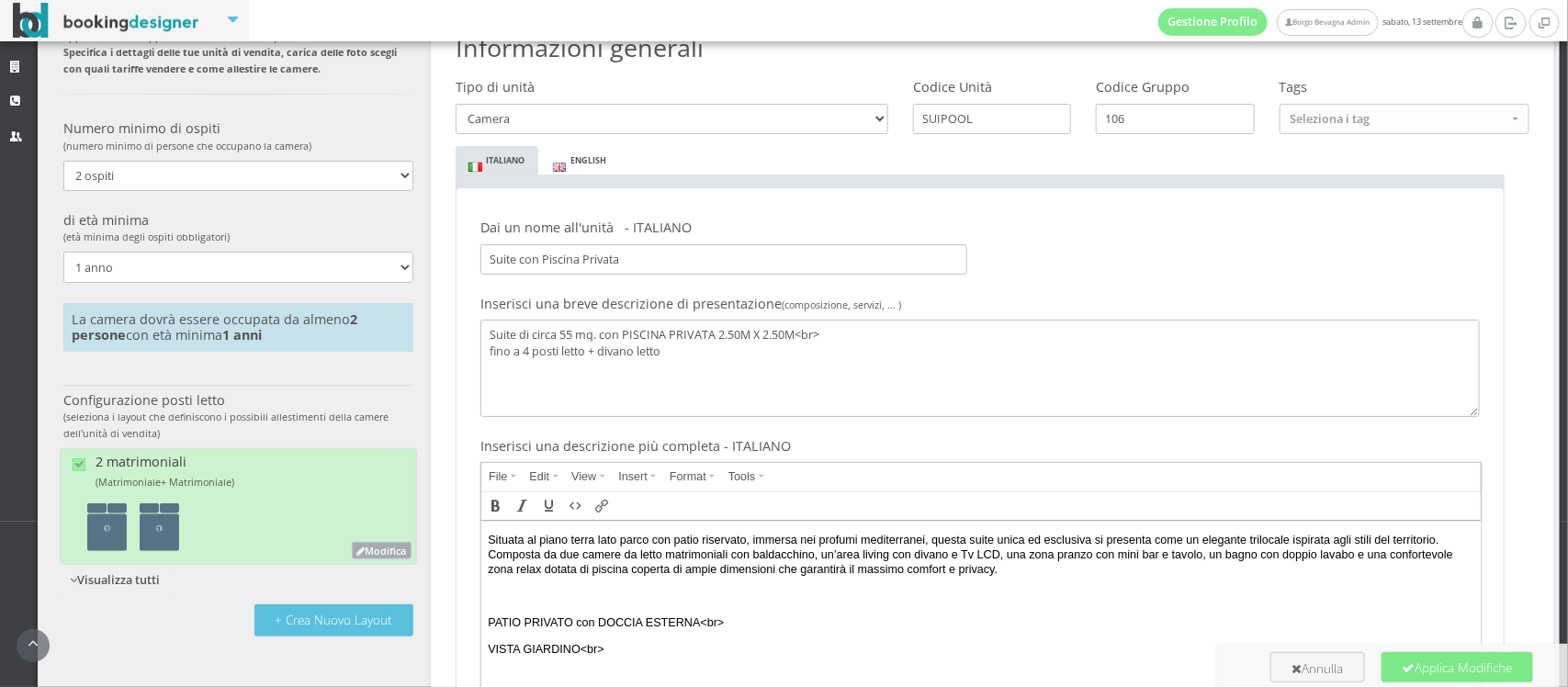
click at [393, 552] on span "Modifica" at bounding box center [386, 551] width 41 height 13
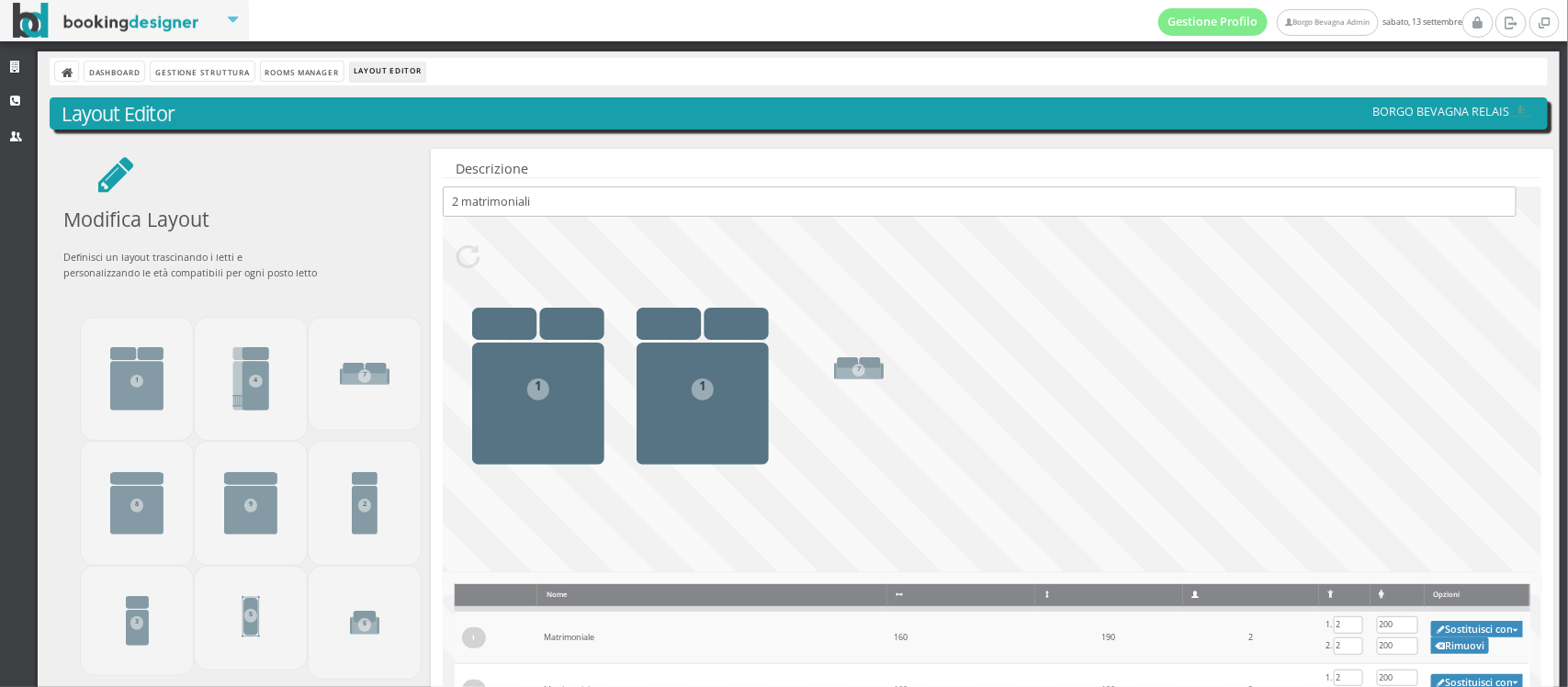
drag, startPoint x: 362, startPoint y: 370, endPoint x: 1108, endPoint y: 370, distance: 746.0
click at [1108, 370] on div "Modifica Layout Definisci un layout trascinando i letti e personalizzando le et…" at bounding box center [799, 471] width 1523 height 657
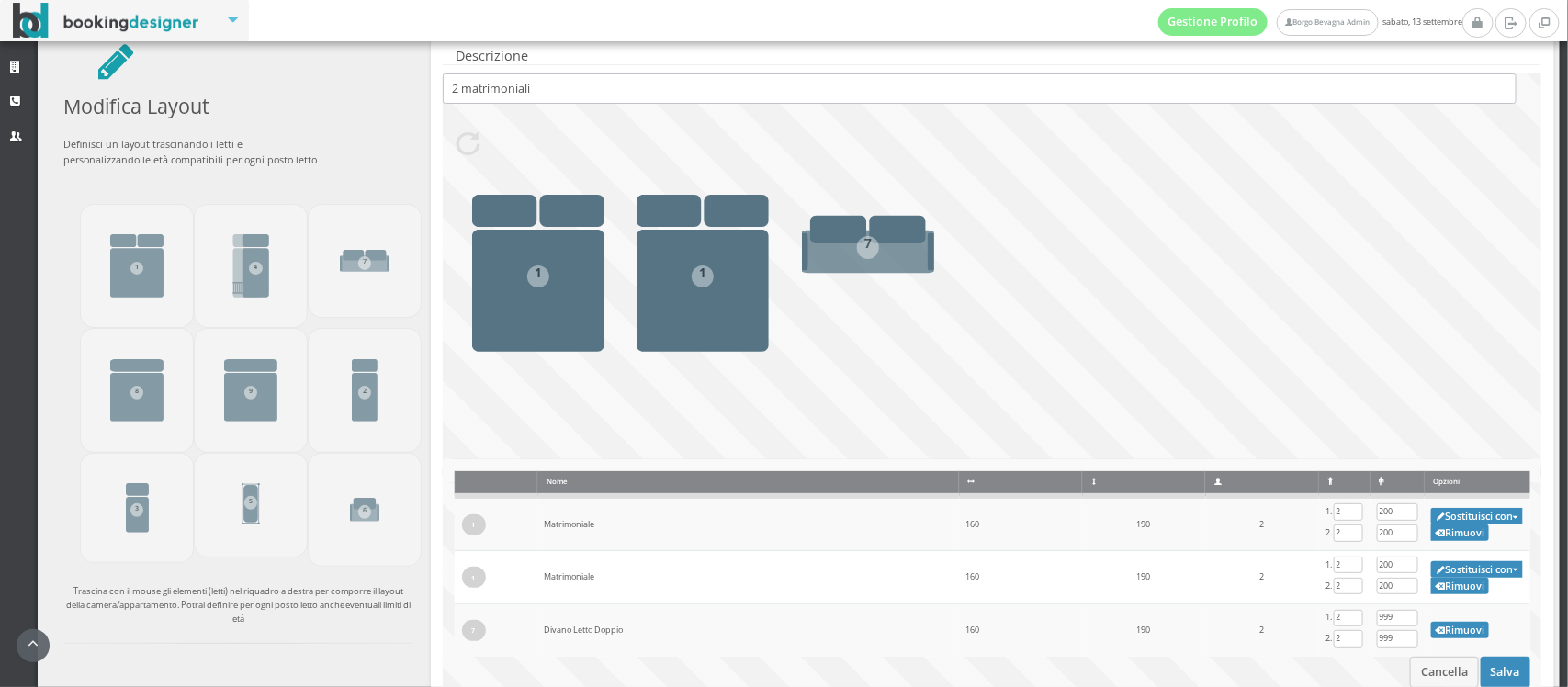
scroll to position [227, 0]
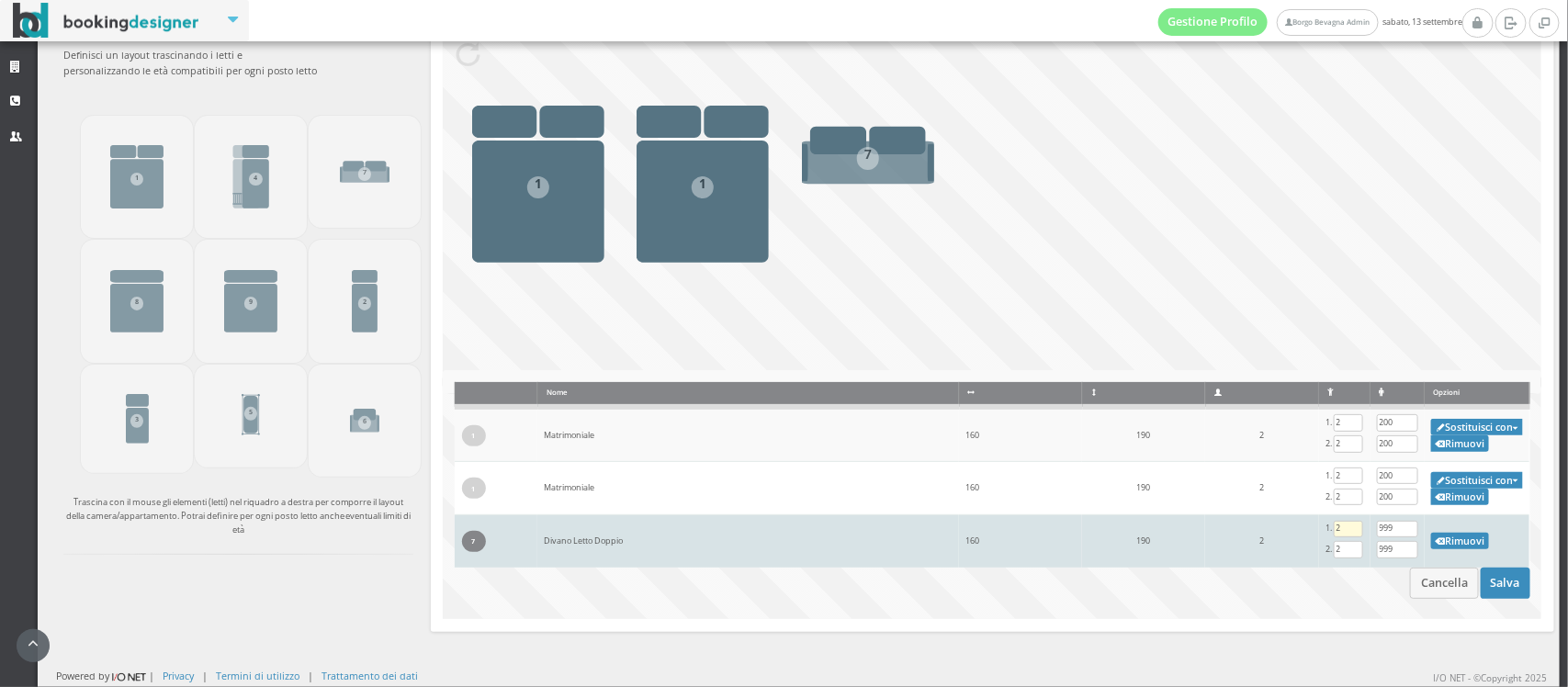
drag, startPoint x: 1379, startPoint y: 529, endPoint x: 1311, endPoint y: 524, distance: 68.2
click at [1311, 524] on tr "7 Divano Letto Doppio ( opzionale ) 160 190 2 2 2 999 999 Rimuovi" at bounding box center [992, 541] width 1075 height 52
type input "200"
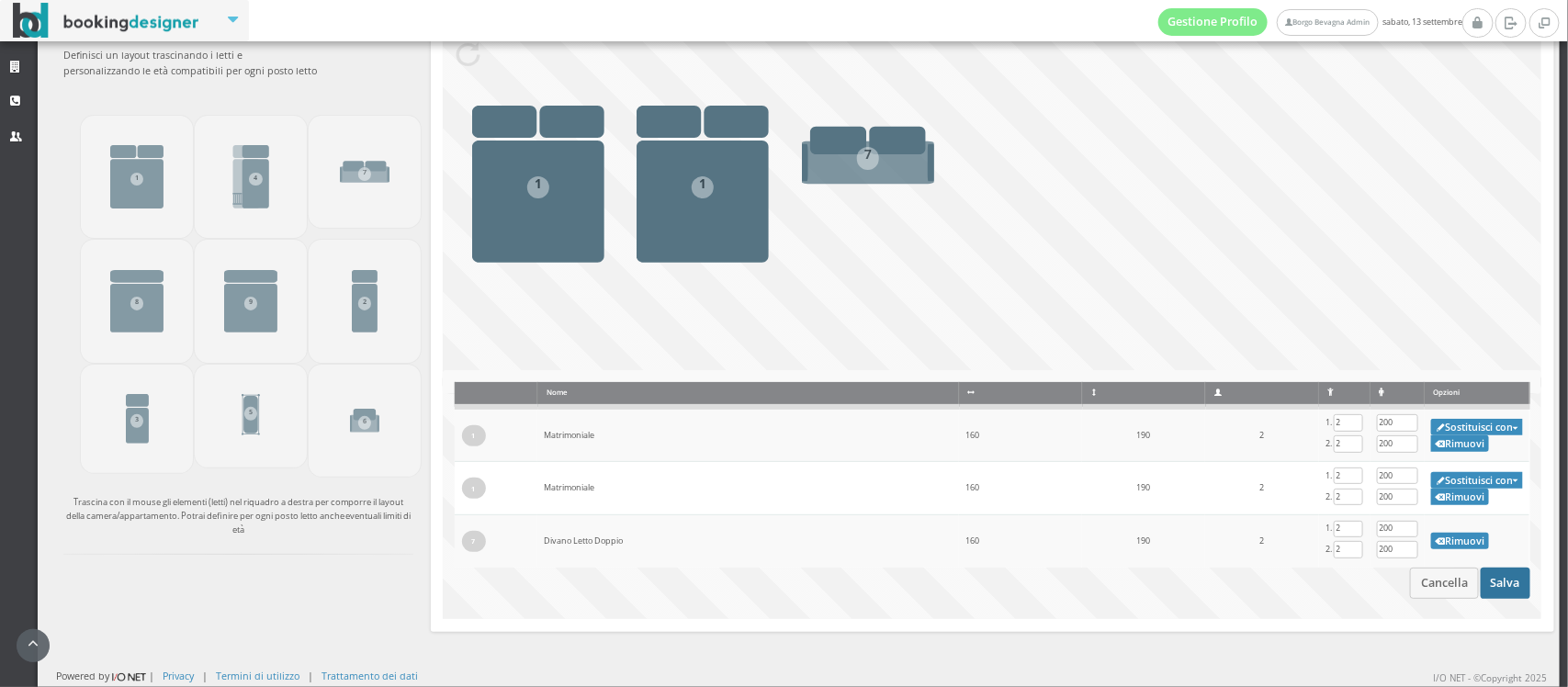
type input "200"
click at [1484, 583] on button "Salva" at bounding box center [1506, 582] width 50 height 31
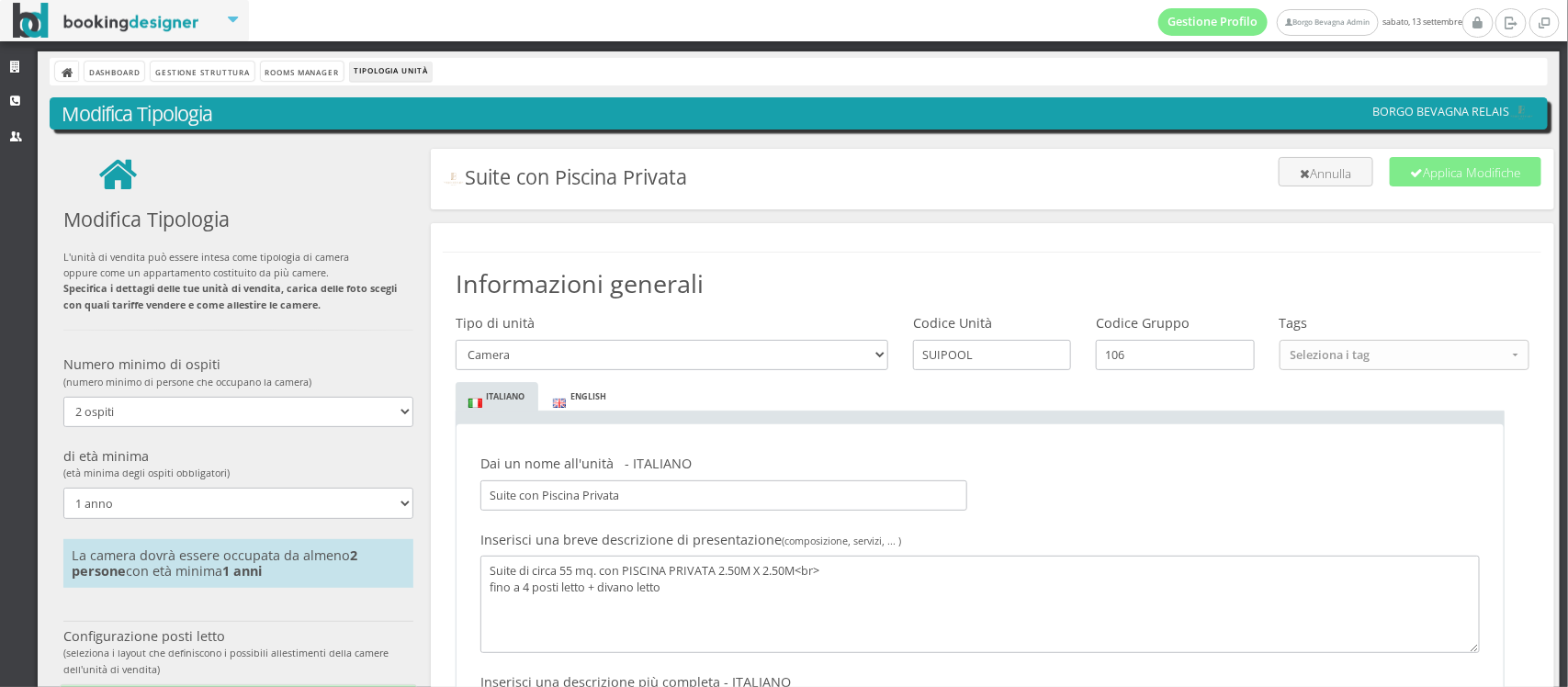
scroll to position [27, 0]
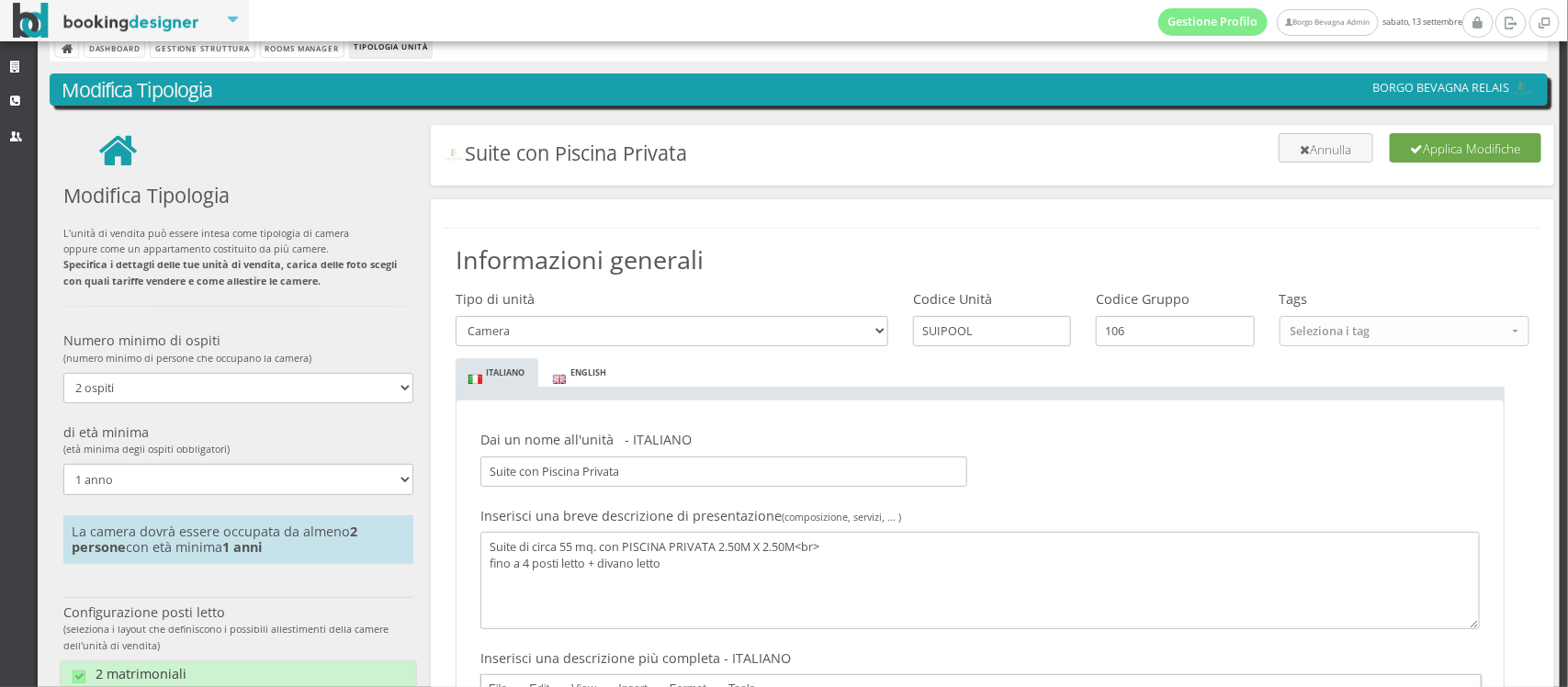
click at [1415, 137] on button "Applica Modifiche" at bounding box center [1465, 148] width 152 height 30
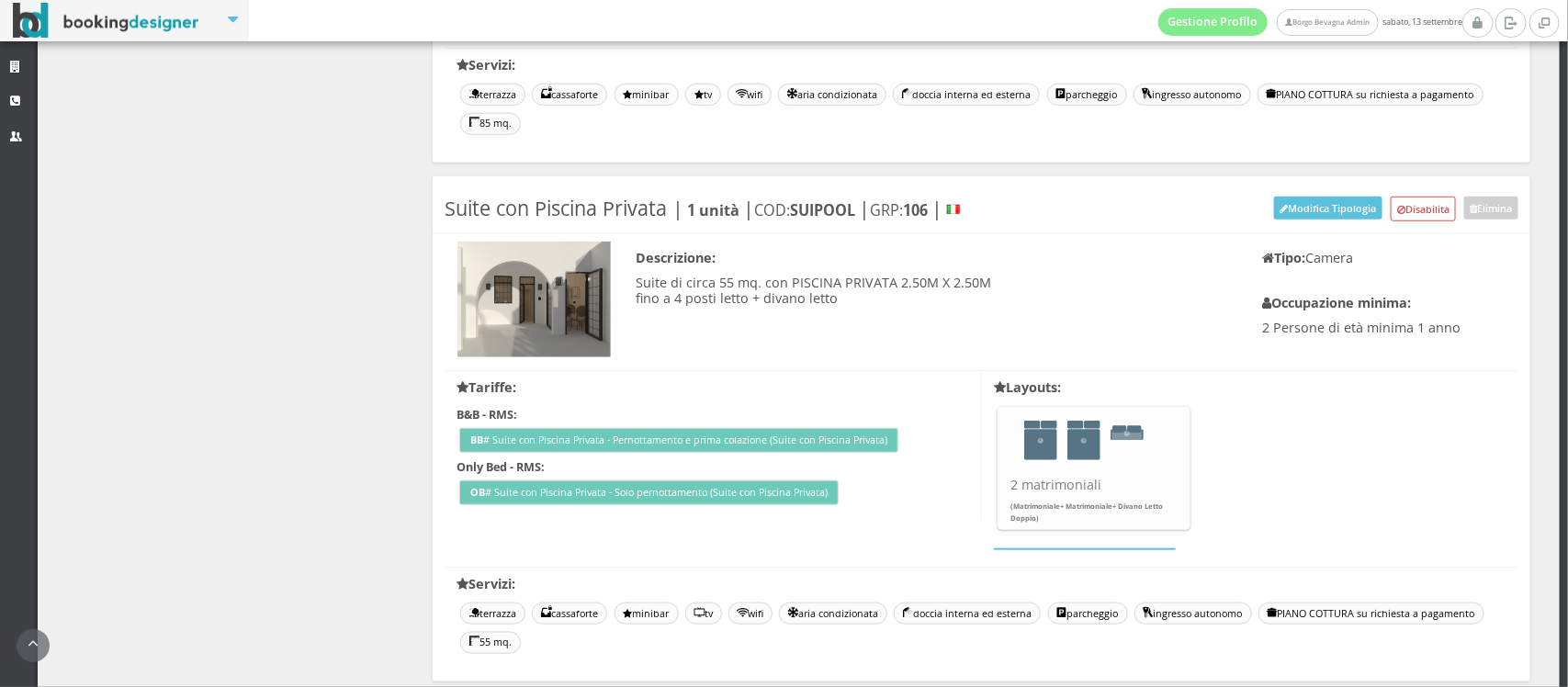
scroll to position [4132, 0]
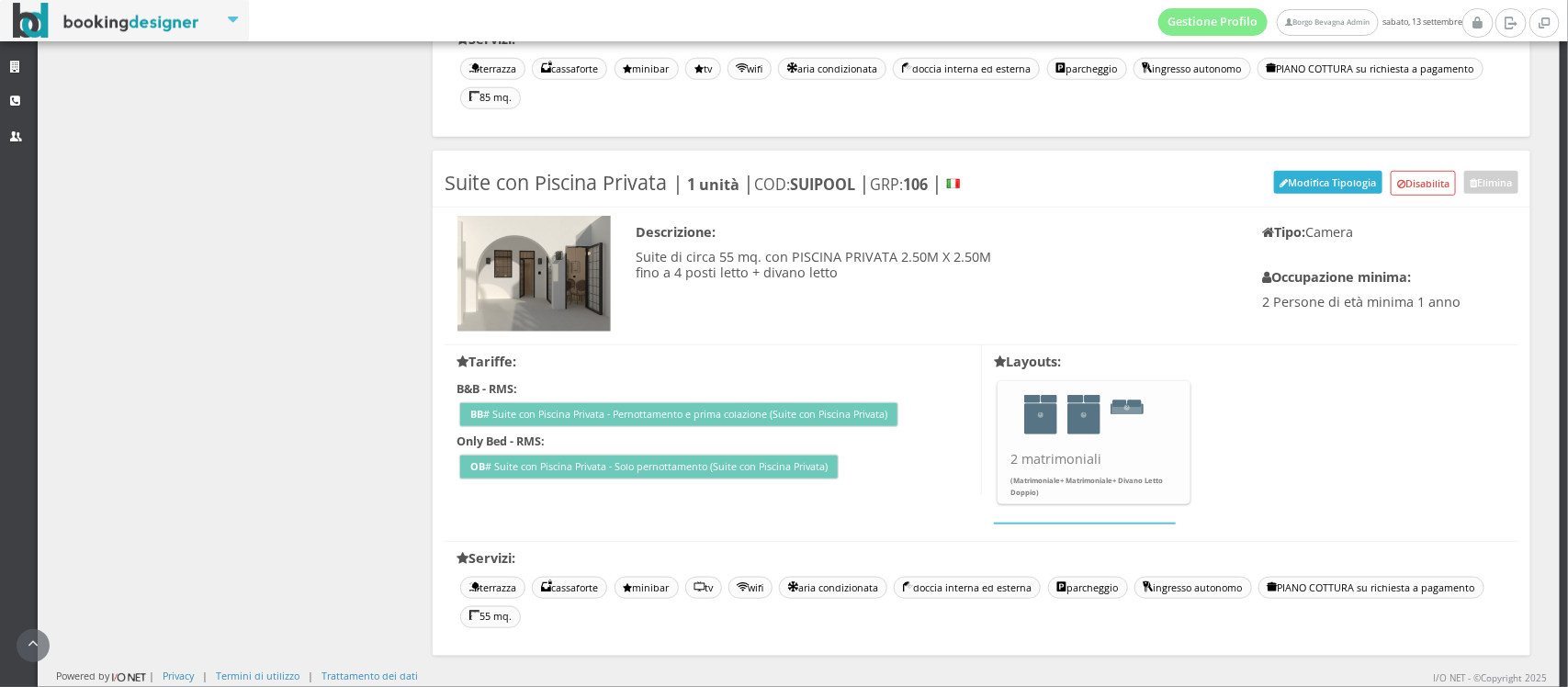
click at [1274, 182] on button "Modifica Tipologia" at bounding box center [1328, 183] width 109 height 23
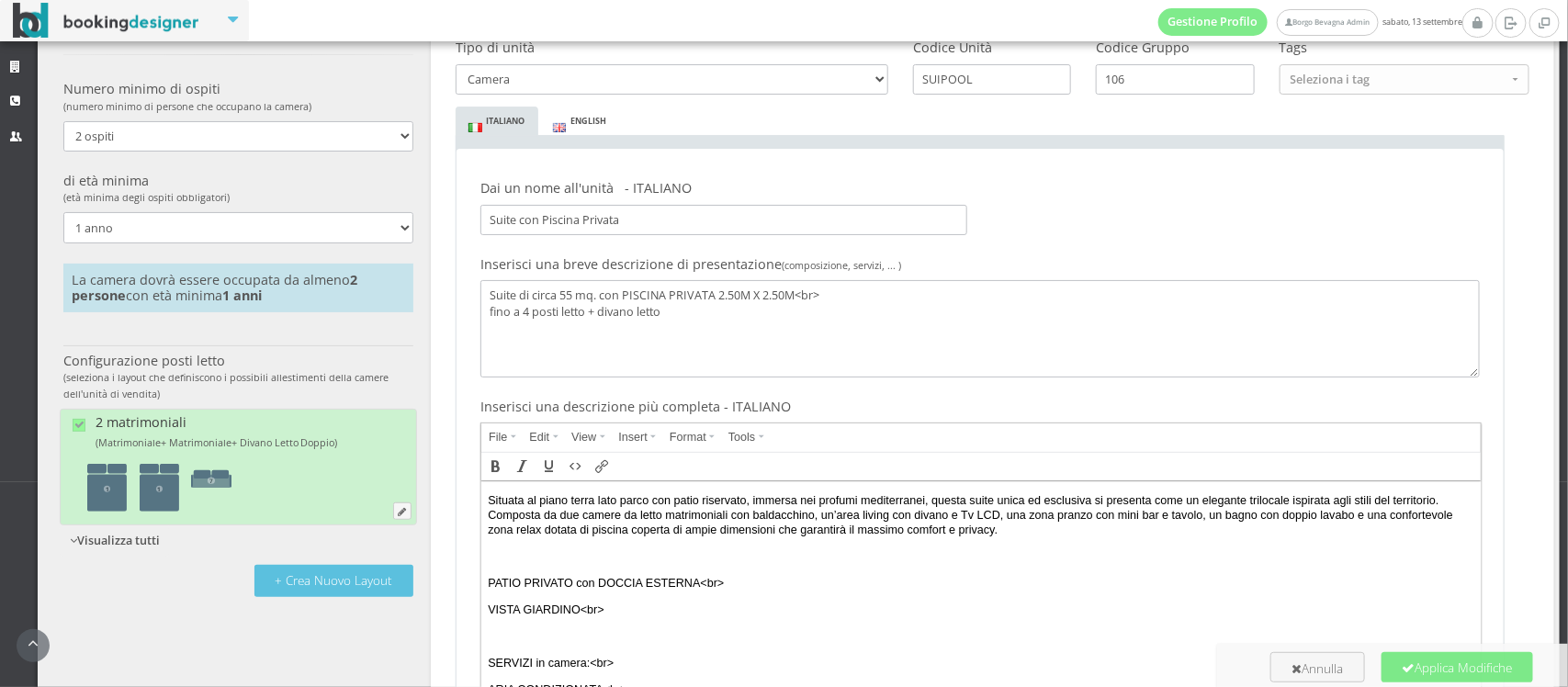
scroll to position [470, 0]
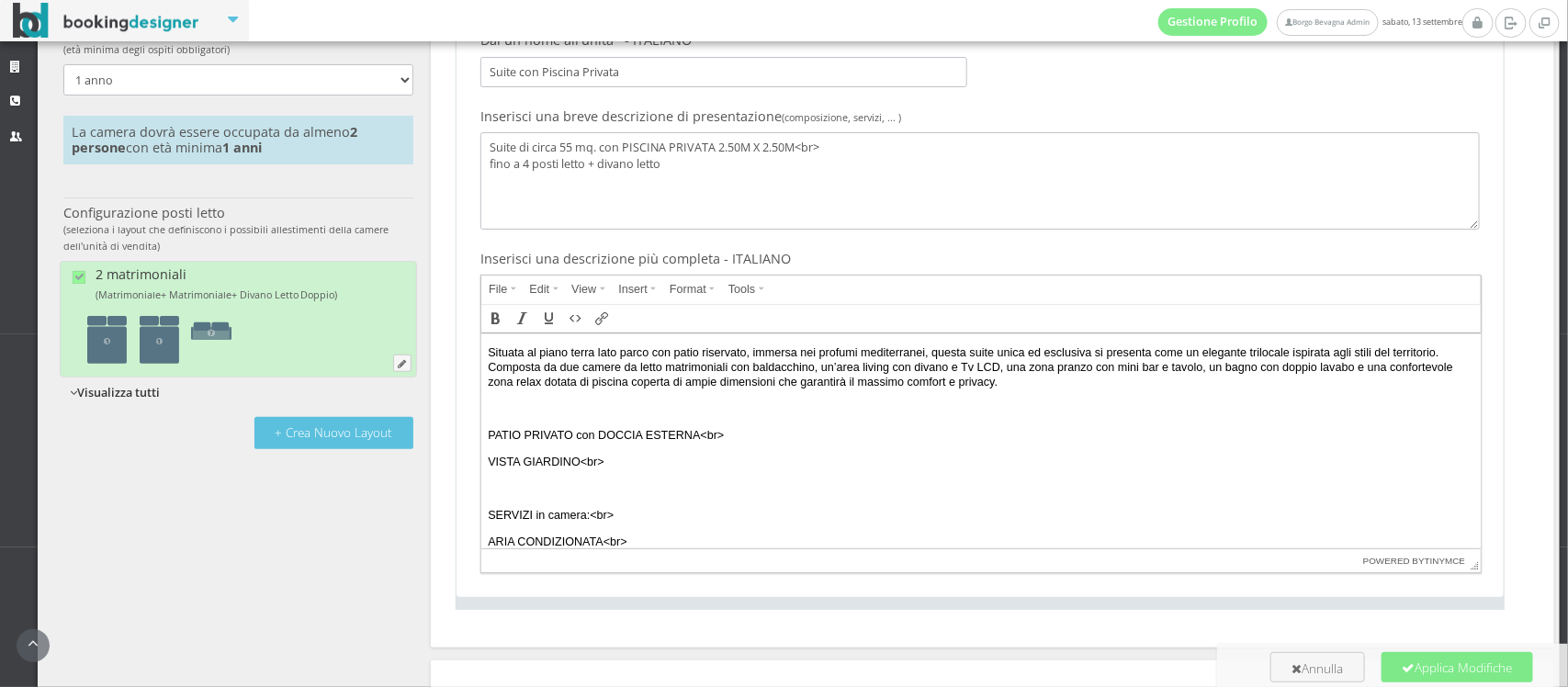
click at [98, 392] on button "Visualizza tutti" at bounding box center [114, 393] width 111 height 31
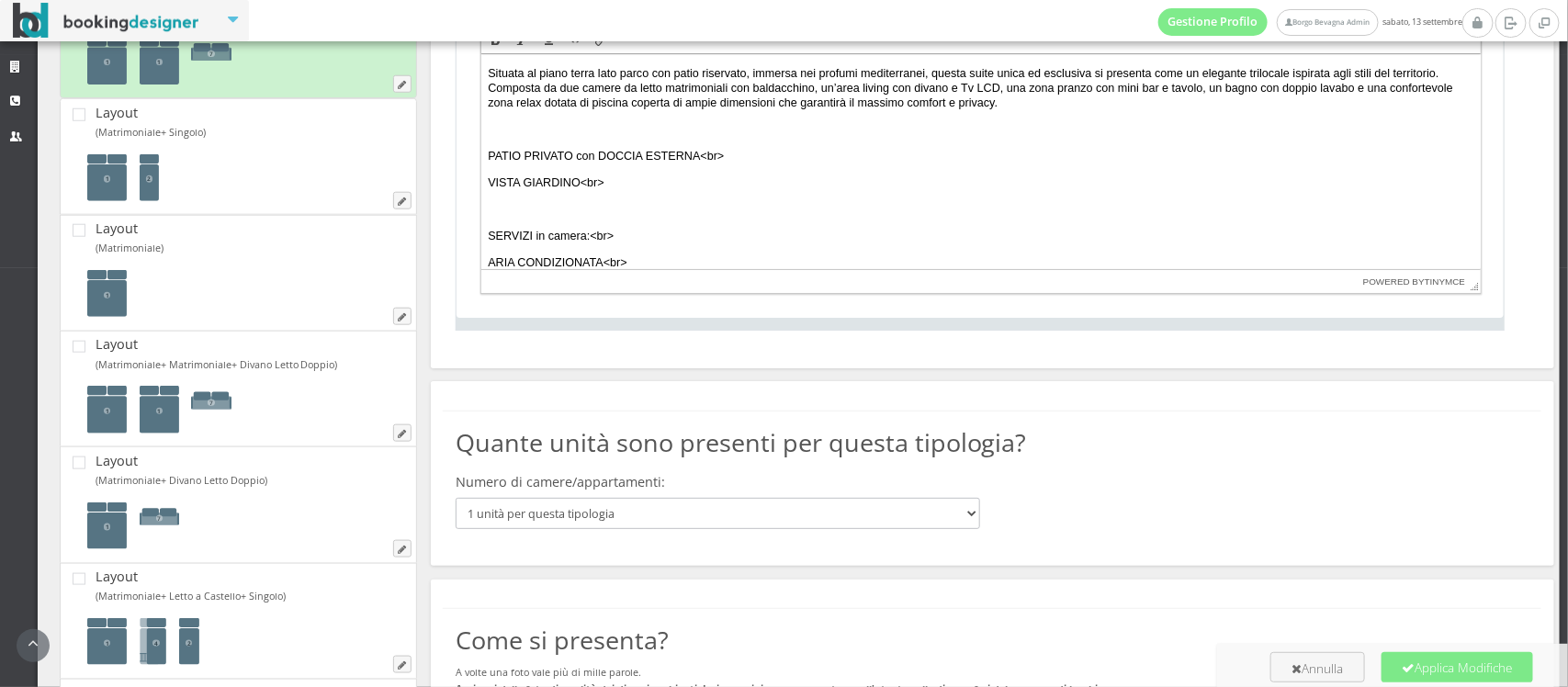
scroll to position [778, 0]
click at [79, 346] on icon at bounding box center [78, 348] width 12 height 12
checkbox input "true"
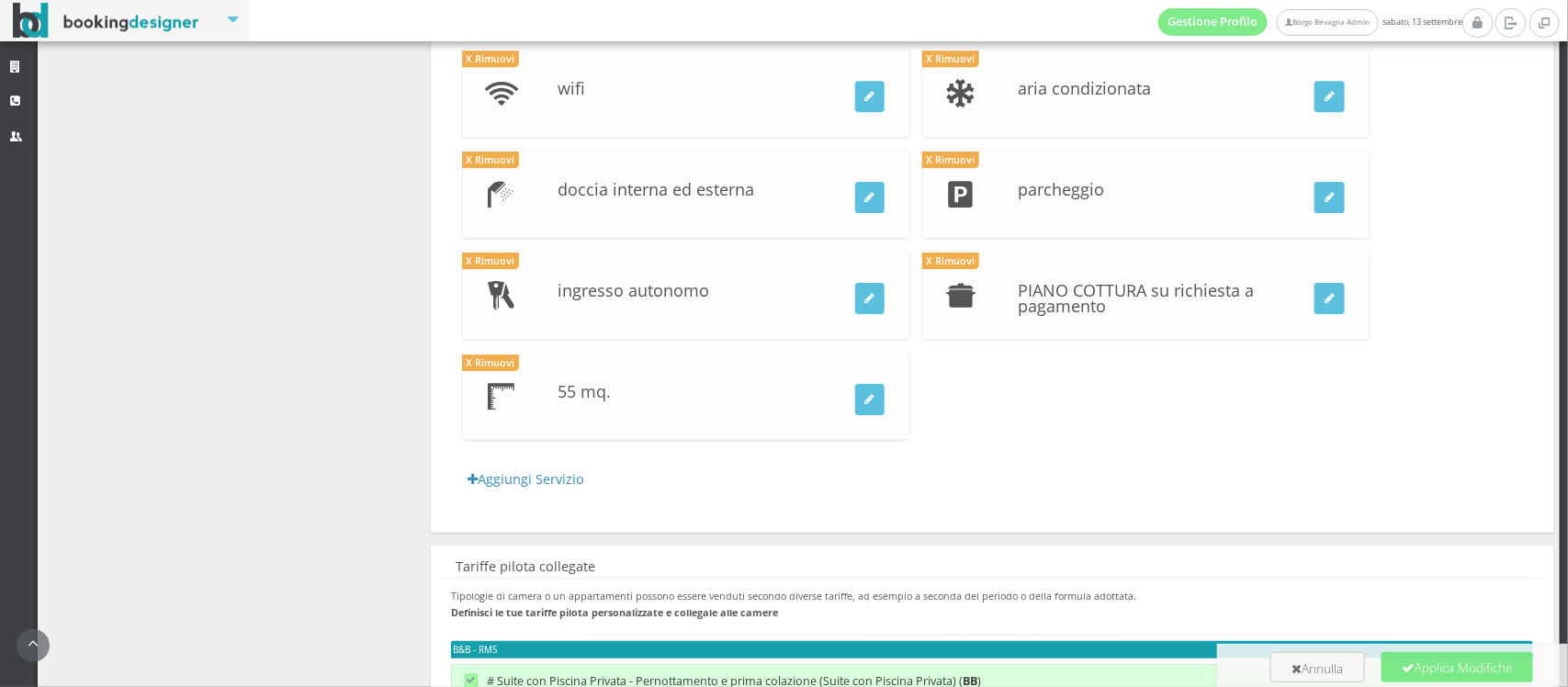
scroll to position [3116, 0]
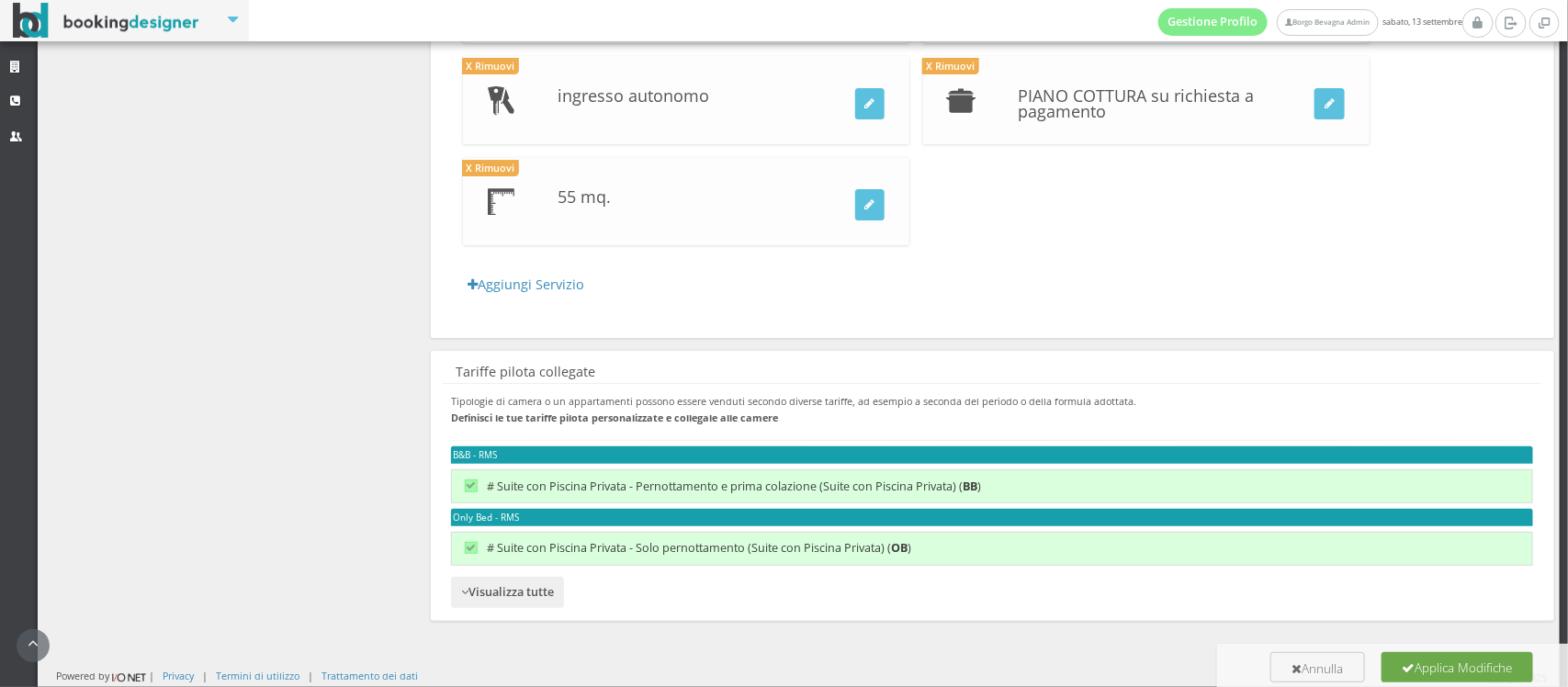
click at [1416, 677] on button "Applica Modifiche" at bounding box center [1457, 666] width 152 height 30
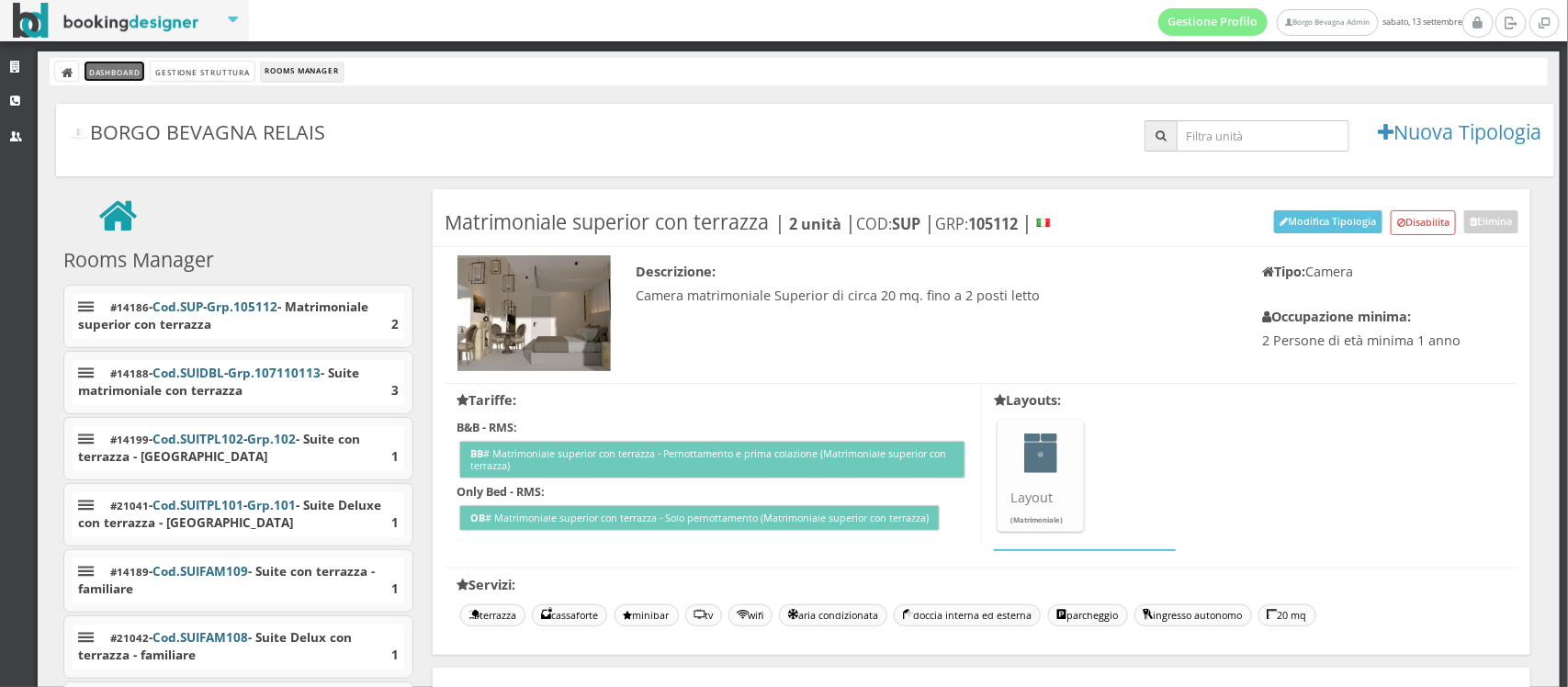
click at [98, 70] on link "Dashboard" at bounding box center [114, 71] width 60 height 19
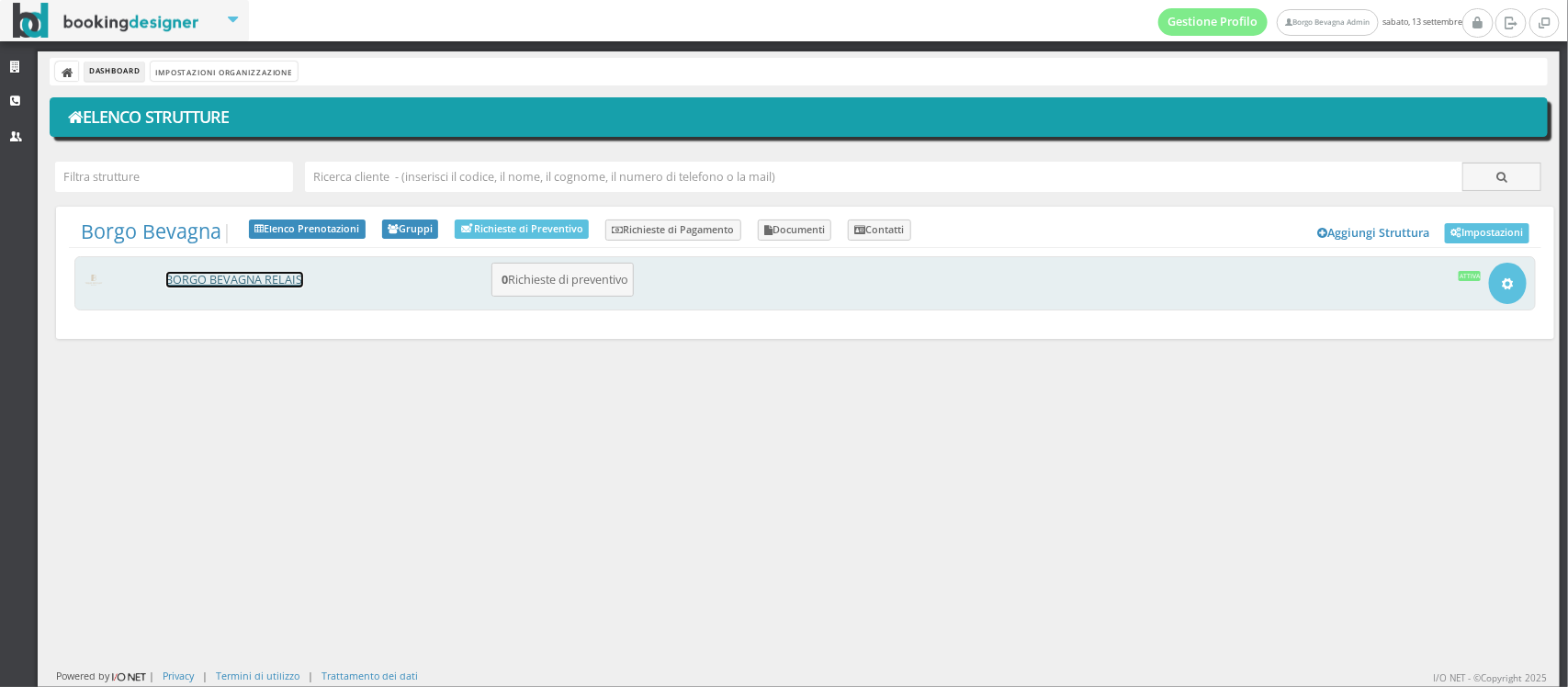
click at [251, 282] on link "BORGO BEVAGNA RELAIS" at bounding box center [235, 280] width 137 height 15
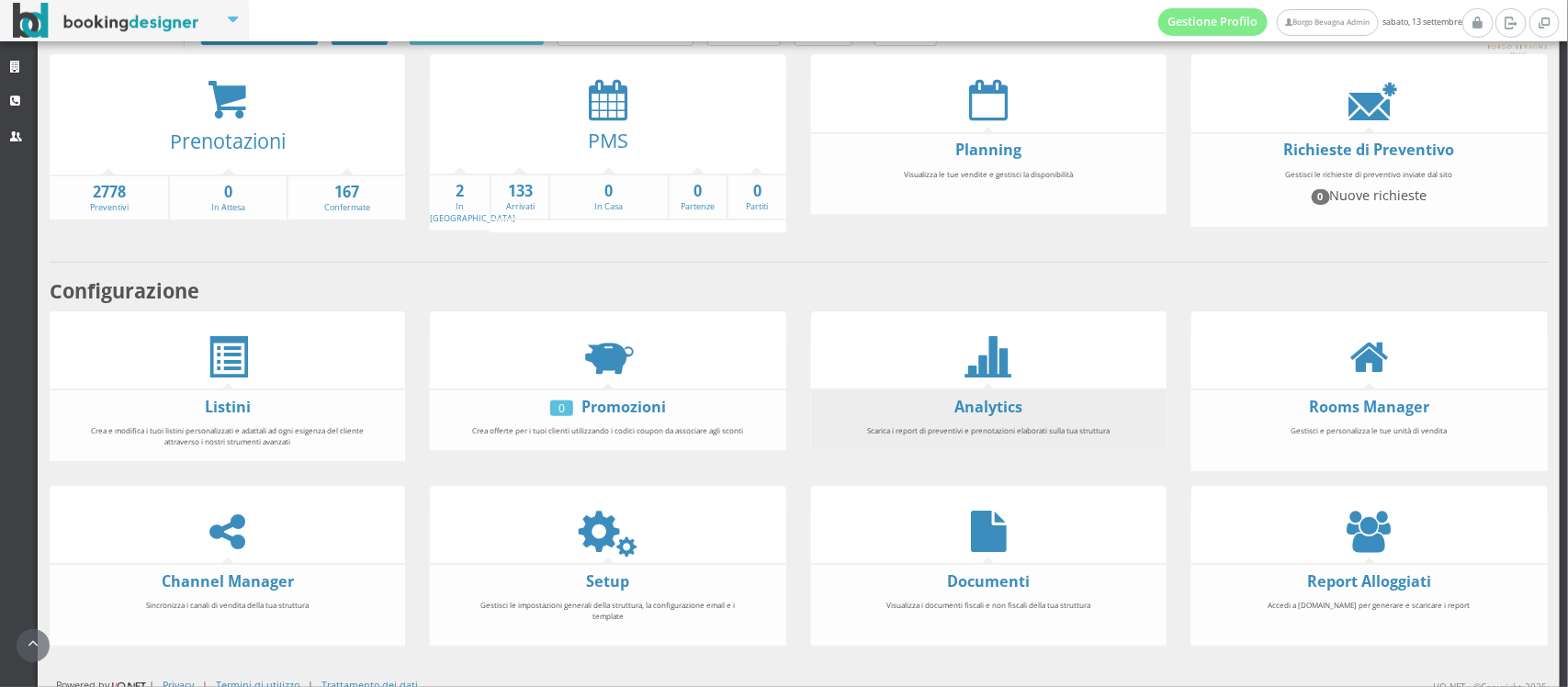
scroll to position [100, 0]
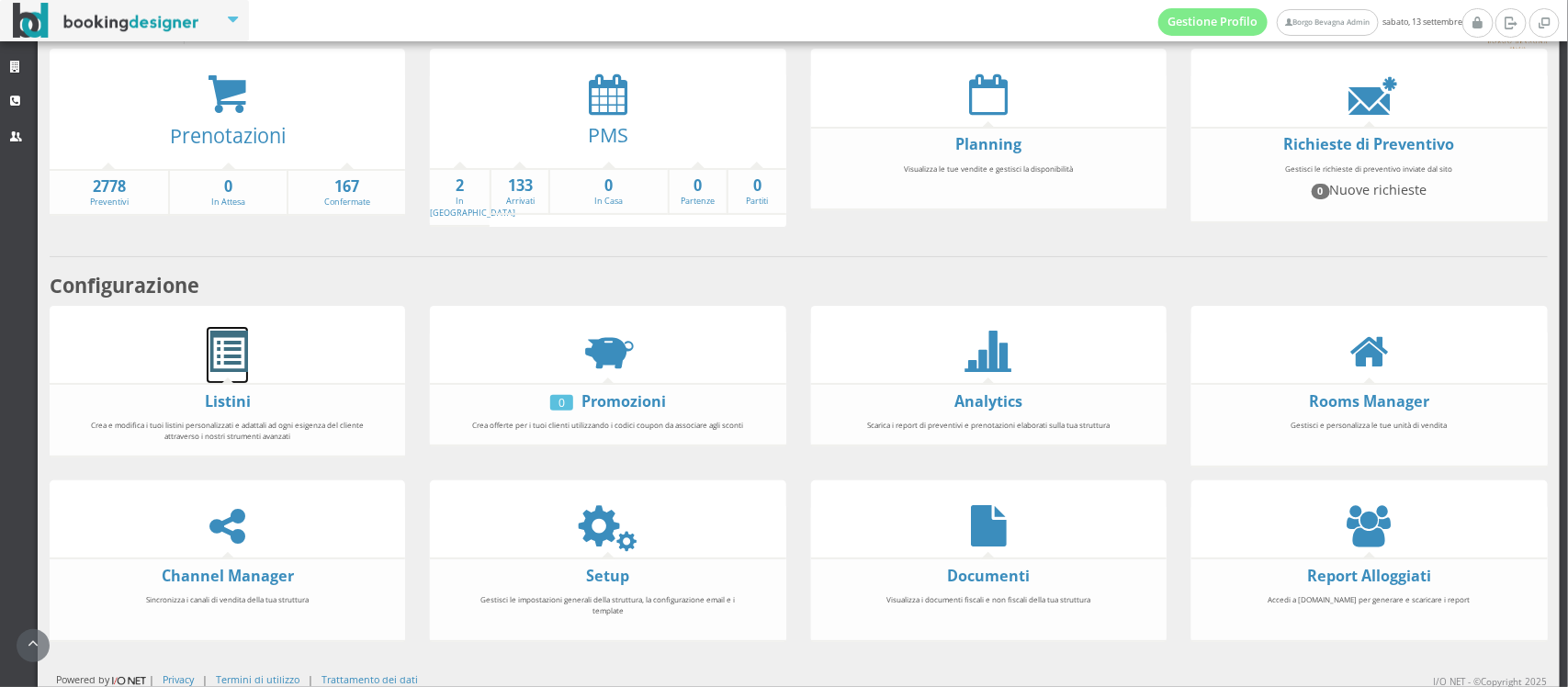
click at [221, 351] on span at bounding box center [227, 352] width 41 height 41
